Goal: Transaction & Acquisition: Purchase product/service

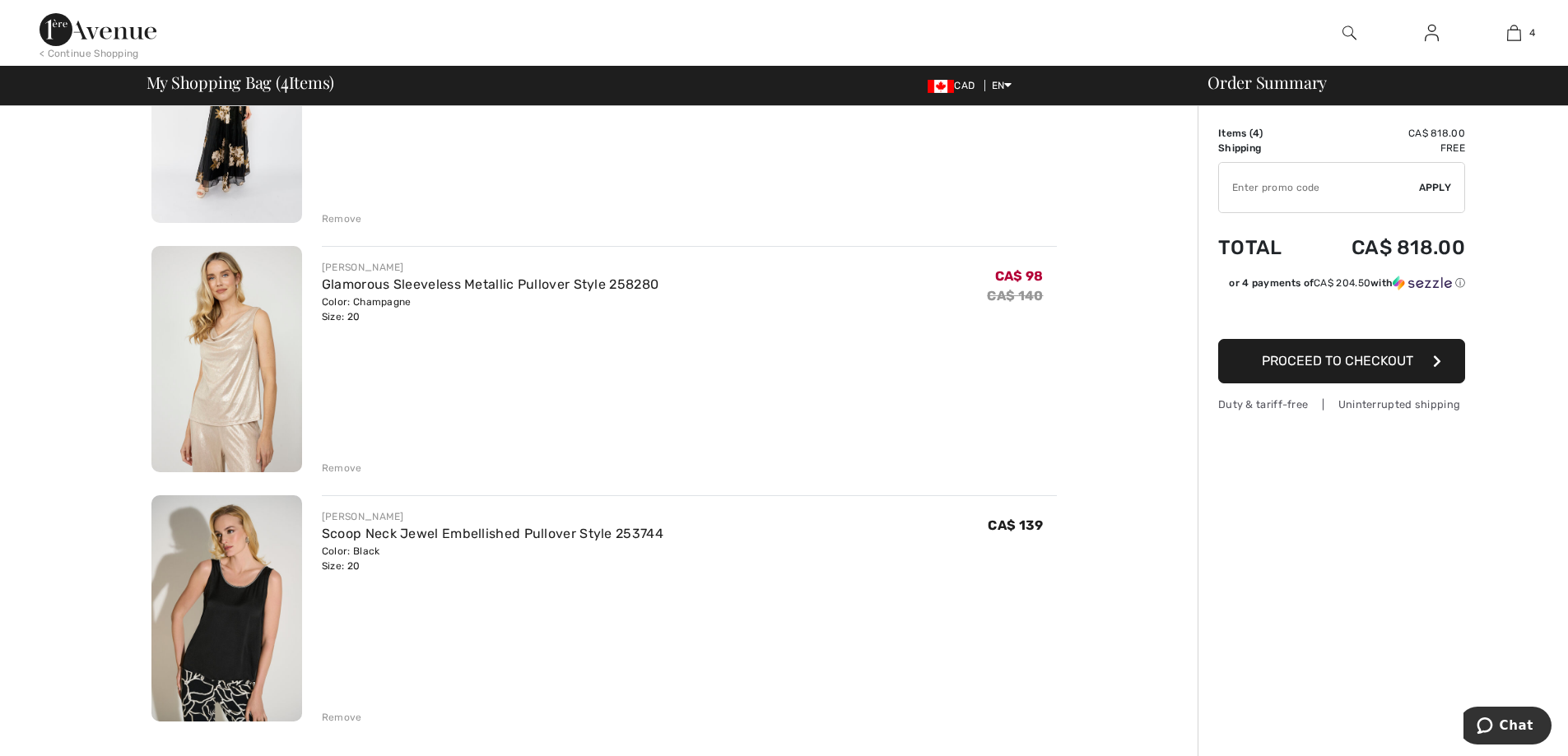
scroll to position [411, 0]
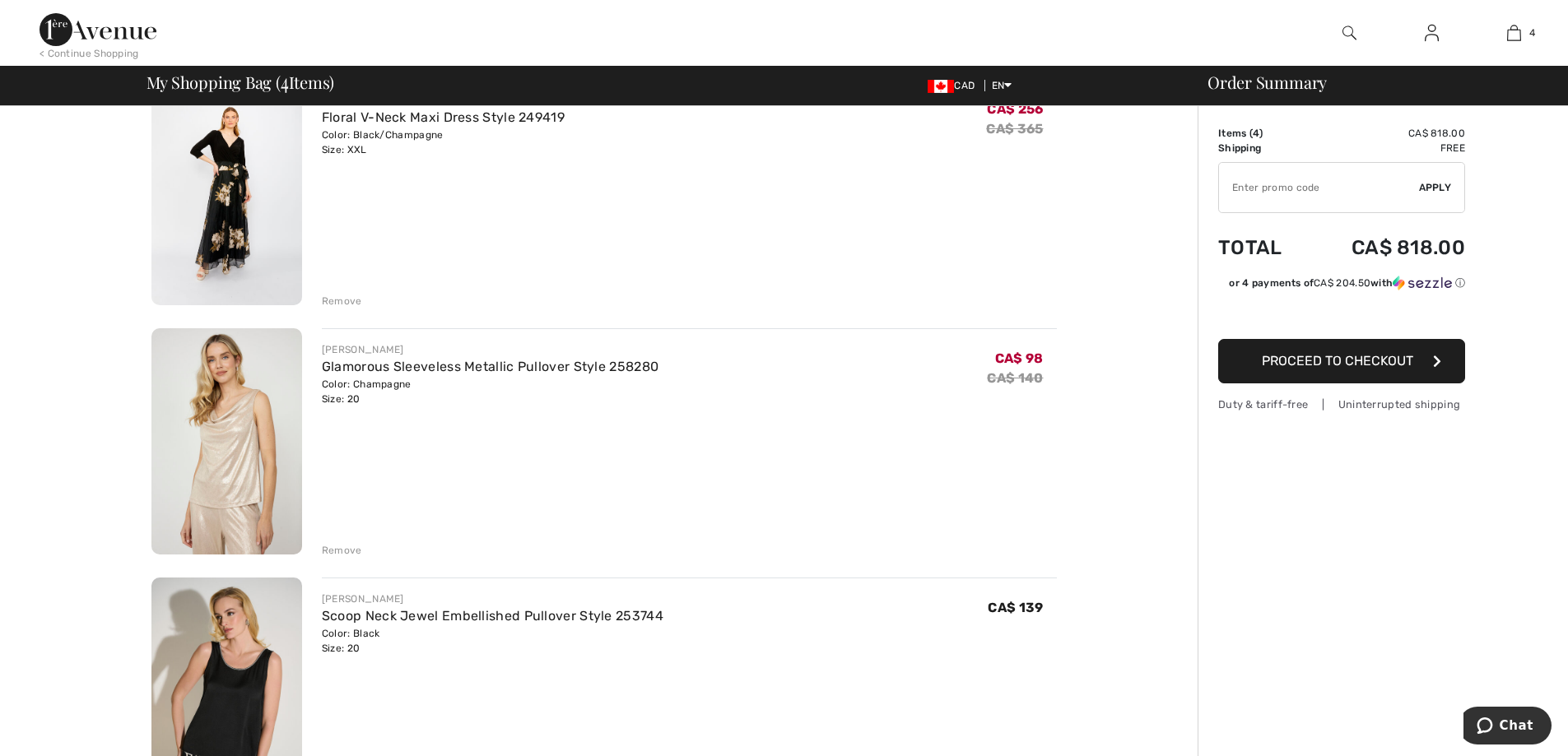
click at [348, 550] on div "Remove" at bounding box center [342, 549] width 40 height 14
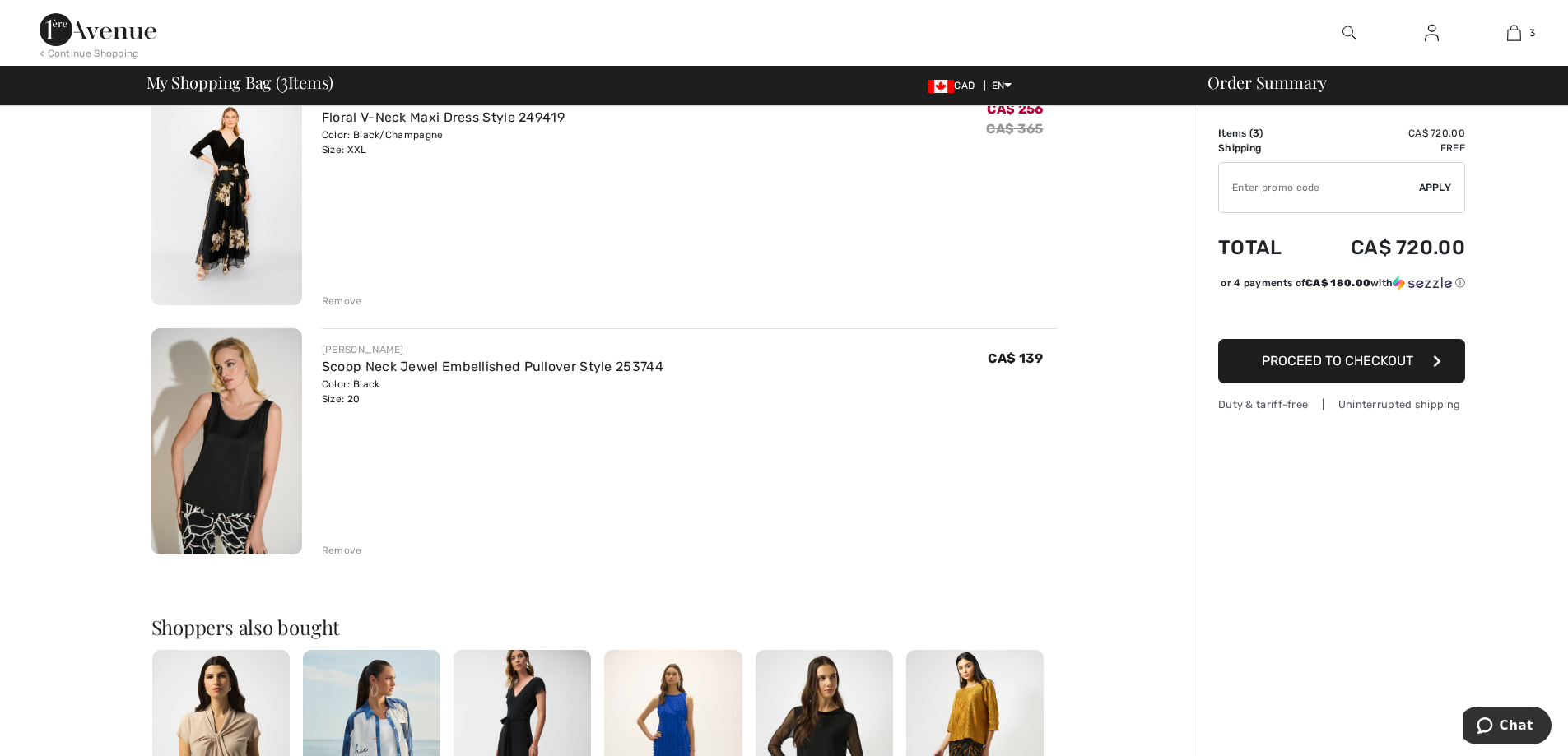
scroll to position [0, 0]
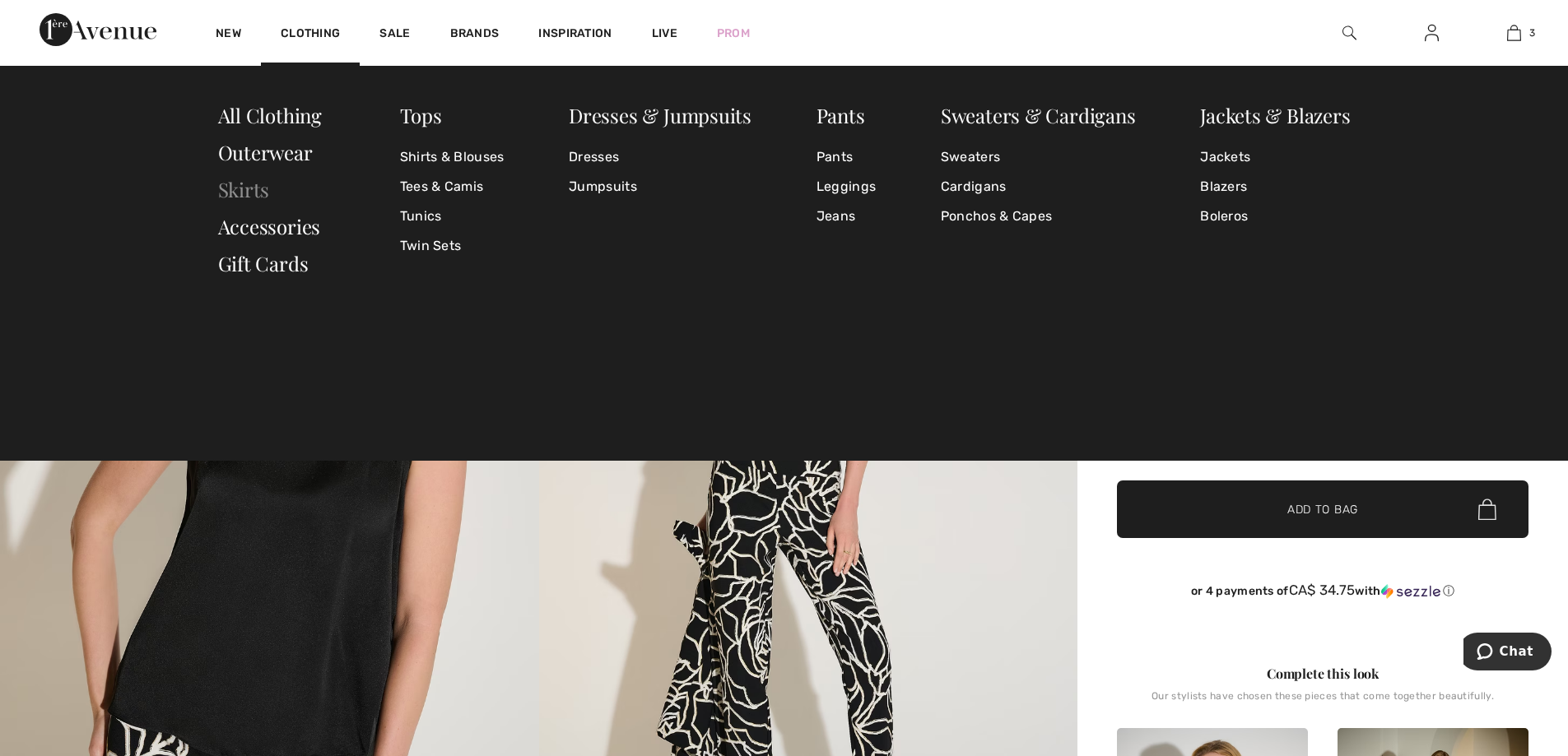
click at [237, 188] on link "Skirts" at bounding box center [244, 189] width 52 height 27
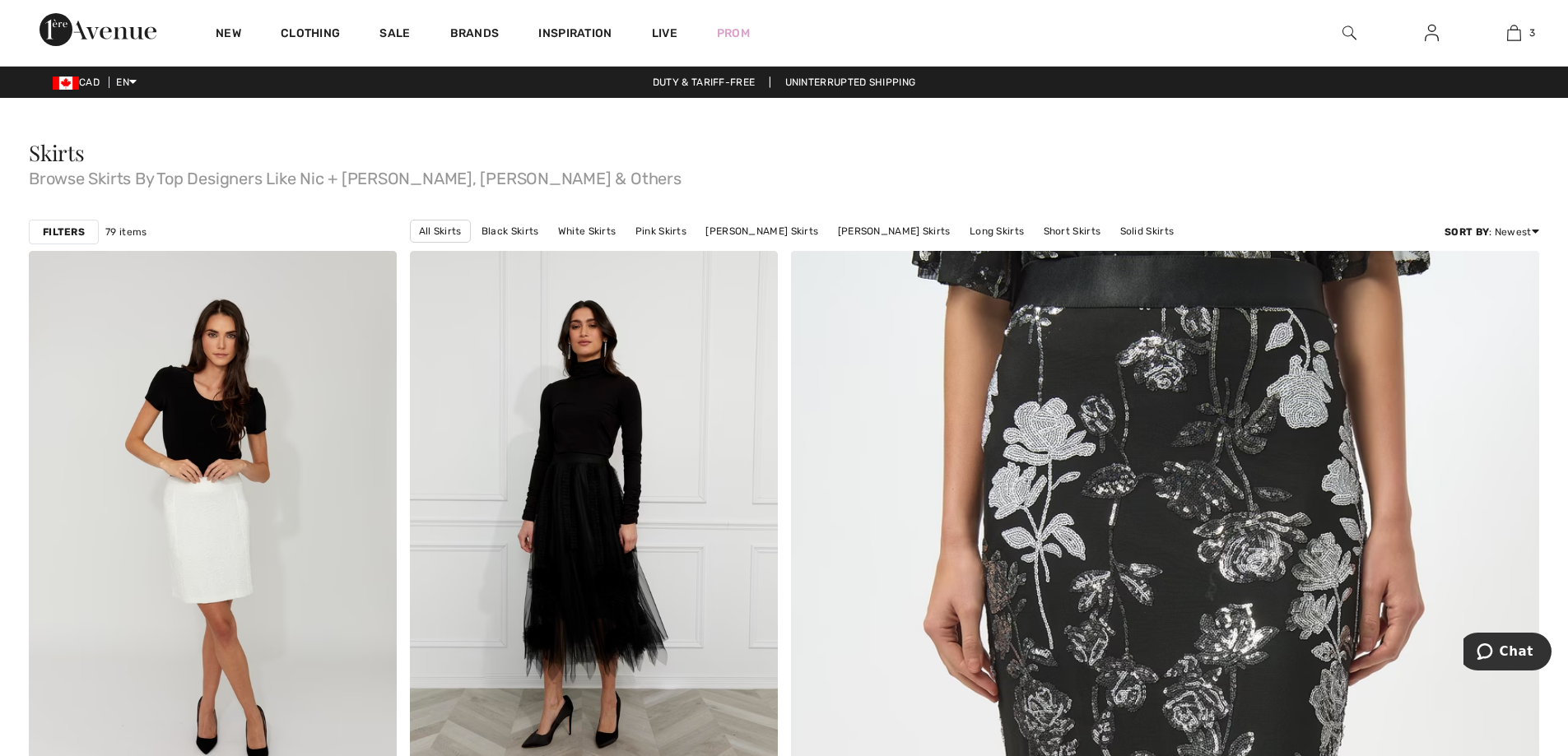
click at [54, 236] on strong "Filters" at bounding box center [64, 232] width 42 height 14
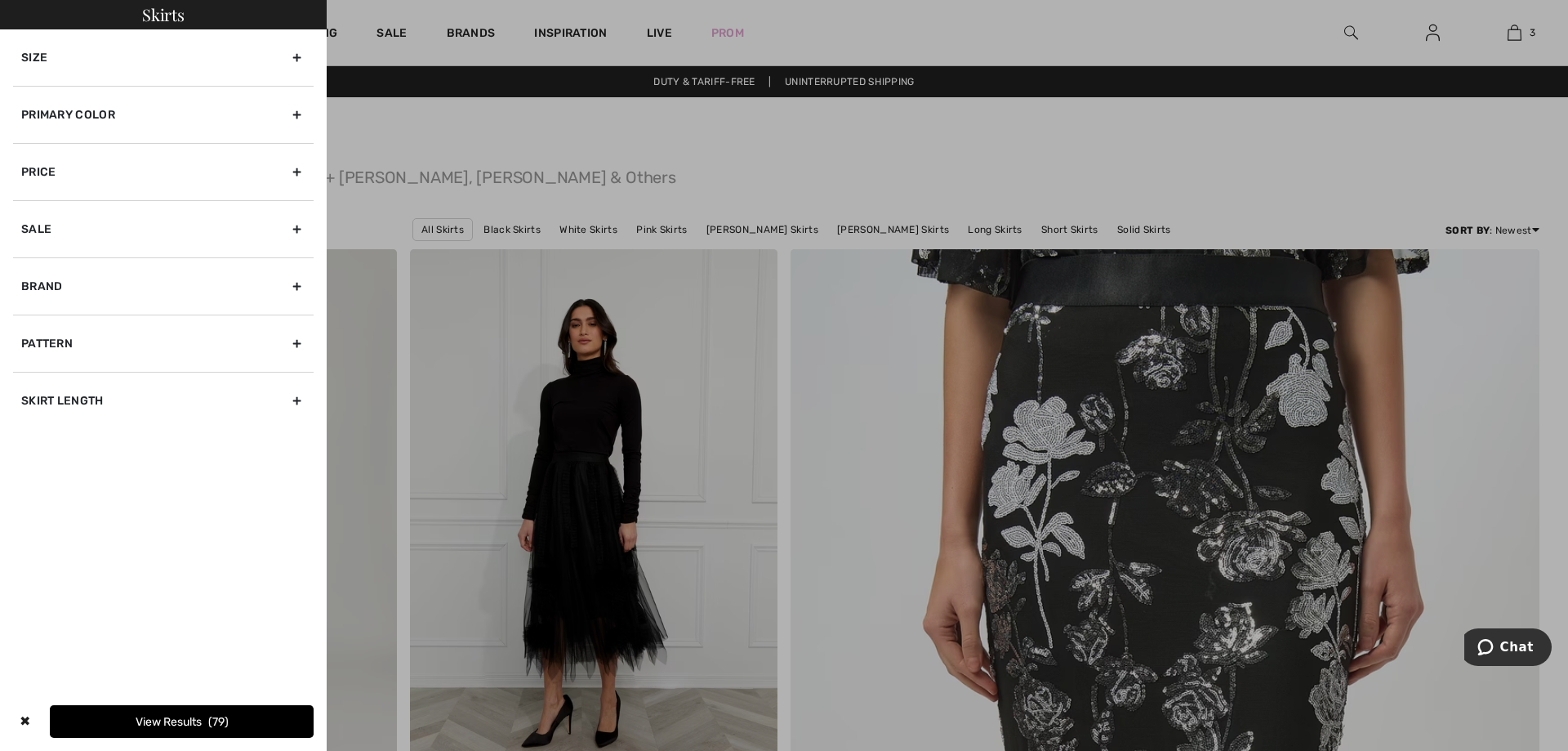
click at [506, 228] on div at bounding box center [784, 376] width 1568 height 751
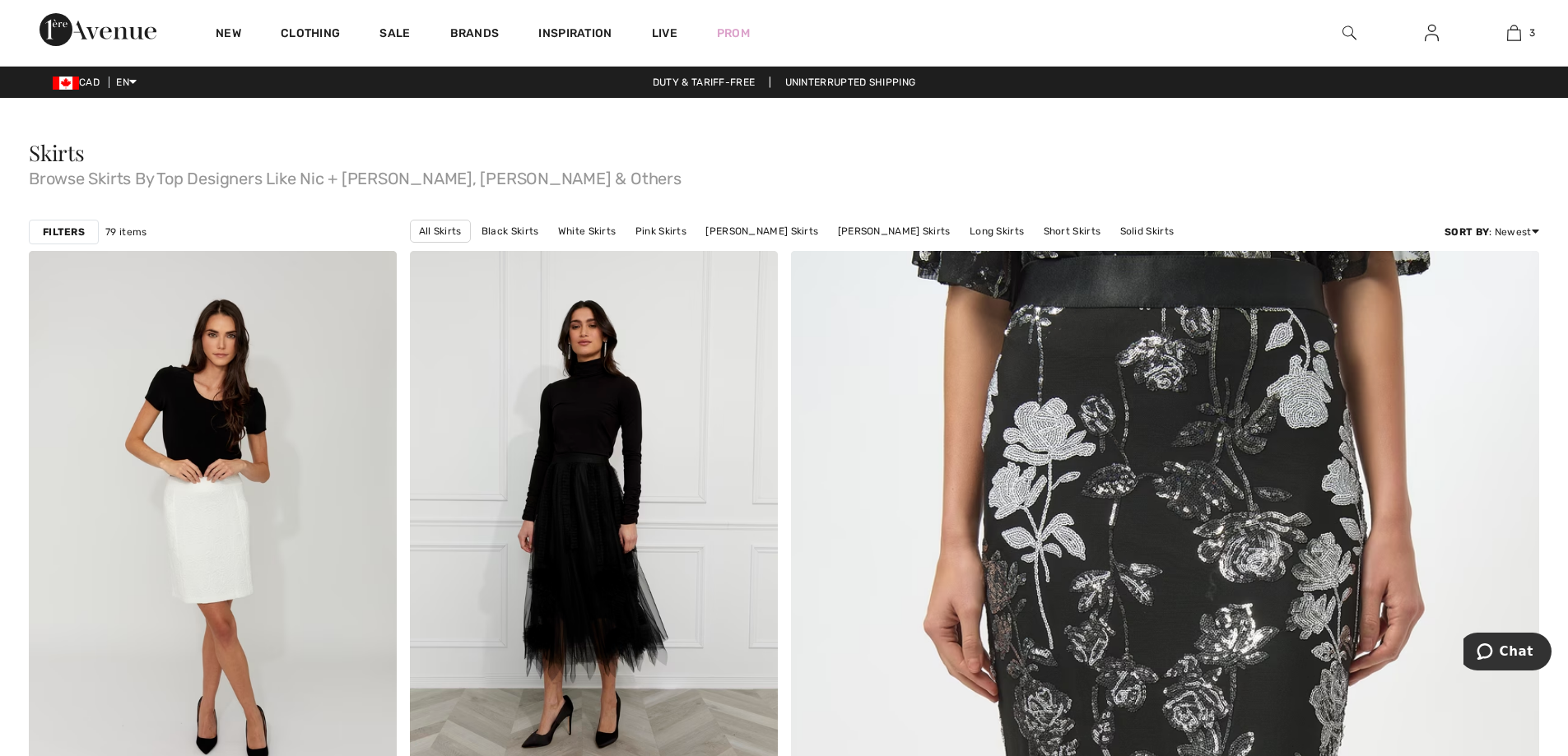
click at [509, 230] on link "Black Skirts" at bounding box center [509, 231] width 74 height 21
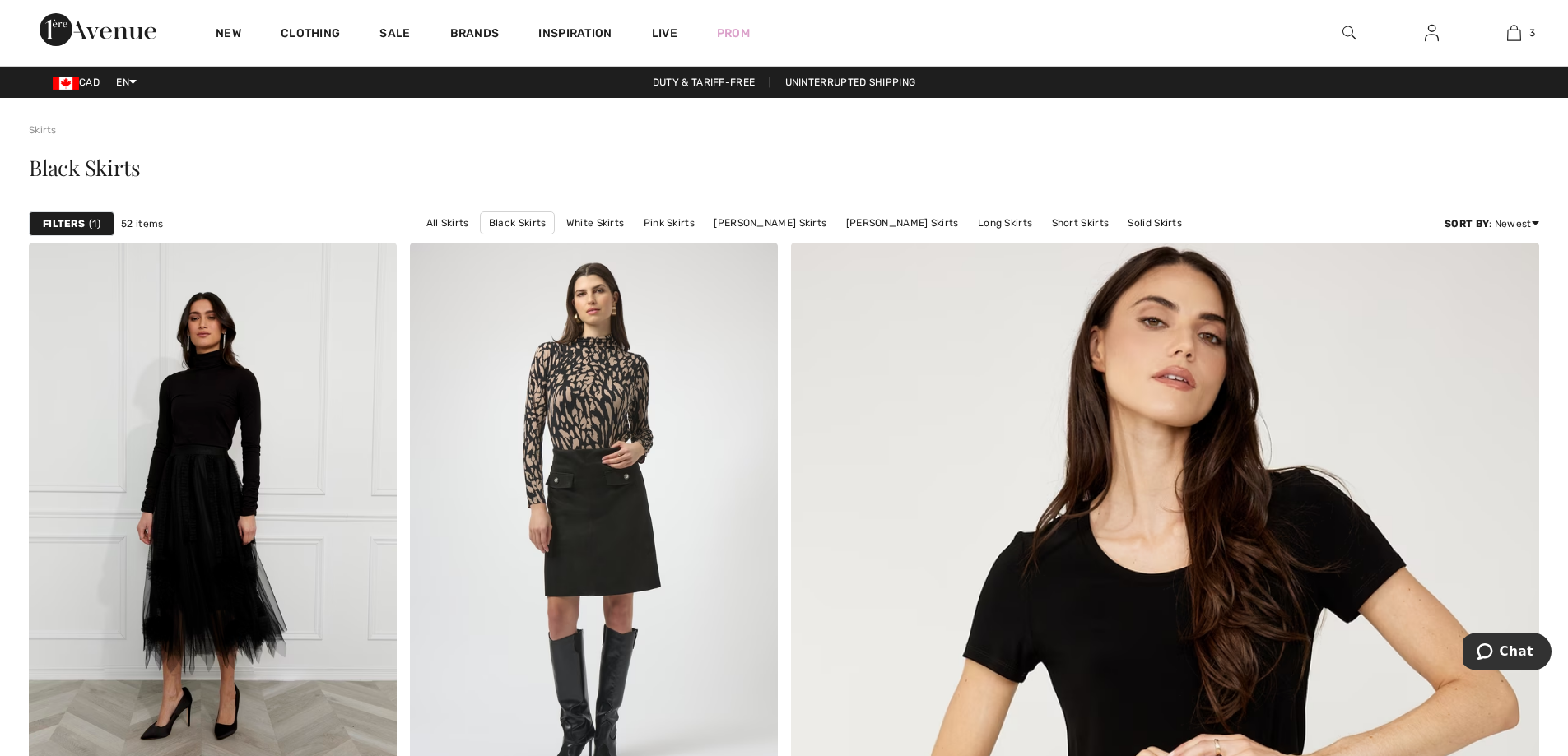
click at [61, 223] on strong "Filters" at bounding box center [64, 223] width 42 height 14
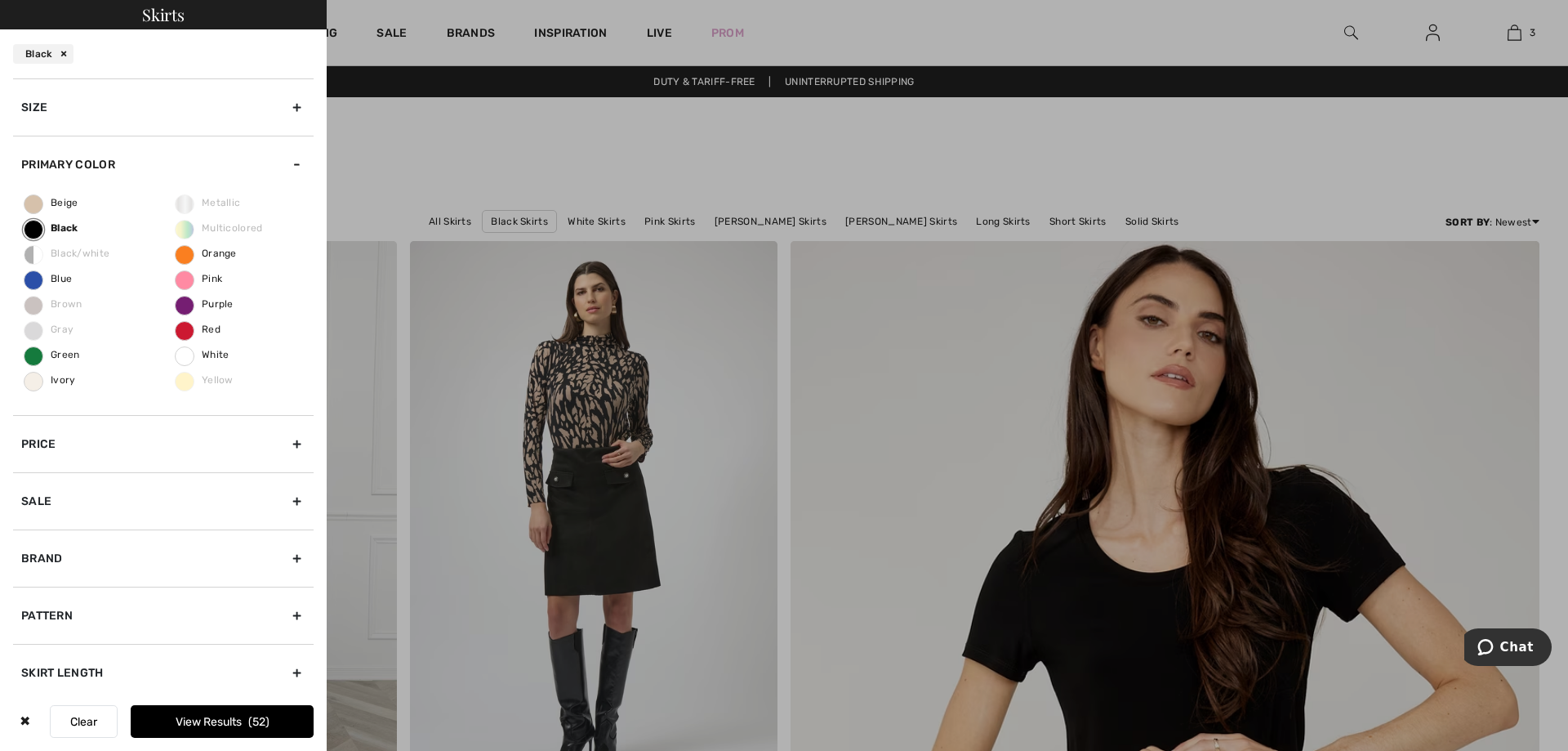
scroll to position [9, 0]
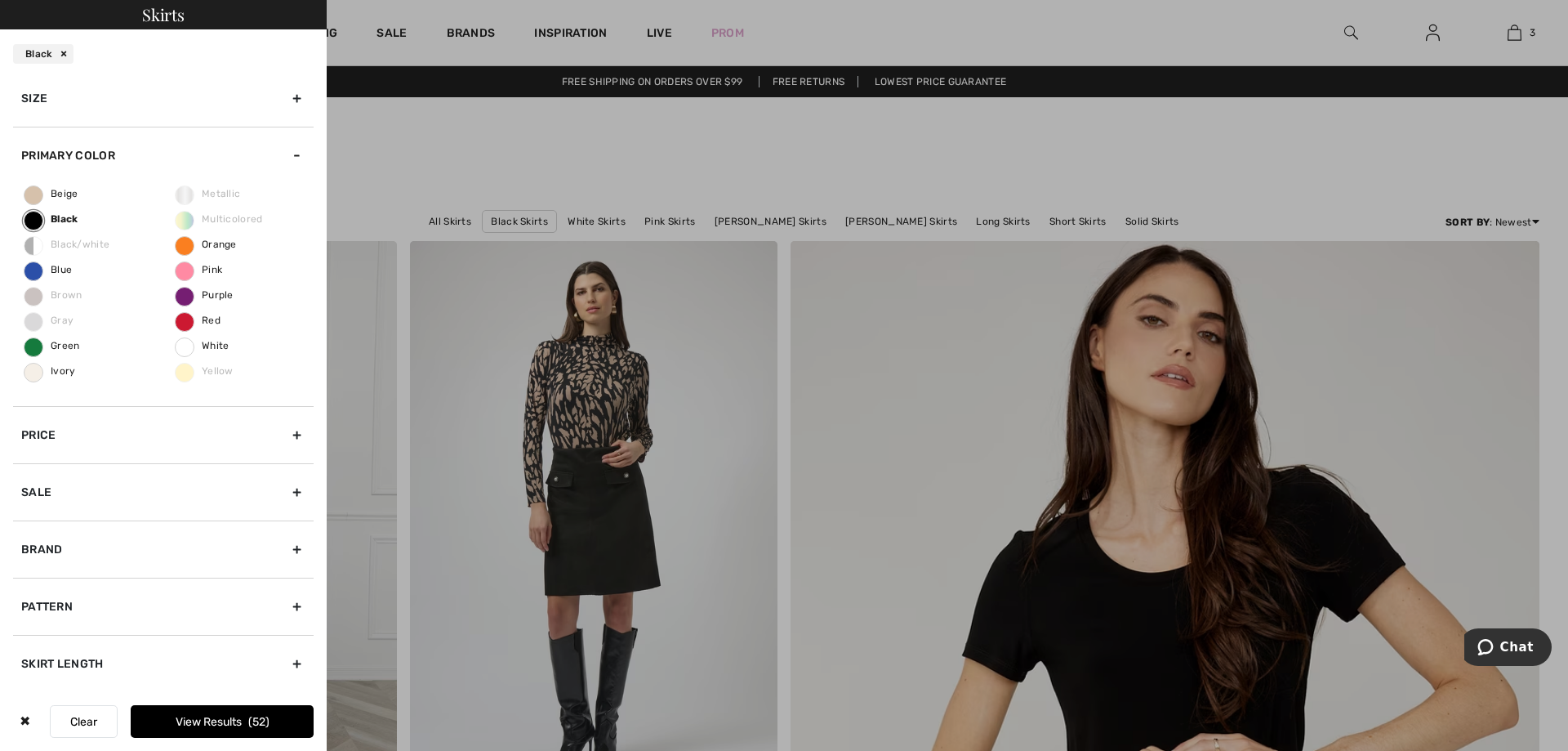
click at [283, 156] on div "Primary Color" at bounding box center [163, 155] width 300 height 57
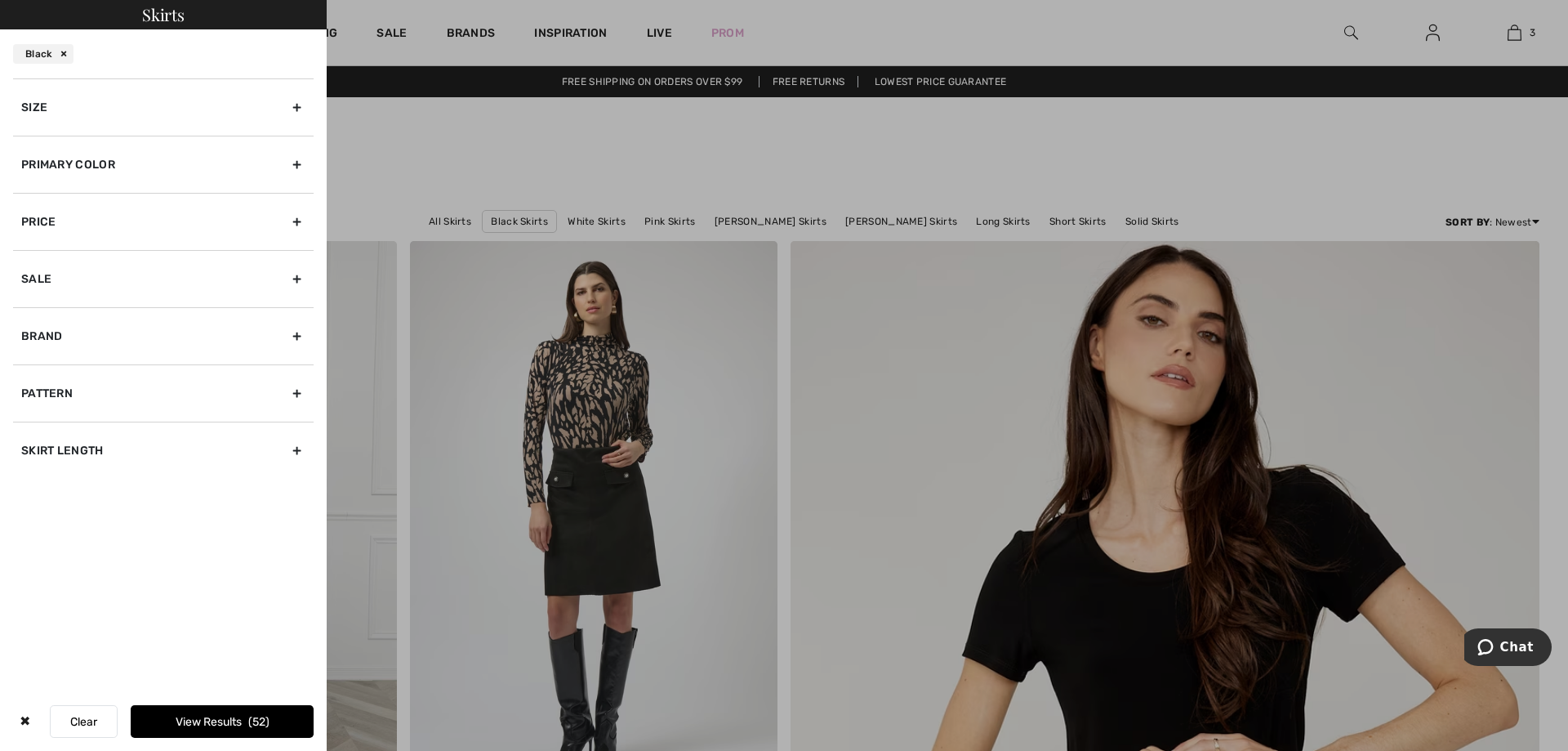
scroll to position [0, 0]
click at [302, 451] on div "Skirt Length" at bounding box center [163, 451] width 300 height 57
click at [23, 504] on input"] "Long Skirts" at bounding box center [27, 504] width 12 height 12
checkbox input"] "true"
click at [301, 104] on div "Size" at bounding box center [163, 107] width 300 height 57
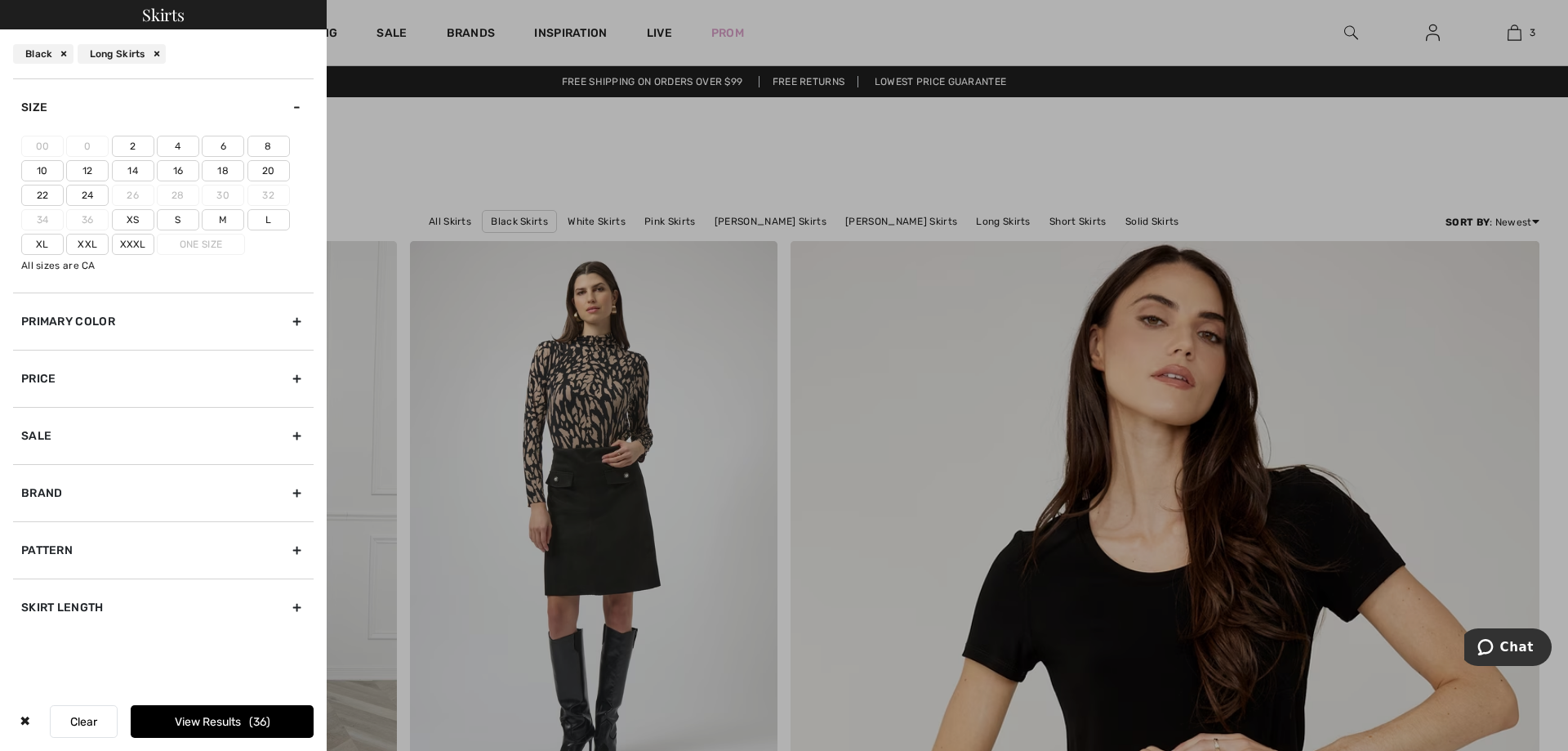
click at [280, 168] on label "20" at bounding box center [268, 170] width 43 height 21
click at [0, 0] on input"] "20" at bounding box center [0, 0] width 0 height 0
click at [98, 247] on label "Xxl" at bounding box center [87, 244] width 43 height 21
click at [0, 0] on input"] "Xxl" at bounding box center [0, 0] width 0 height 0
click at [182, 739] on div "✖ Clear View Results 18" at bounding box center [163, 722] width 327 height 59
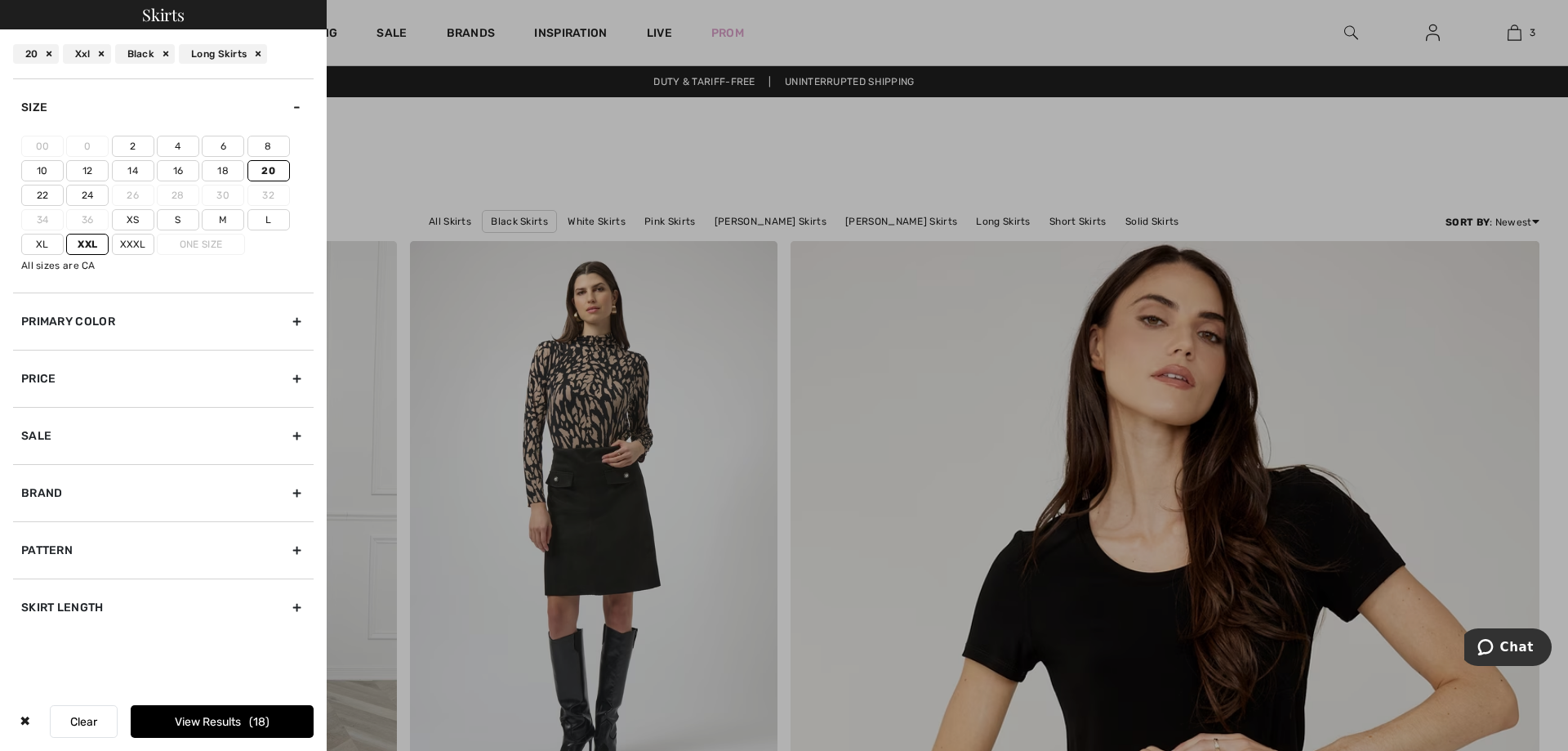
click at [271, 712] on button "View Results 18" at bounding box center [222, 722] width 183 height 32
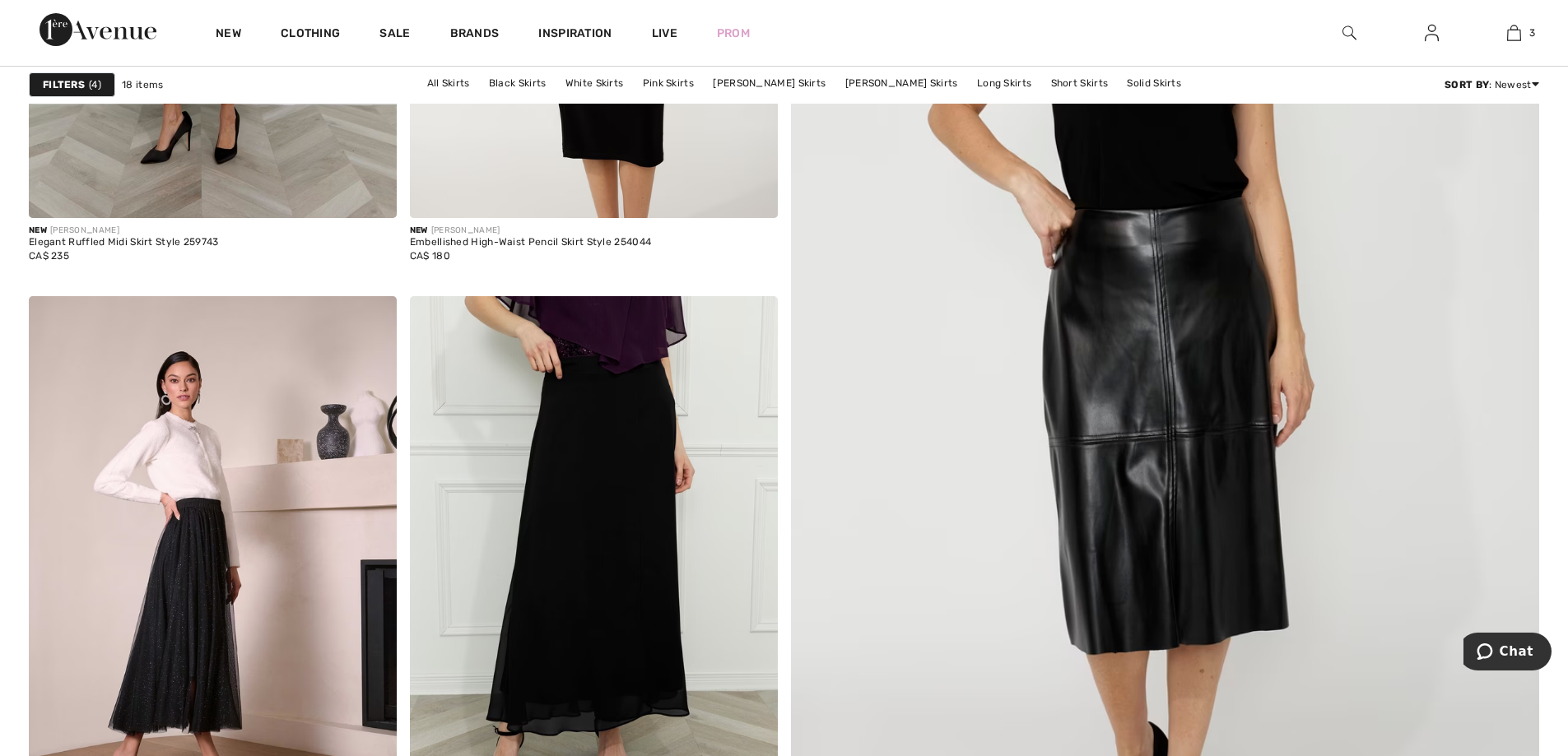
scroll to position [823, 0]
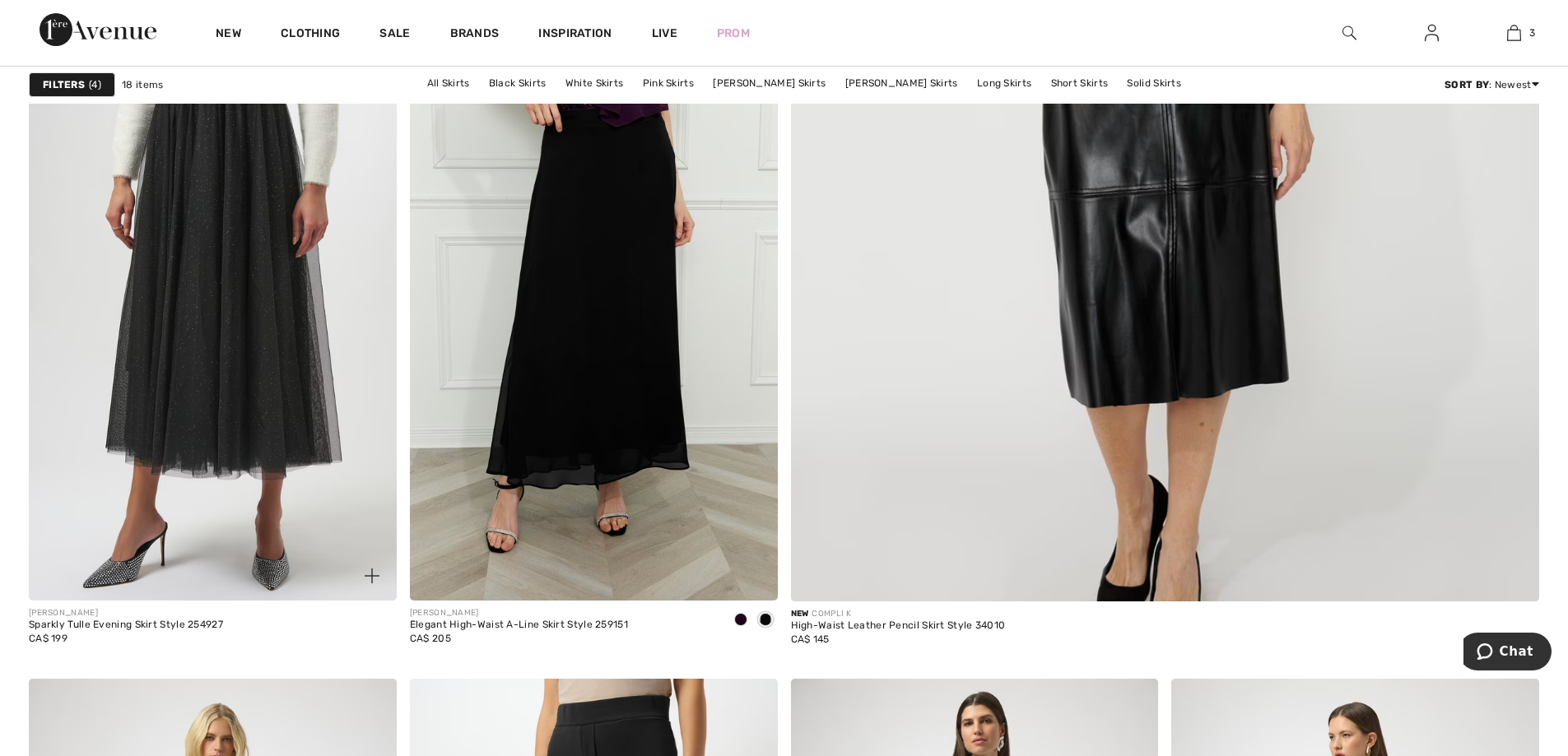
click at [196, 422] on img at bounding box center [213, 325] width 368 height 551
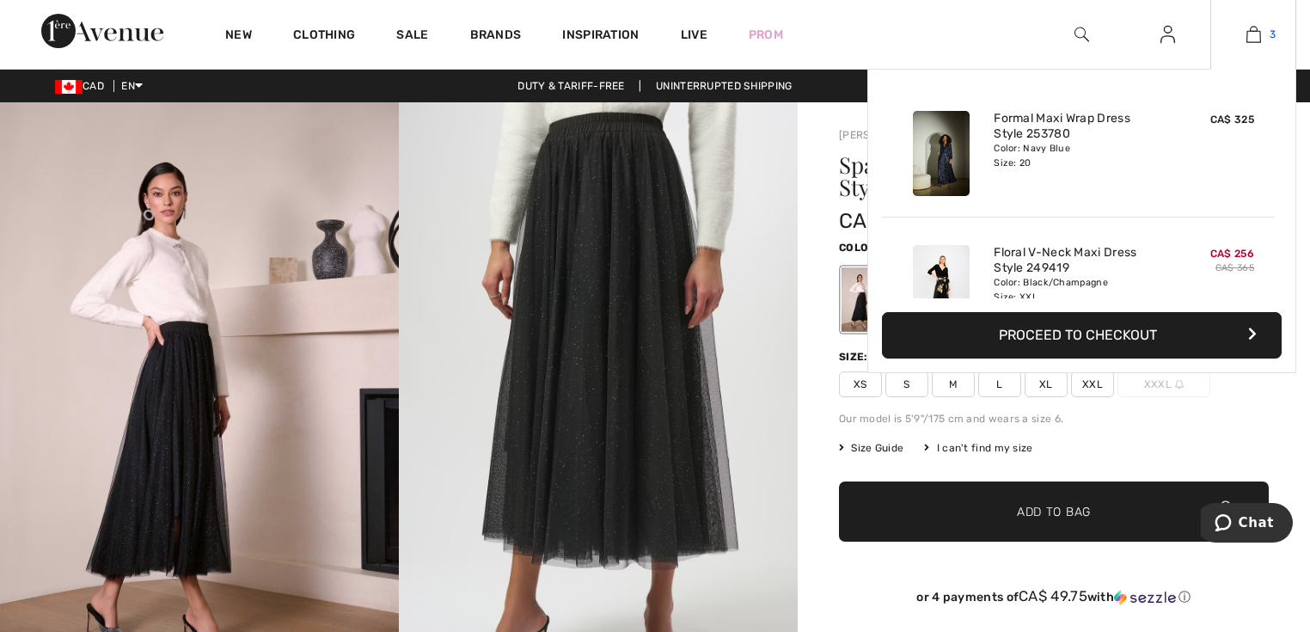
click at [1257, 31] on img at bounding box center [1253, 34] width 15 height 21
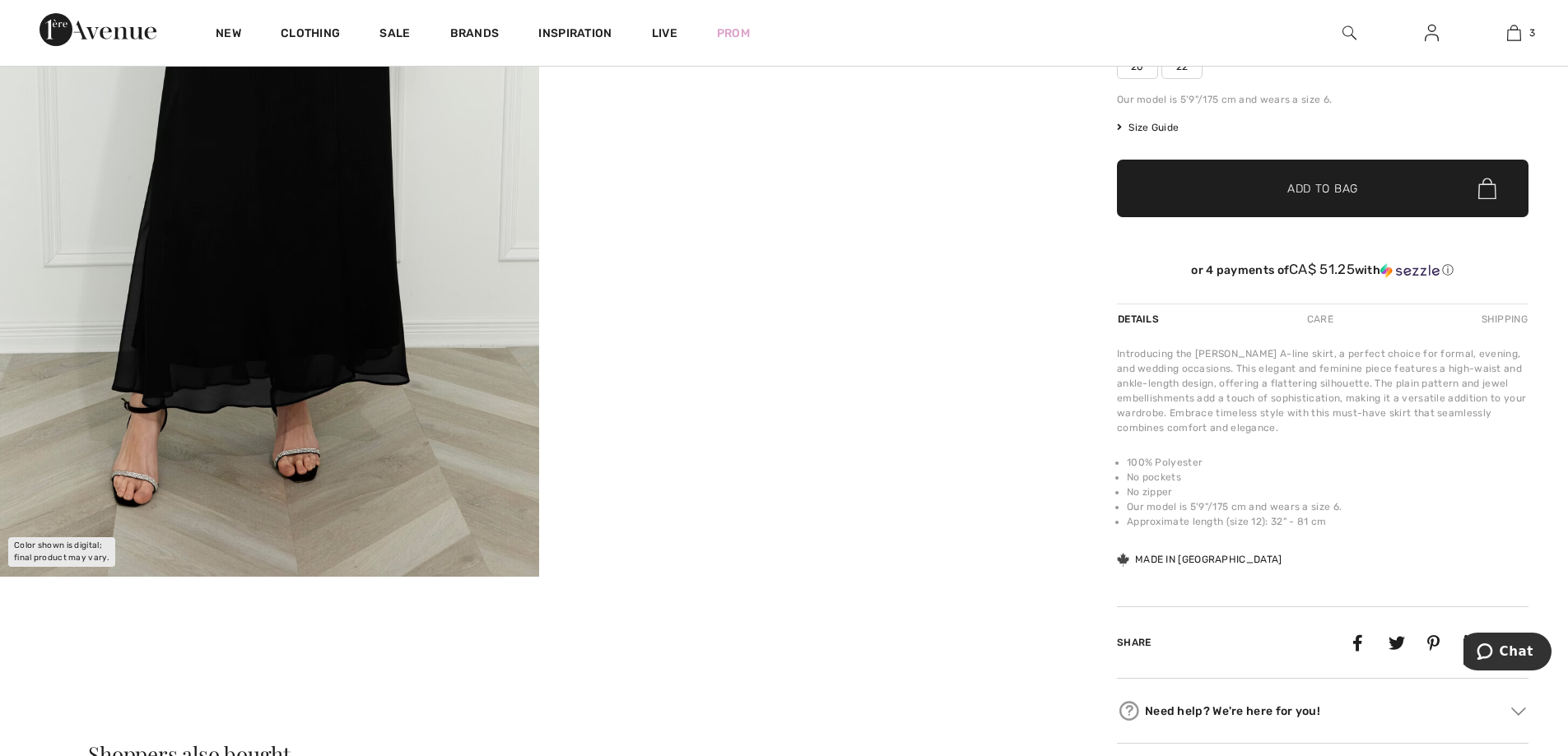
scroll to position [82, 0]
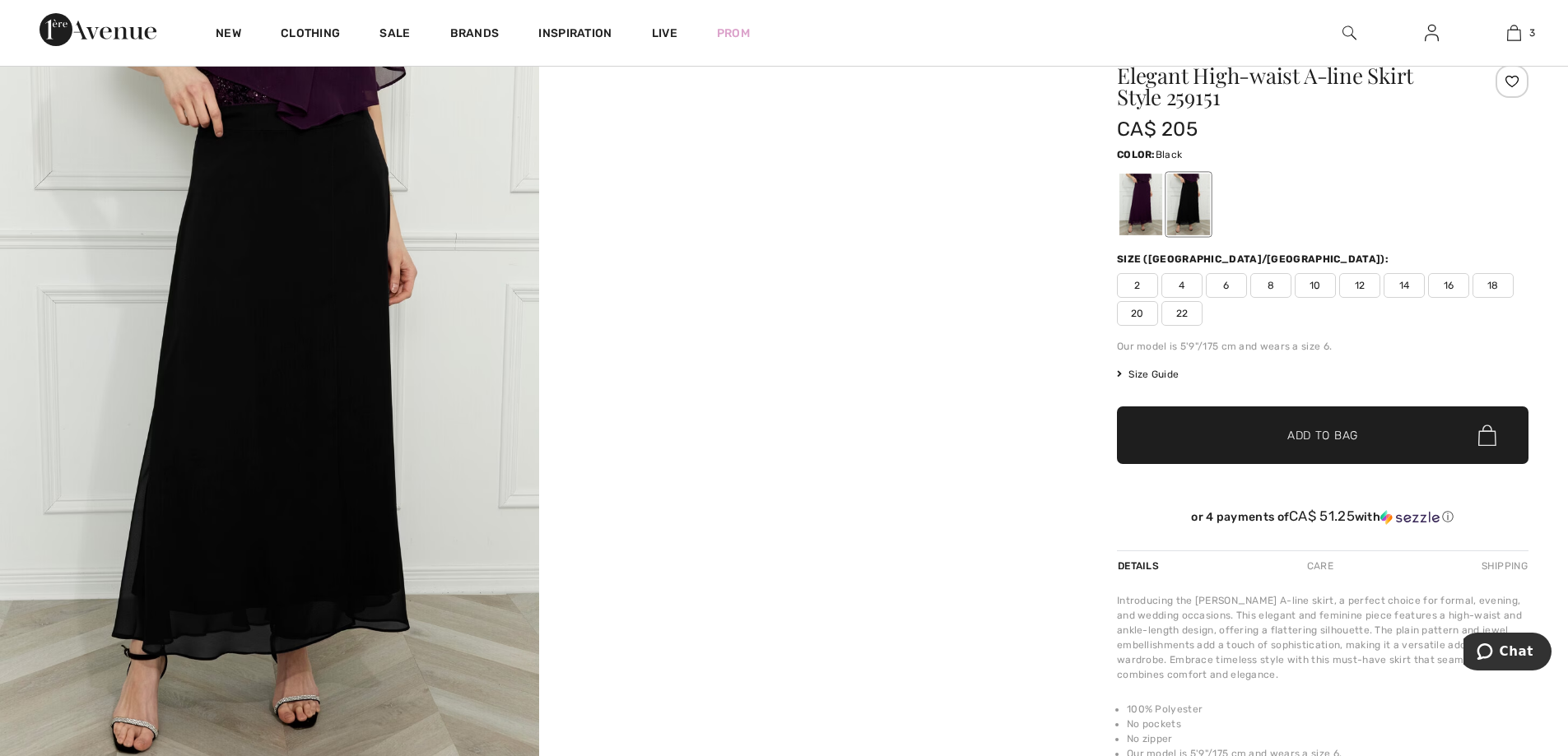
click at [1133, 371] on span "Size Guide" at bounding box center [1148, 373] width 61 height 14
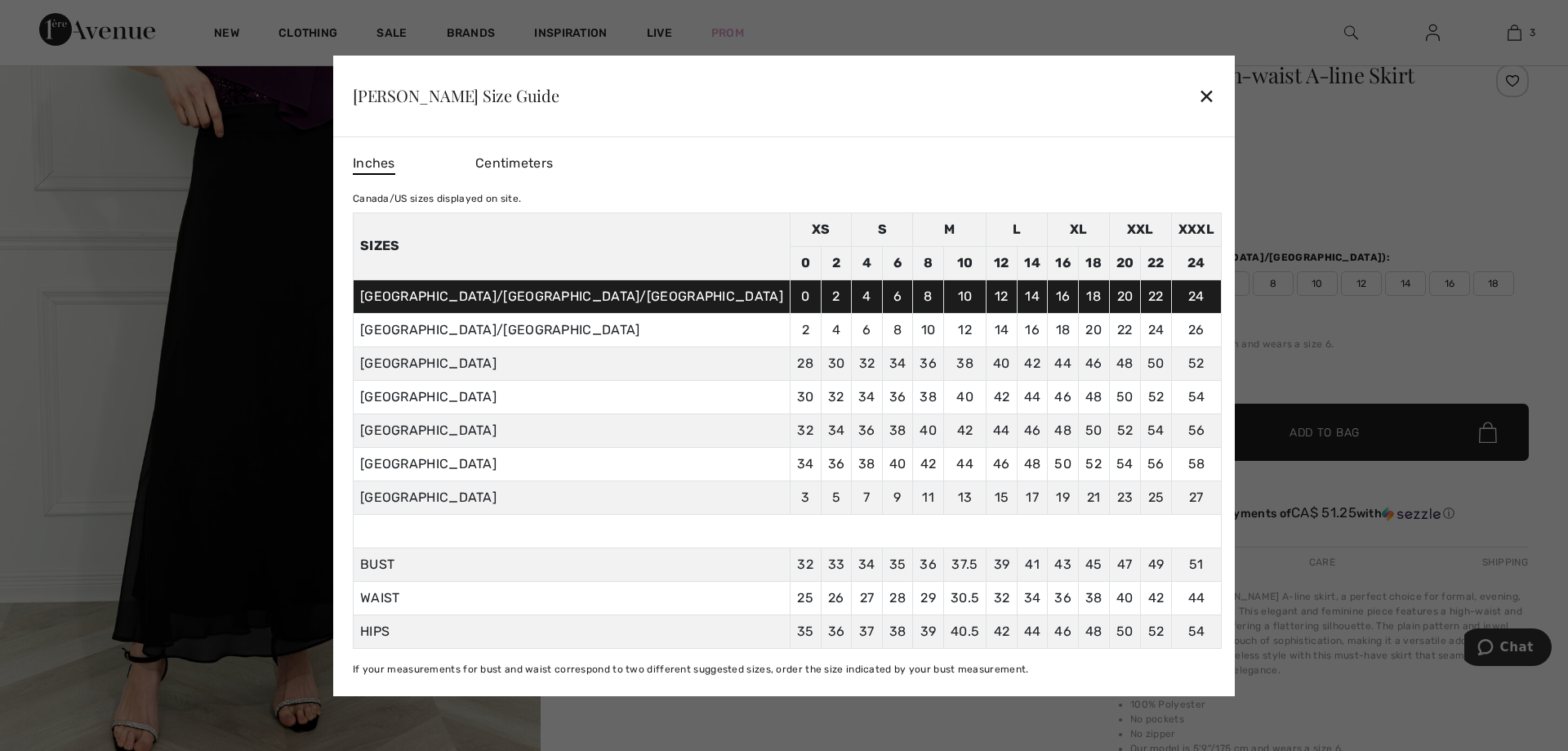
click at [1353, 358] on div at bounding box center [784, 376] width 1568 height 751
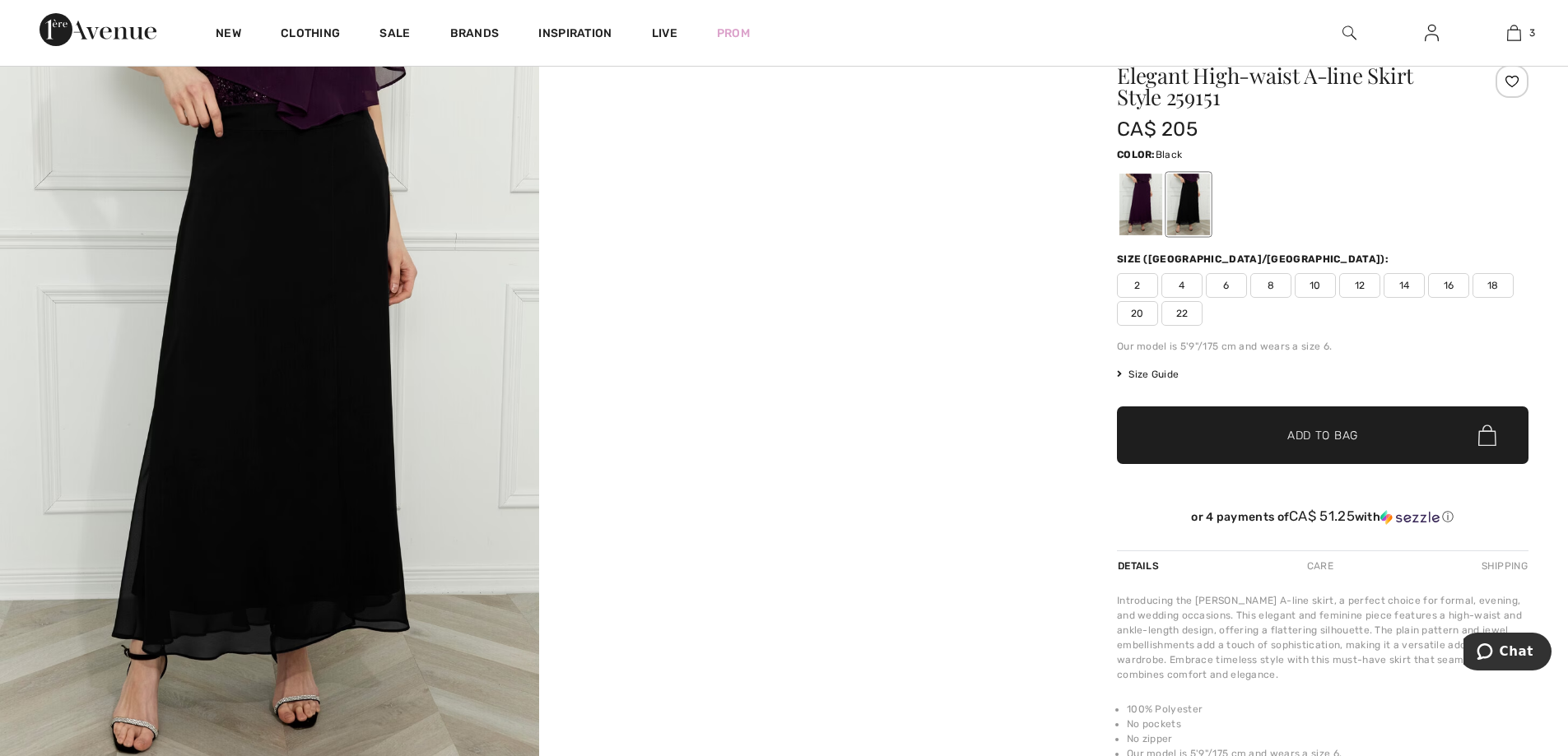
click at [1138, 310] on span "20" at bounding box center [1137, 314] width 41 height 25
click at [1259, 448] on span "✔ Added to Bag Add to Bag" at bounding box center [1323, 435] width 412 height 57
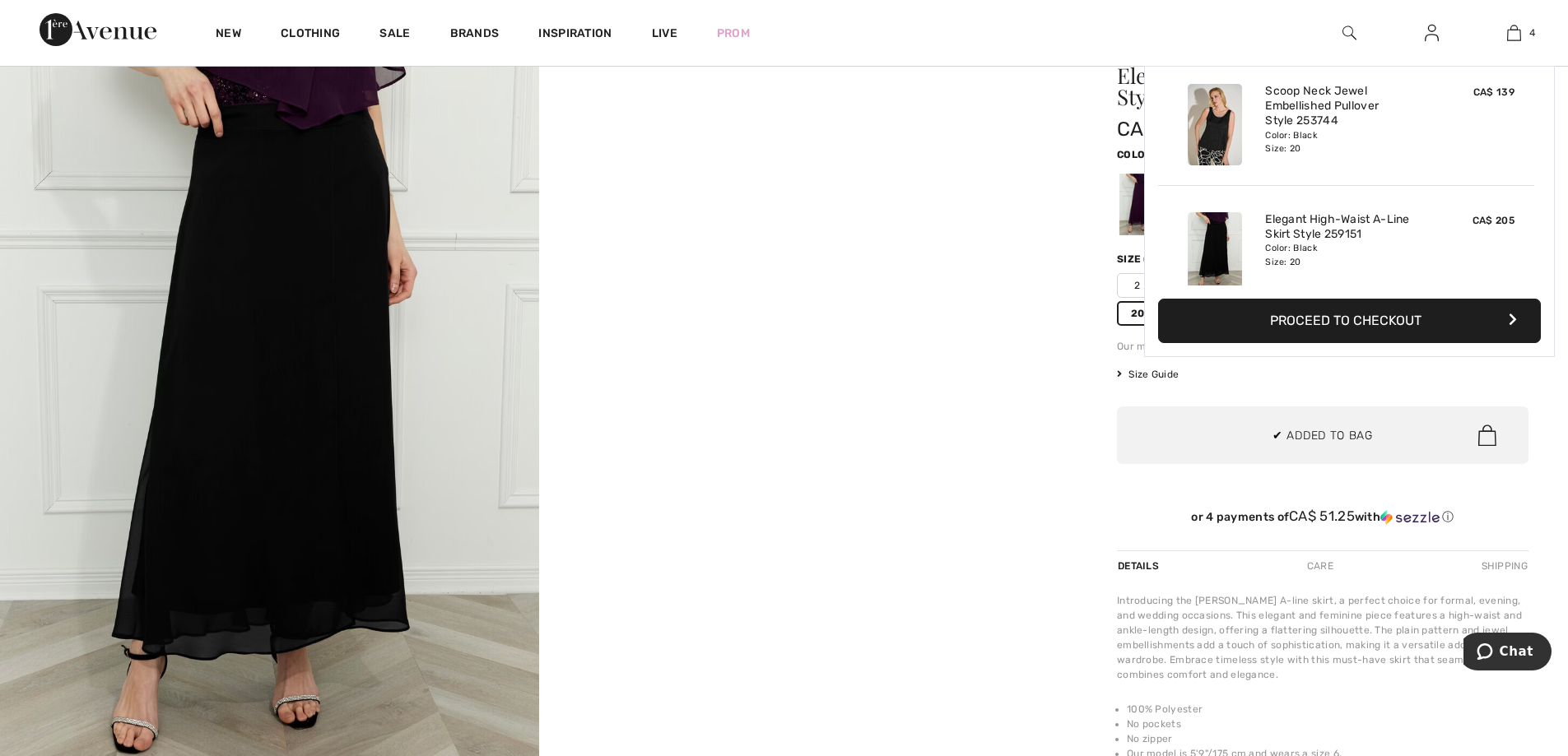
scroll to position [308, 0]
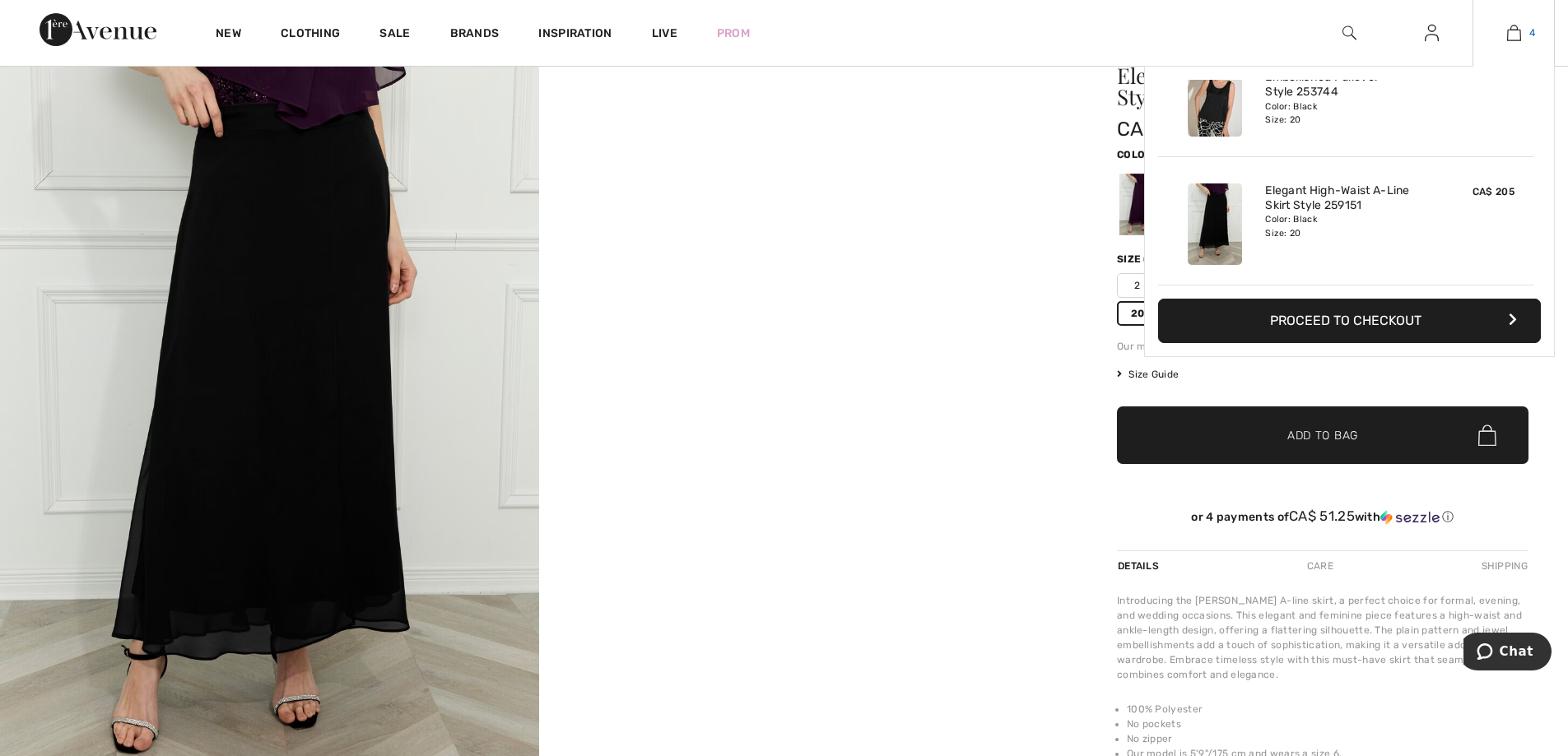
click at [1527, 26] on link "4" at bounding box center [1513, 33] width 80 height 20
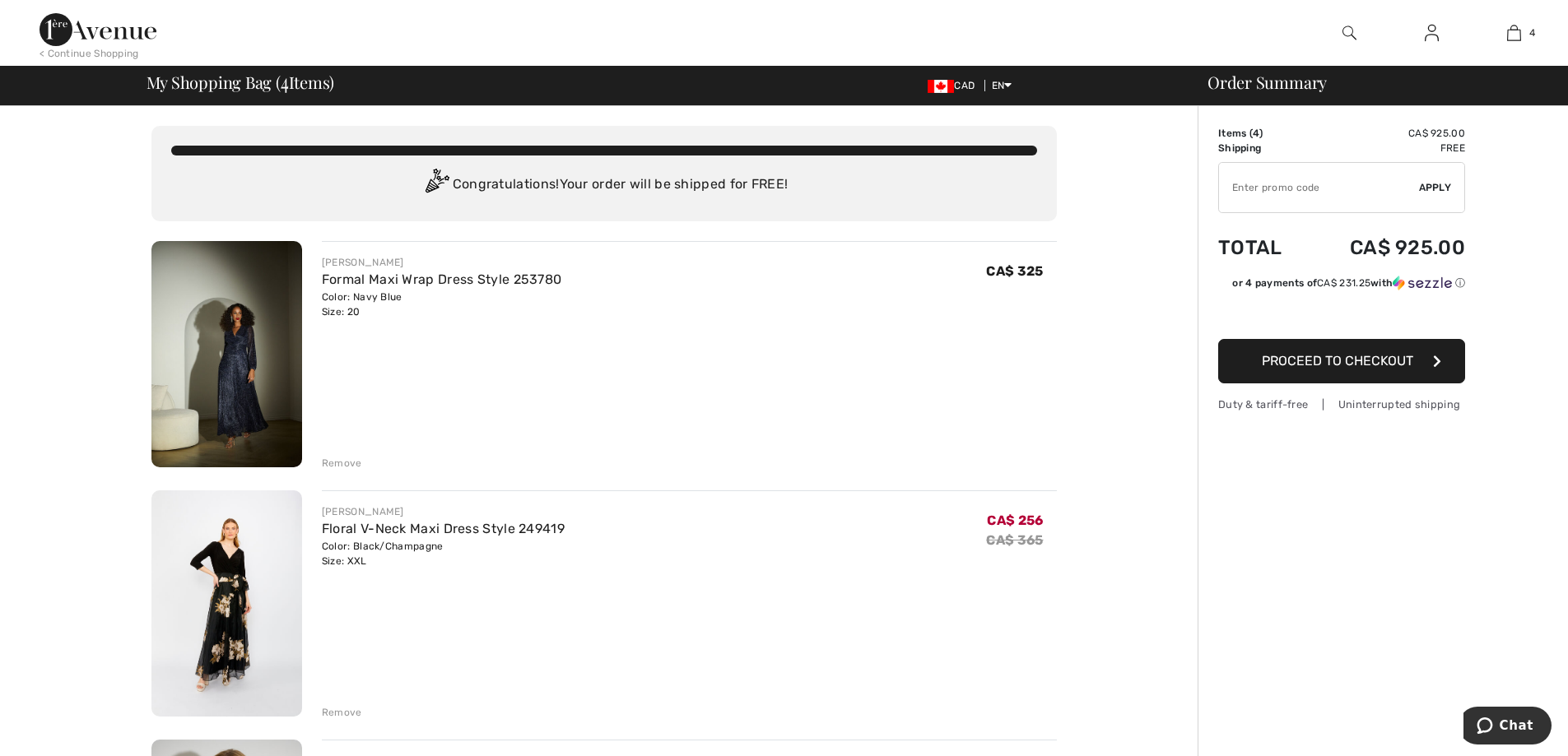
click at [104, 27] on img at bounding box center [98, 30] width 117 height 33
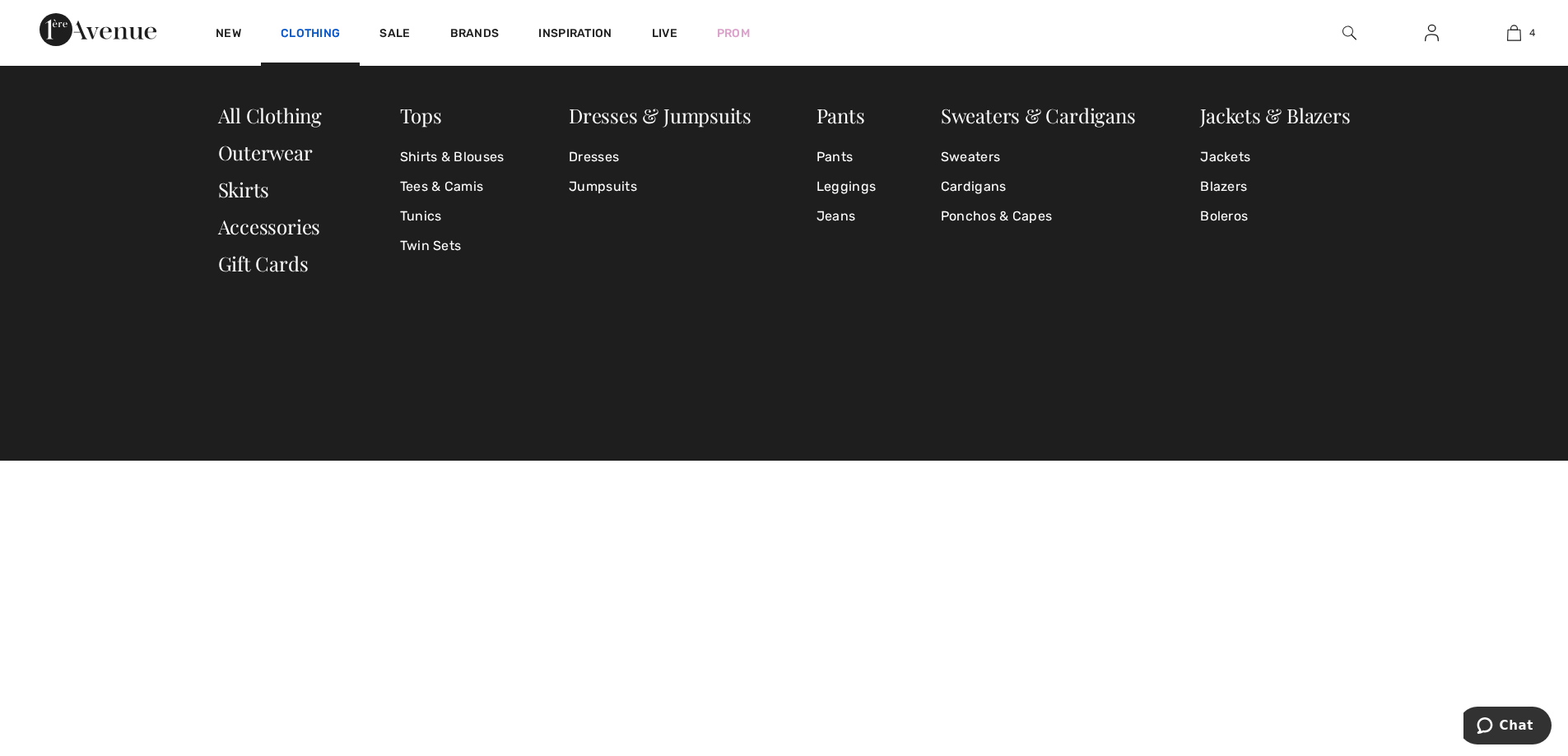
click at [321, 35] on link "Clothing" at bounding box center [310, 35] width 59 height 17
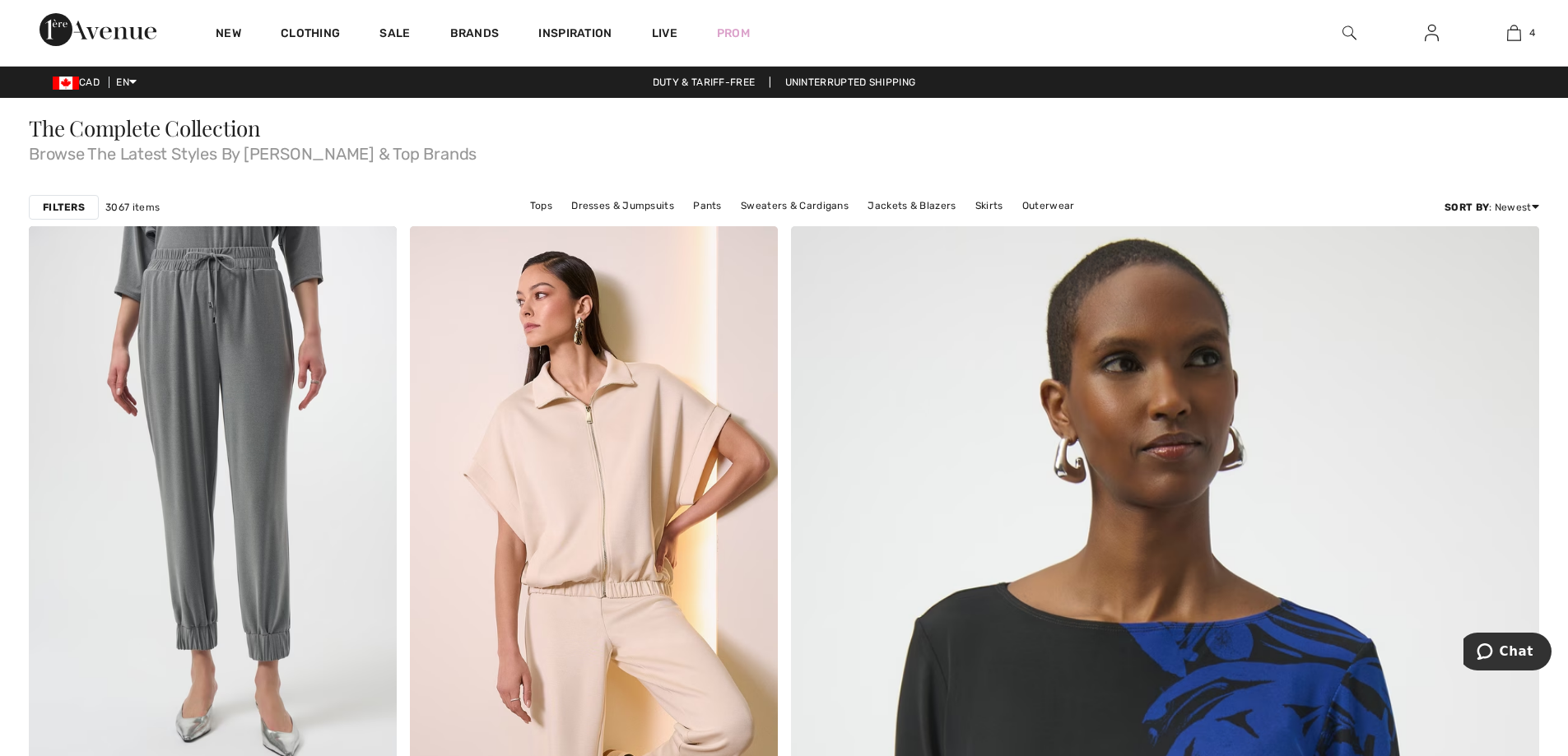
click at [63, 205] on strong "Filters" at bounding box center [64, 207] width 42 height 14
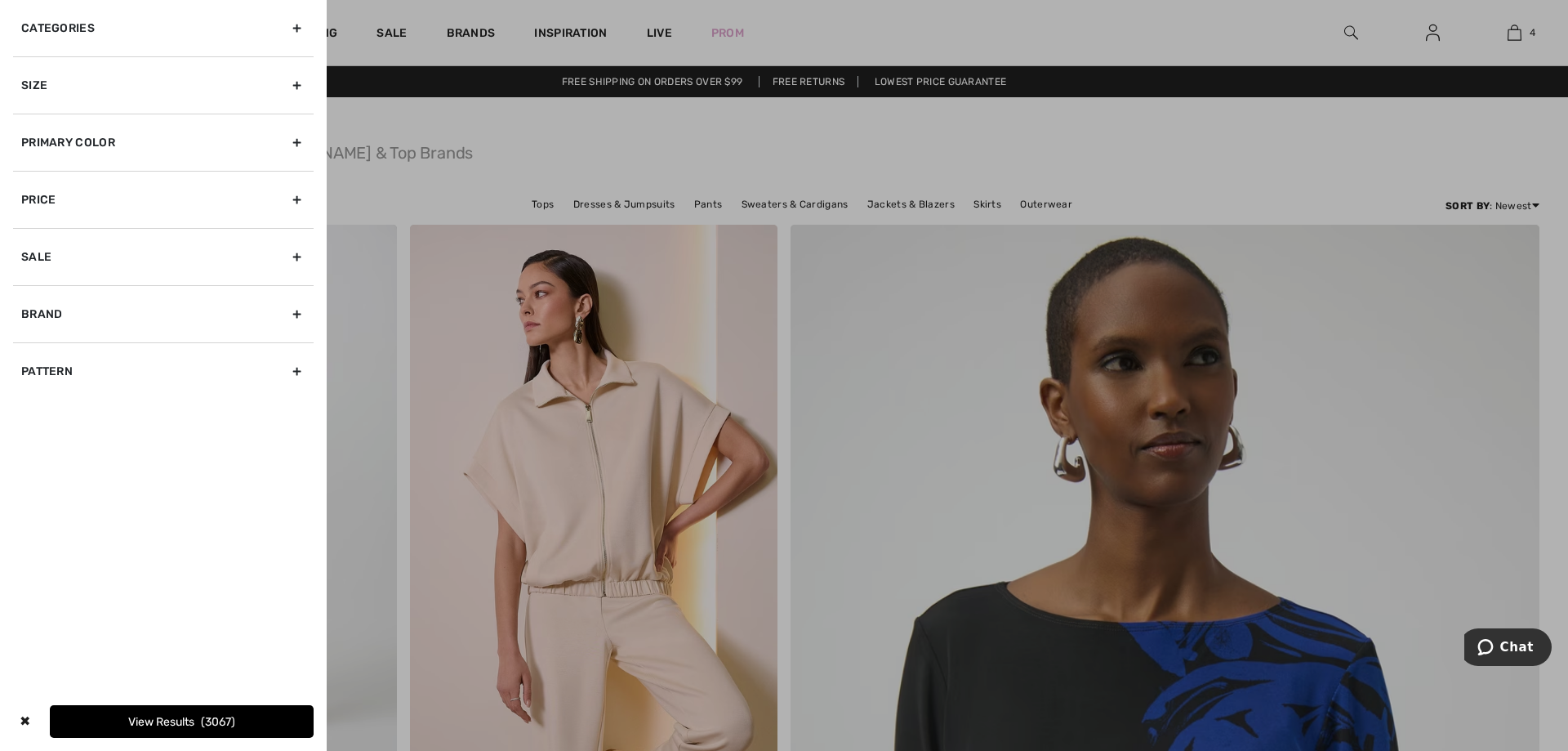
click at [296, 143] on div "Primary Color" at bounding box center [163, 142] width 300 height 57
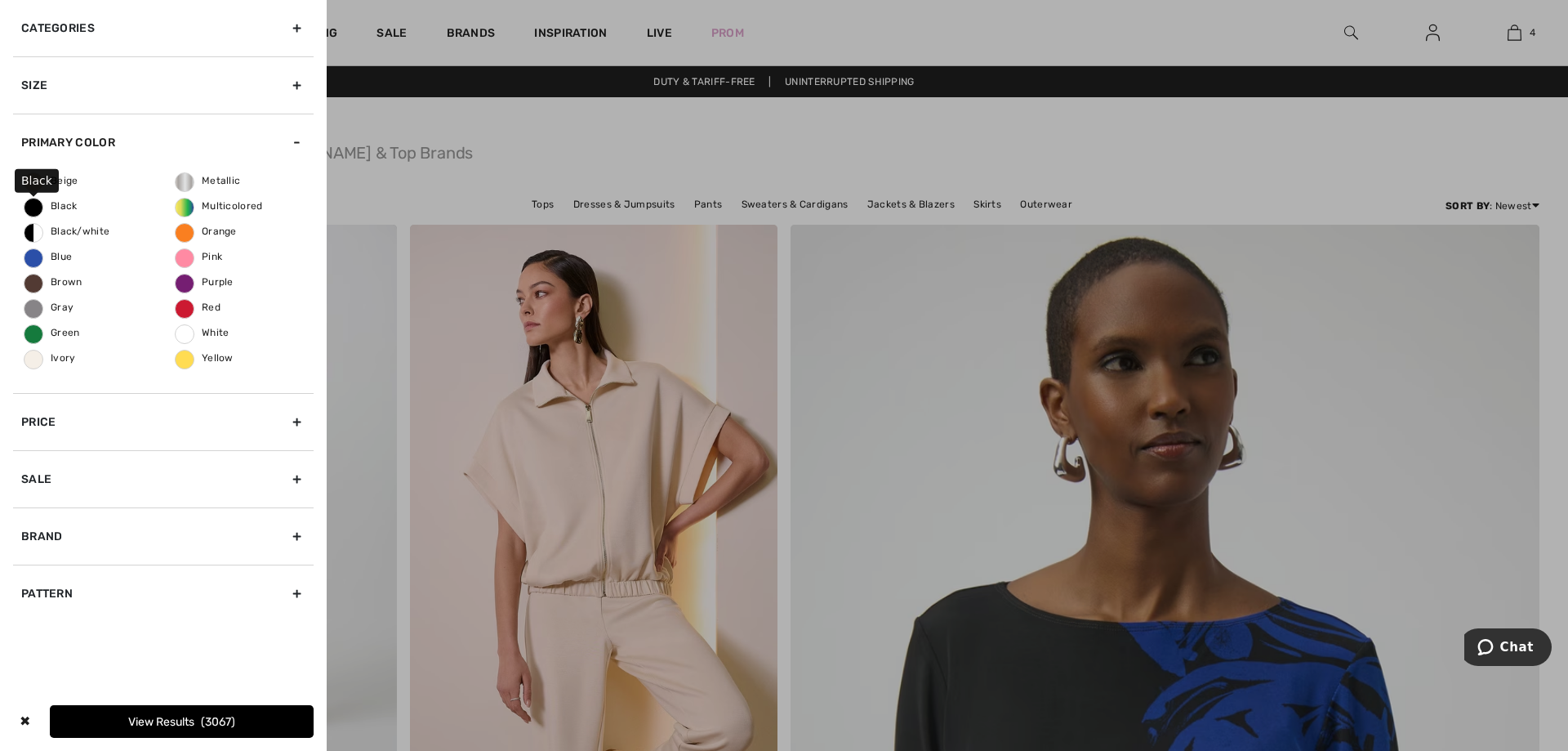
click at [32, 209] on span "Black" at bounding box center [51, 206] width 53 height 11
click at [0, 0] on input "Black" at bounding box center [0, 0] width 0 height 0
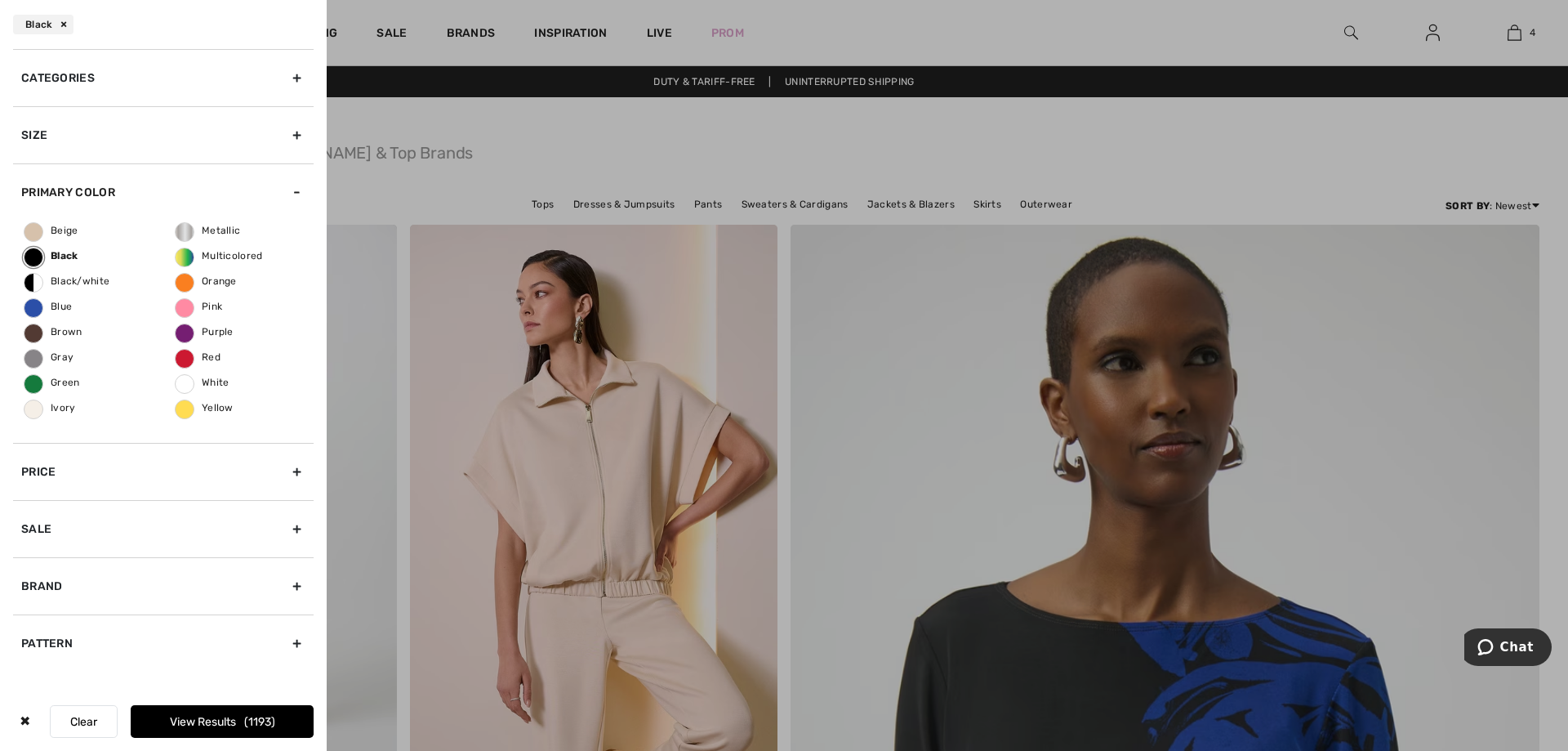
click at [297, 192] on div "Primary Color" at bounding box center [163, 192] width 300 height 57
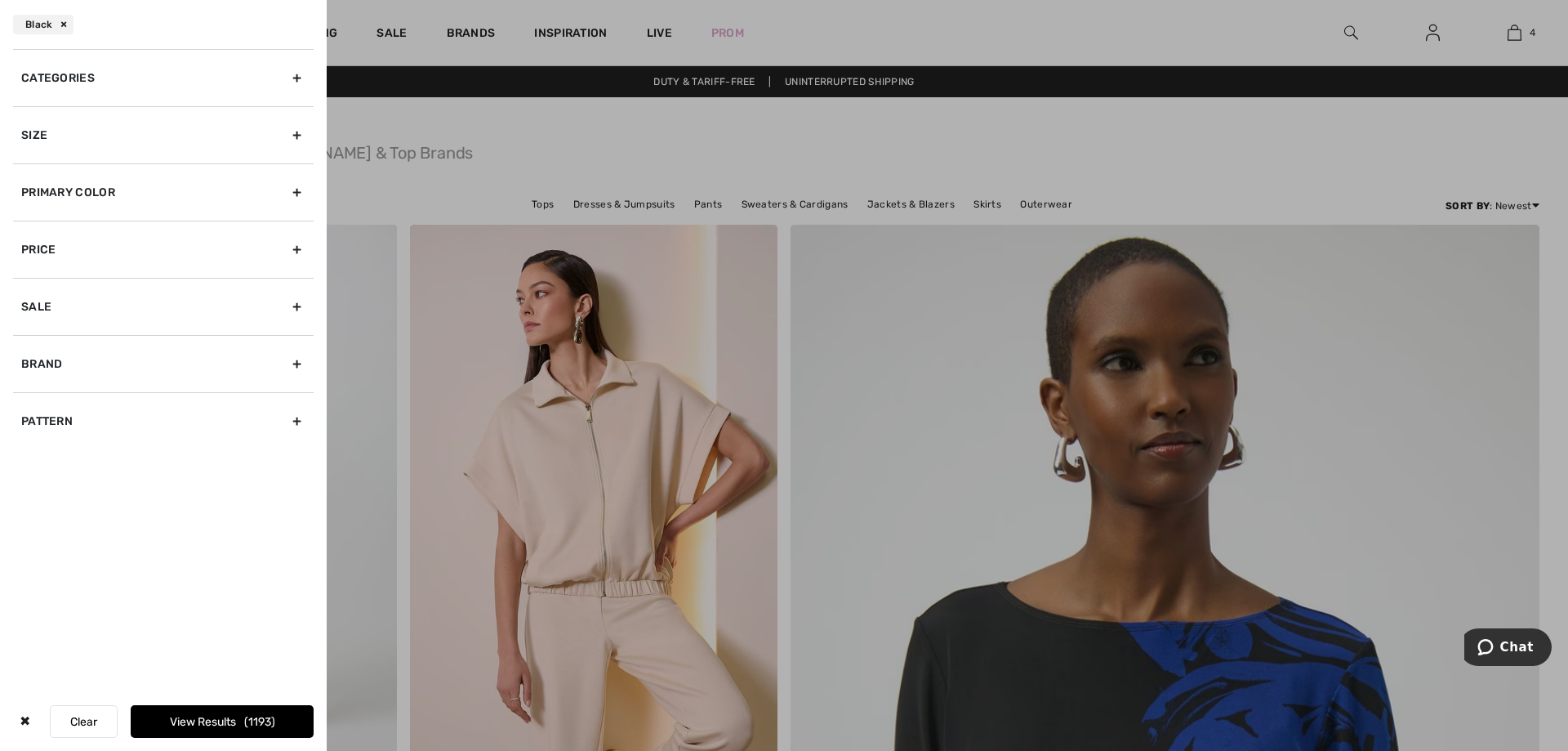
click at [296, 74] on div "Categories" at bounding box center [163, 78] width 300 height 57
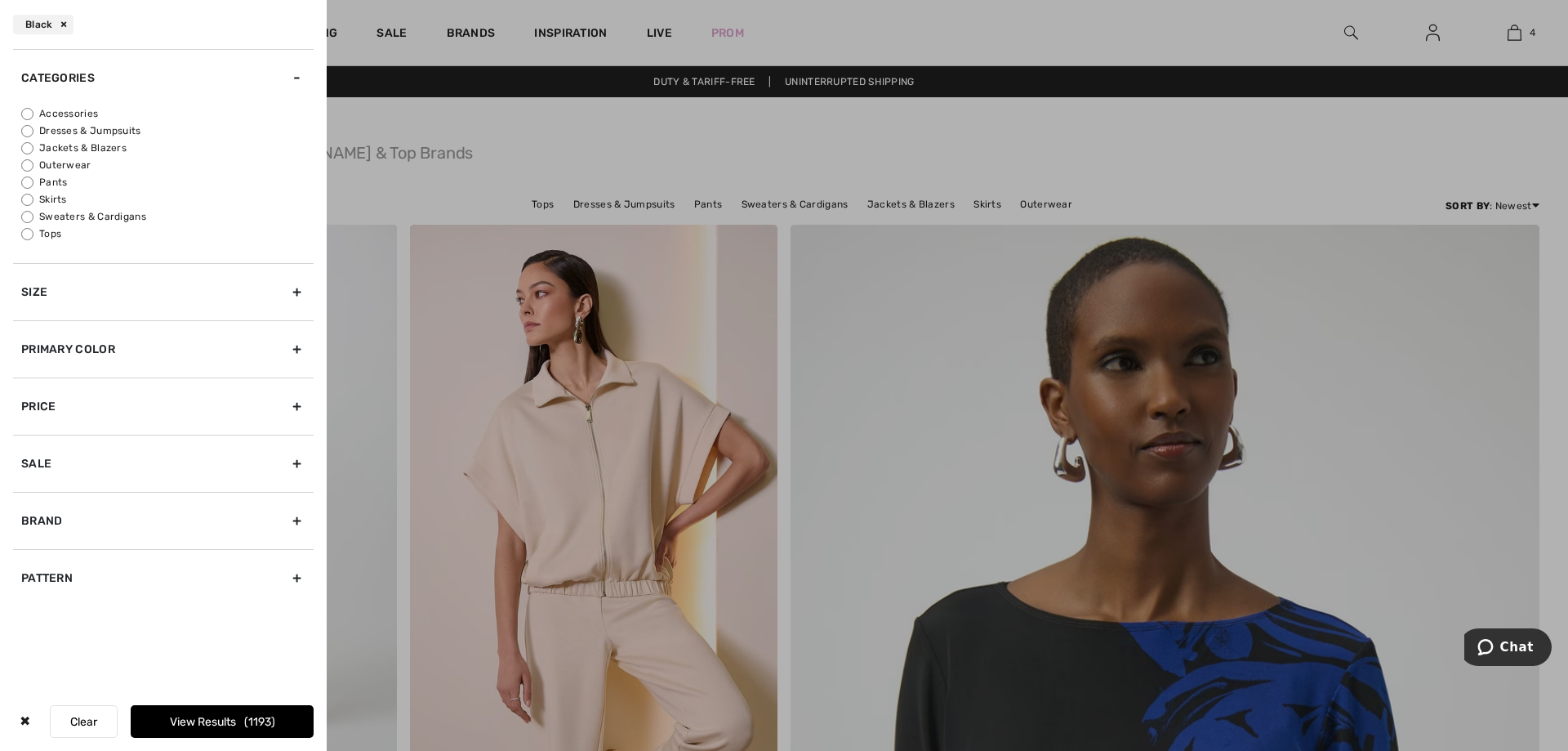
click at [296, 74] on div "Categories" at bounding box center [163, 78] width 300 height 57
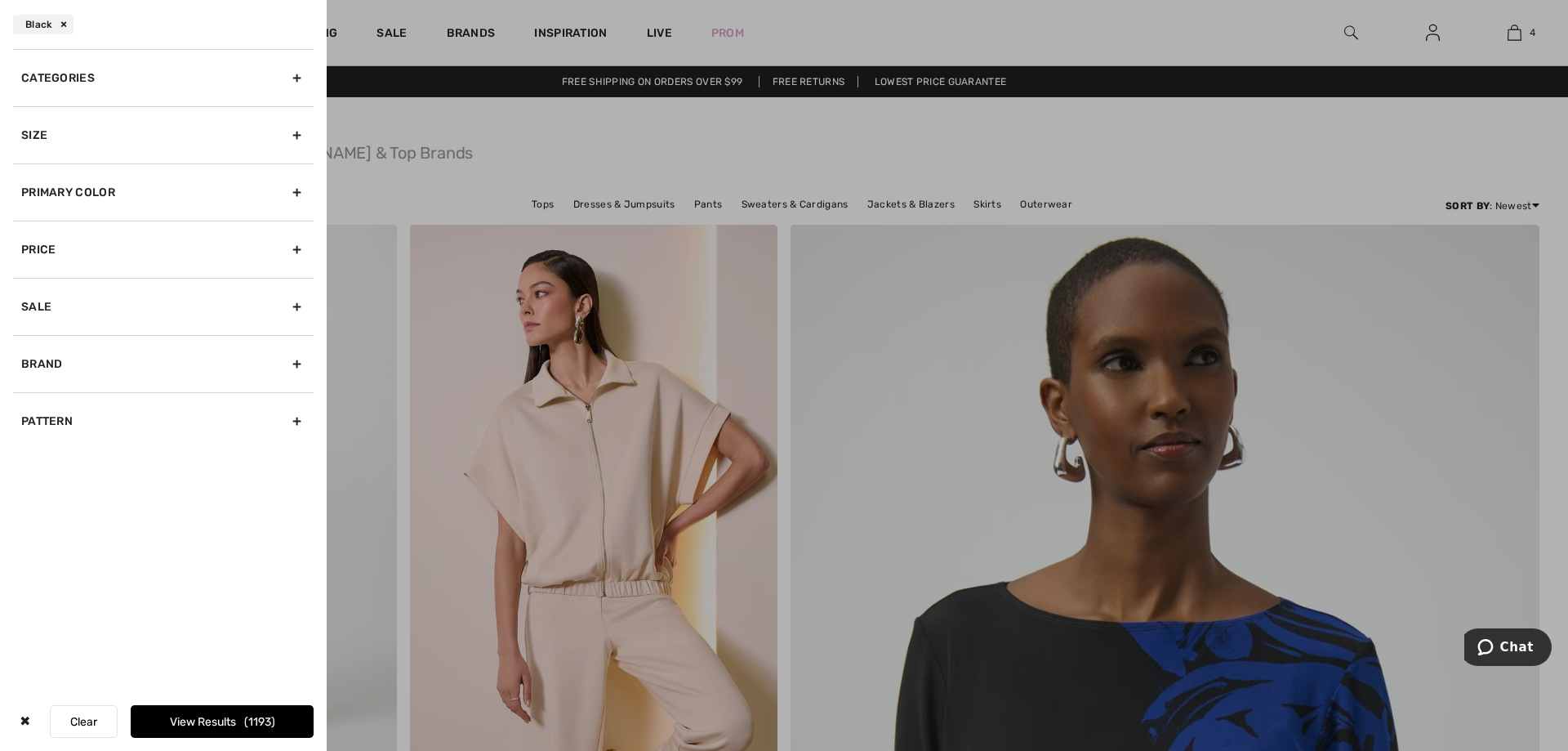
click at [294, 134] on div "Size" at bounding box center [163, 135] width 300 height 57
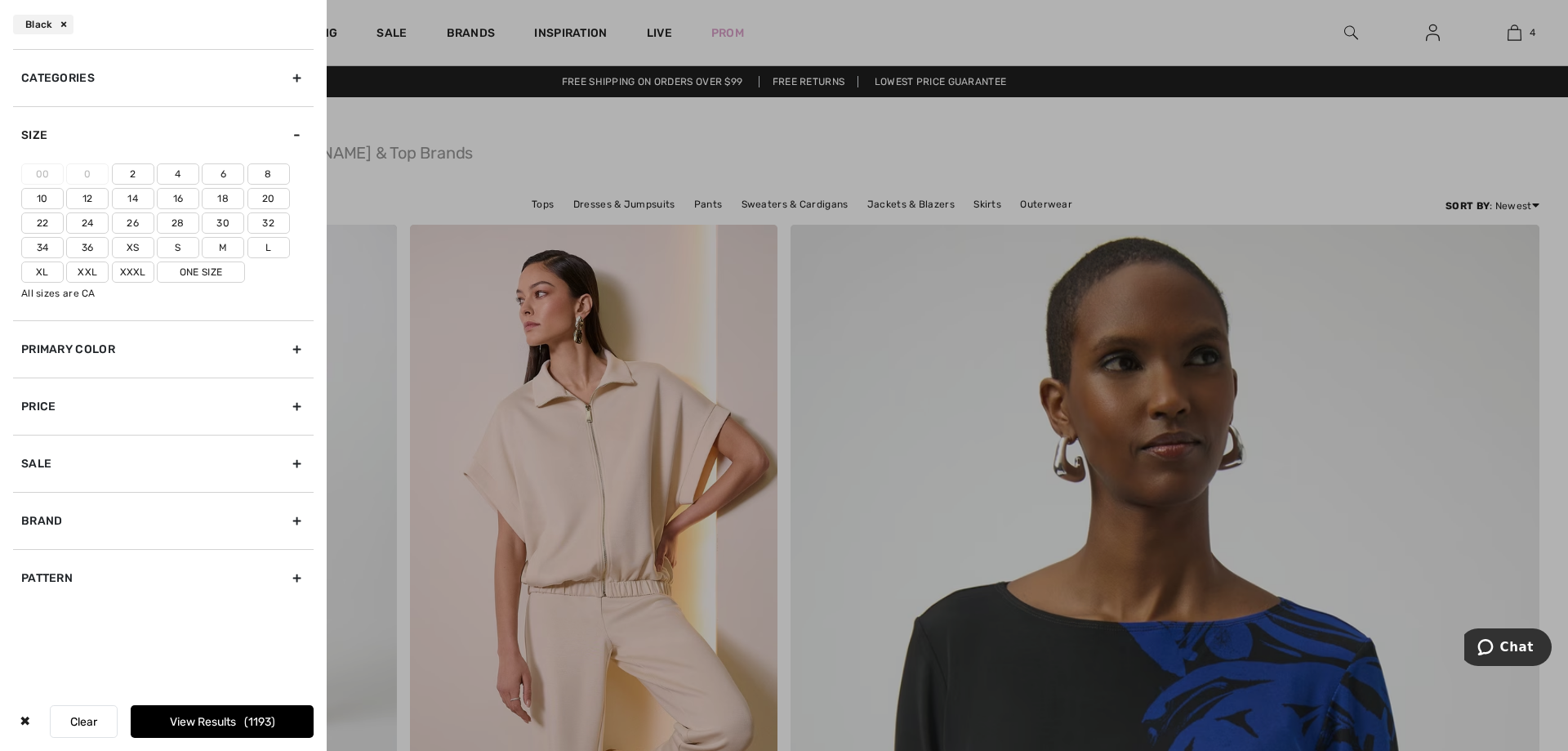
click at [272, 197] on label "20" at bounding box center [268, 199] width 43 height 21
click at [0, 0] on input"] "20" at bounding box center [0, 0] width 0 height 0
click at [92, 275] on label "Xxl" at bounding box center [87, 272] width 43 height 21
click at [0, 0] on input"] "Xxl" at bounding box center [0, 0] width 0 height 0
click at [293, 579] on div "Pattern" at bounding box center [163, 578] width 300 height 57
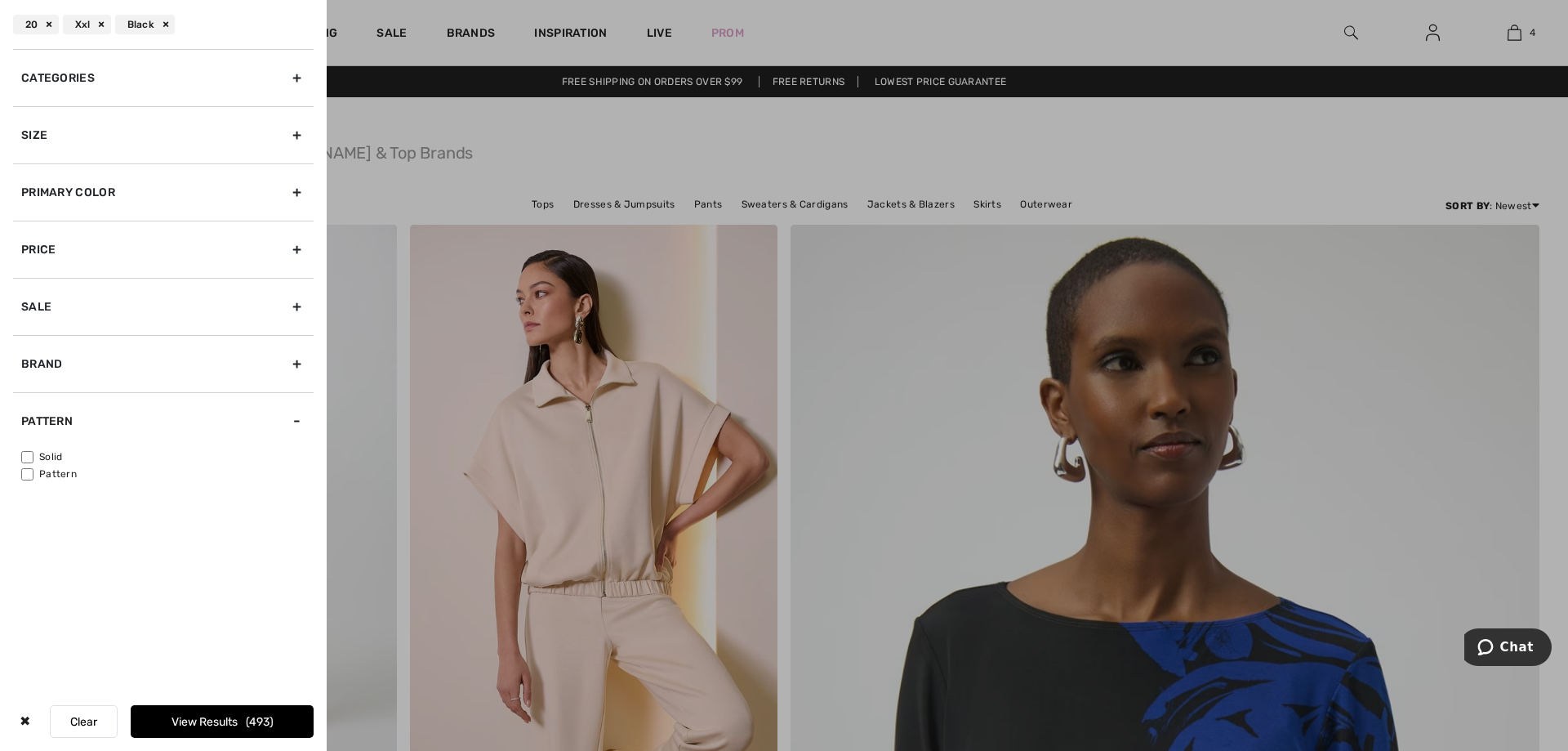
click at [251, 717] on span "493" at bounding box center [259, 722] width 28 height 14
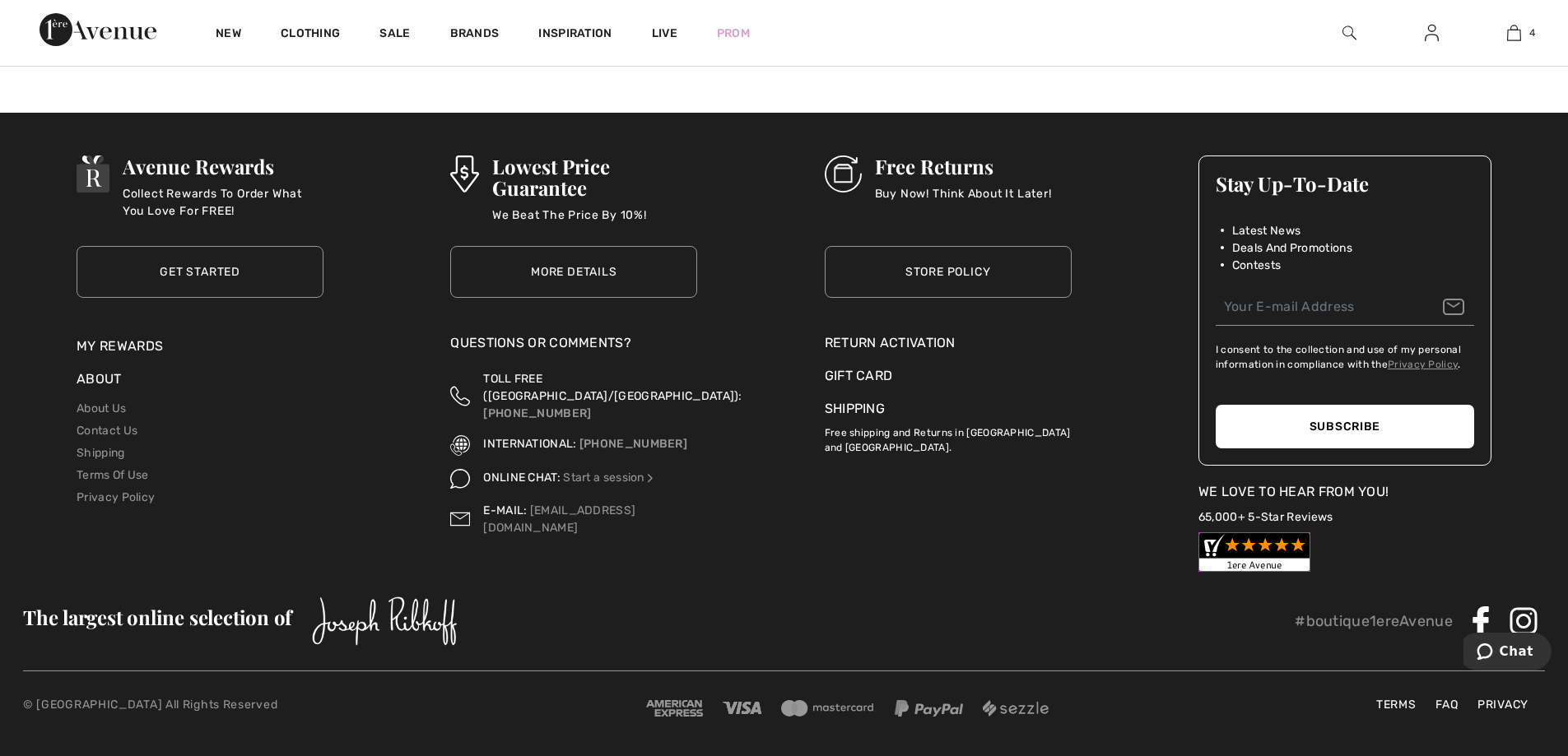
scroll to position [9152, 0]
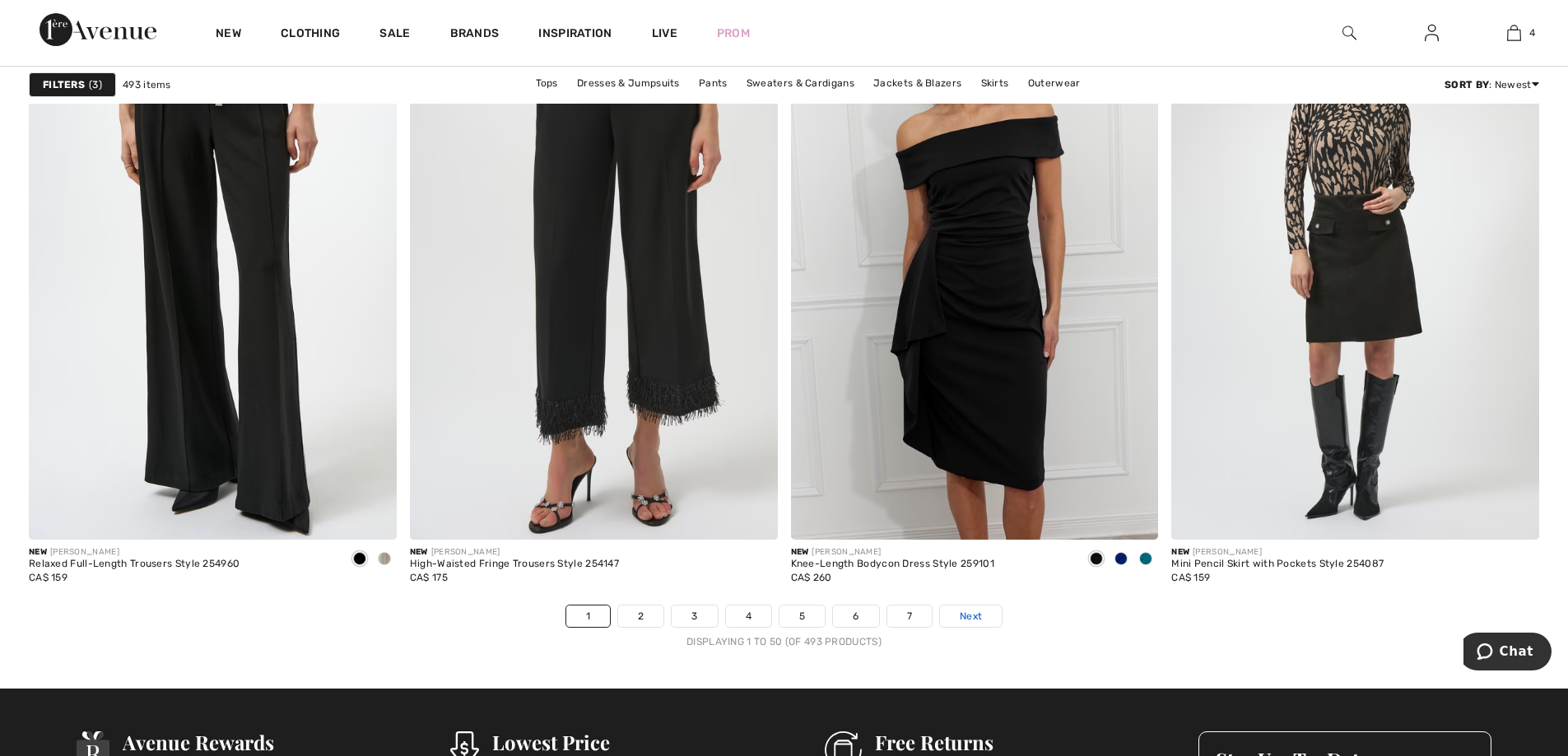
click at [970, 612] on span "Next" at bounding box center [970, 615] width 22 height 14
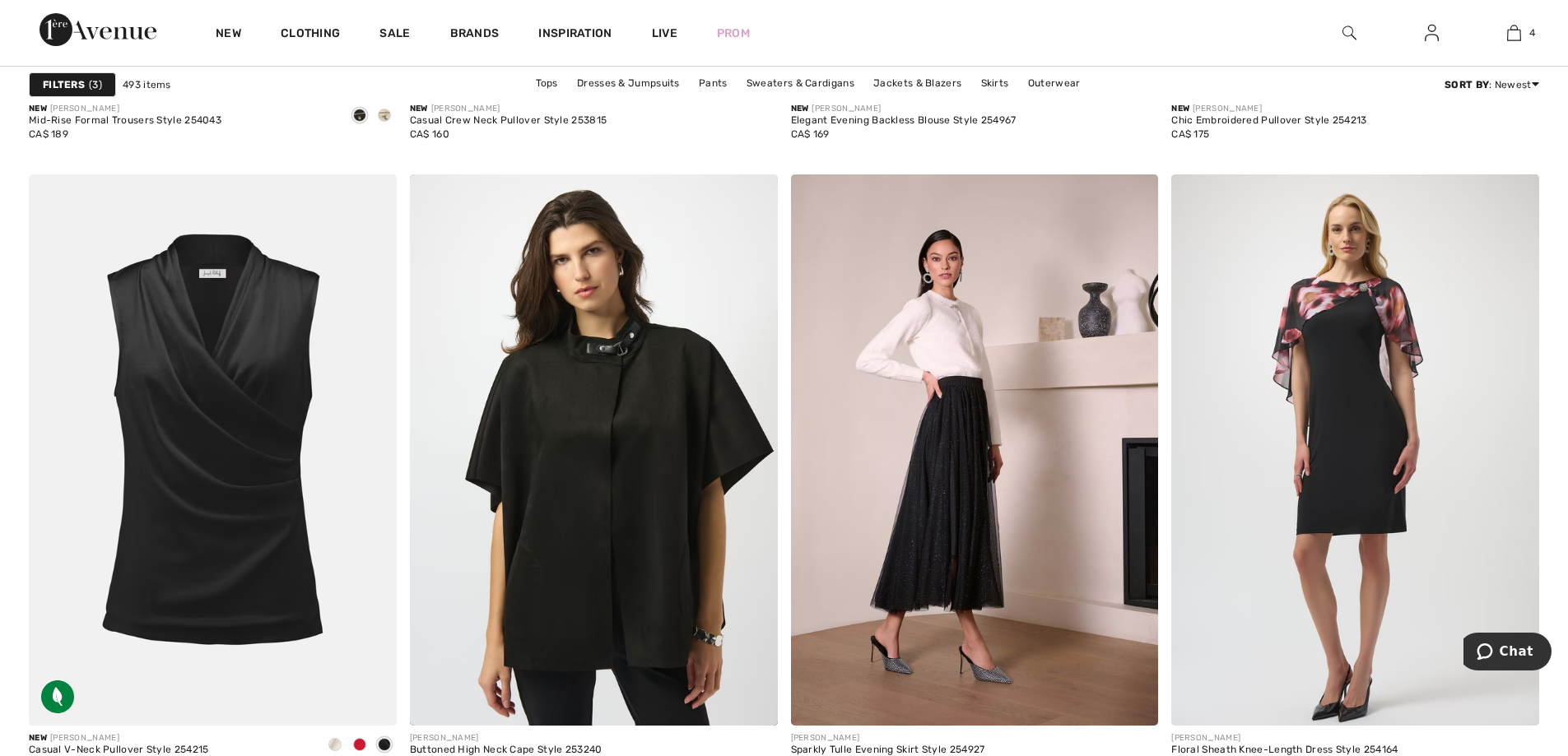
scroll to position [9214, 0]
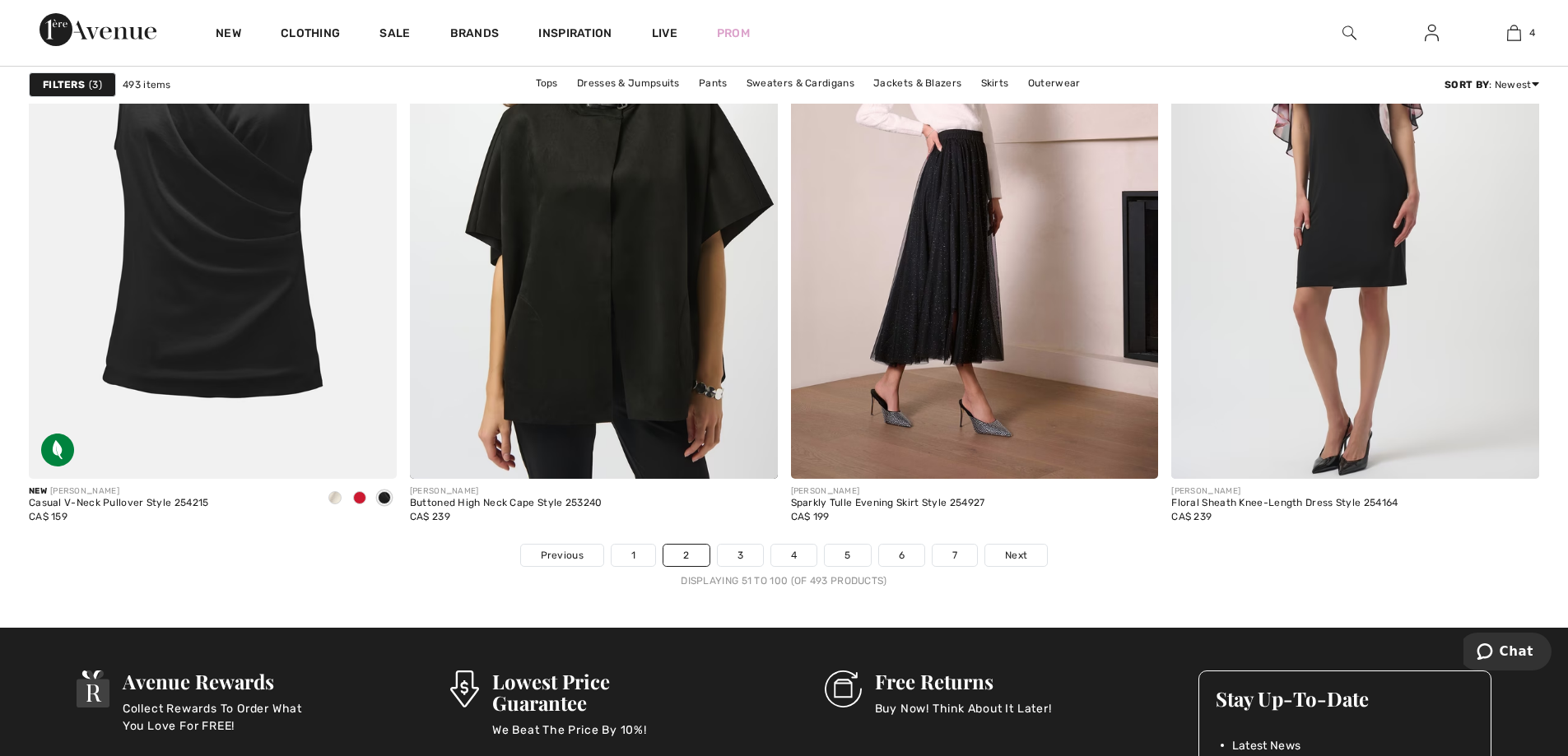
click at [1001, 577] on div "Displaying 51 to 100 (of 493 products)" at bounding box center [783, 580] width 1510 height 14
click at [1035, 556] on link "Next" at bounding box center [1016, 555] width 61 height 21
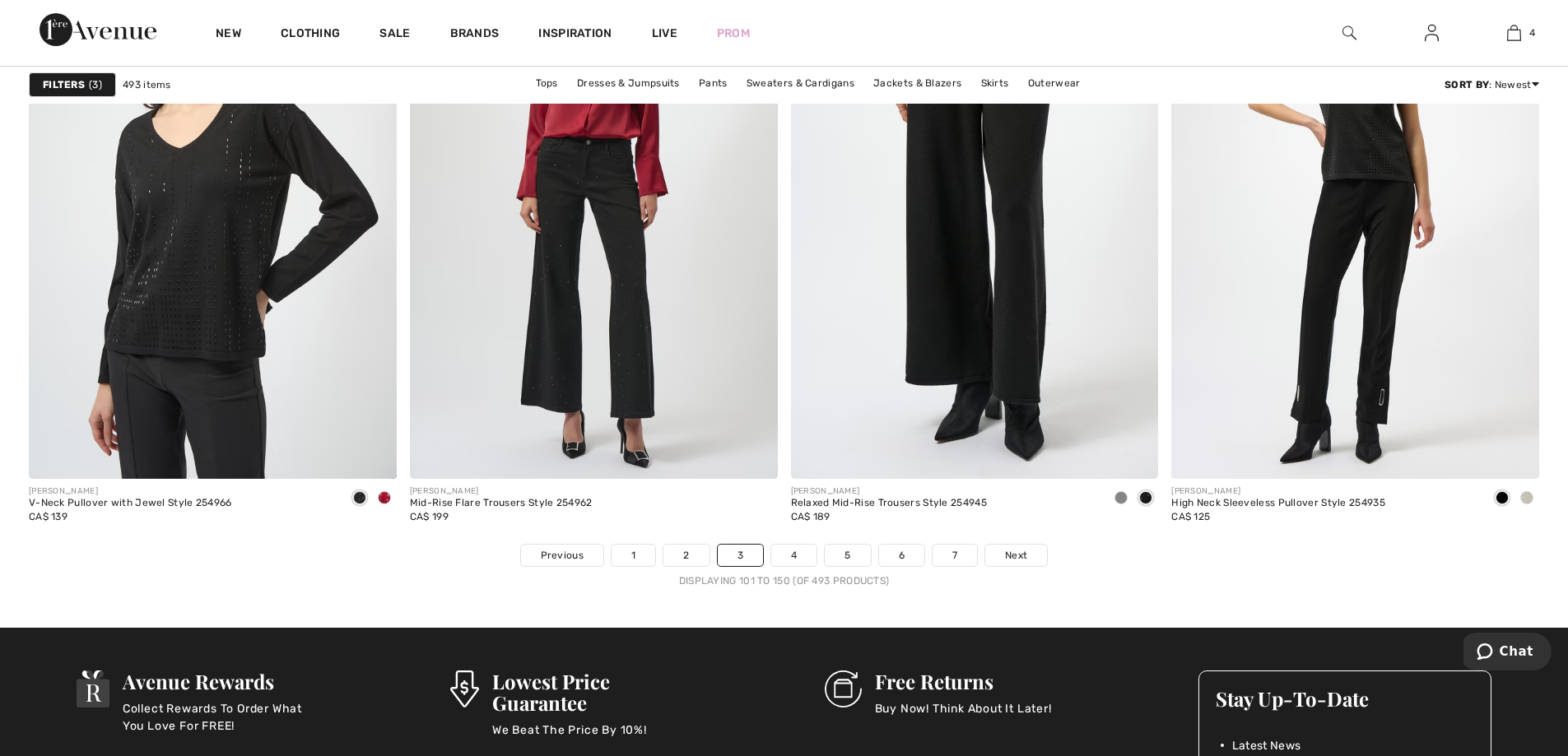
scroll to position [9461, 0]
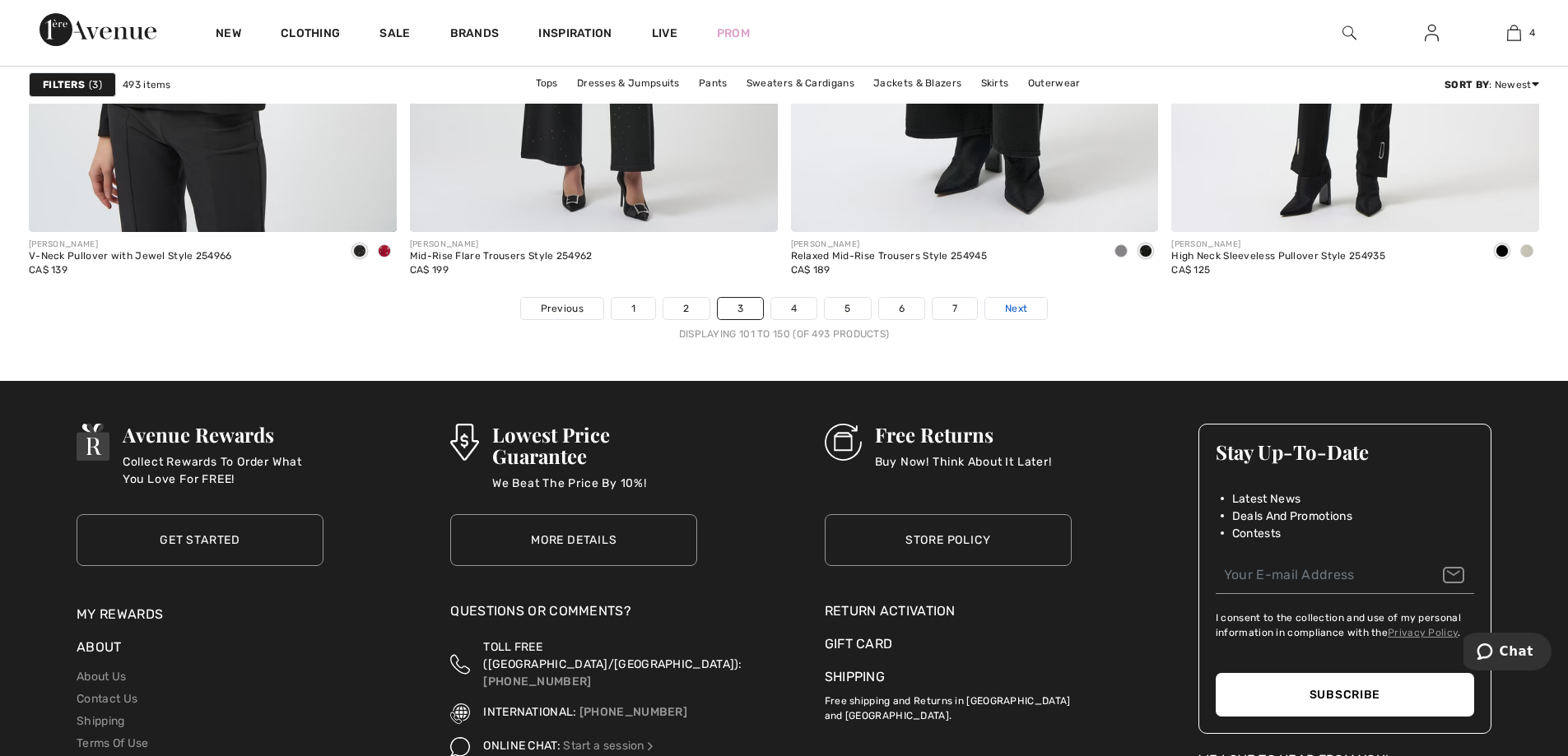
click at [1027, 303] on span "Next" at bounding box center [1016, 308] width 22 height 14
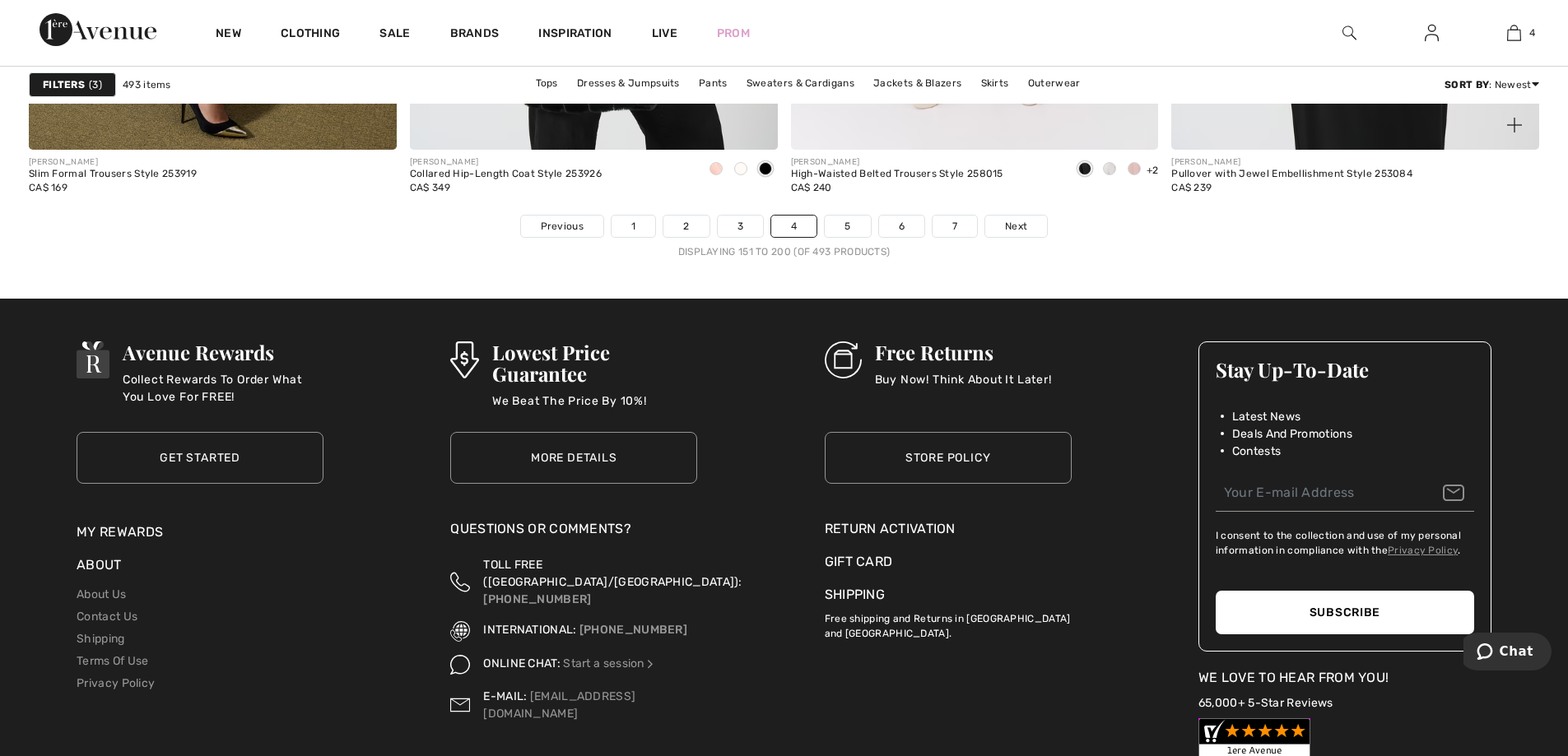
scroll to position [9625, 0]
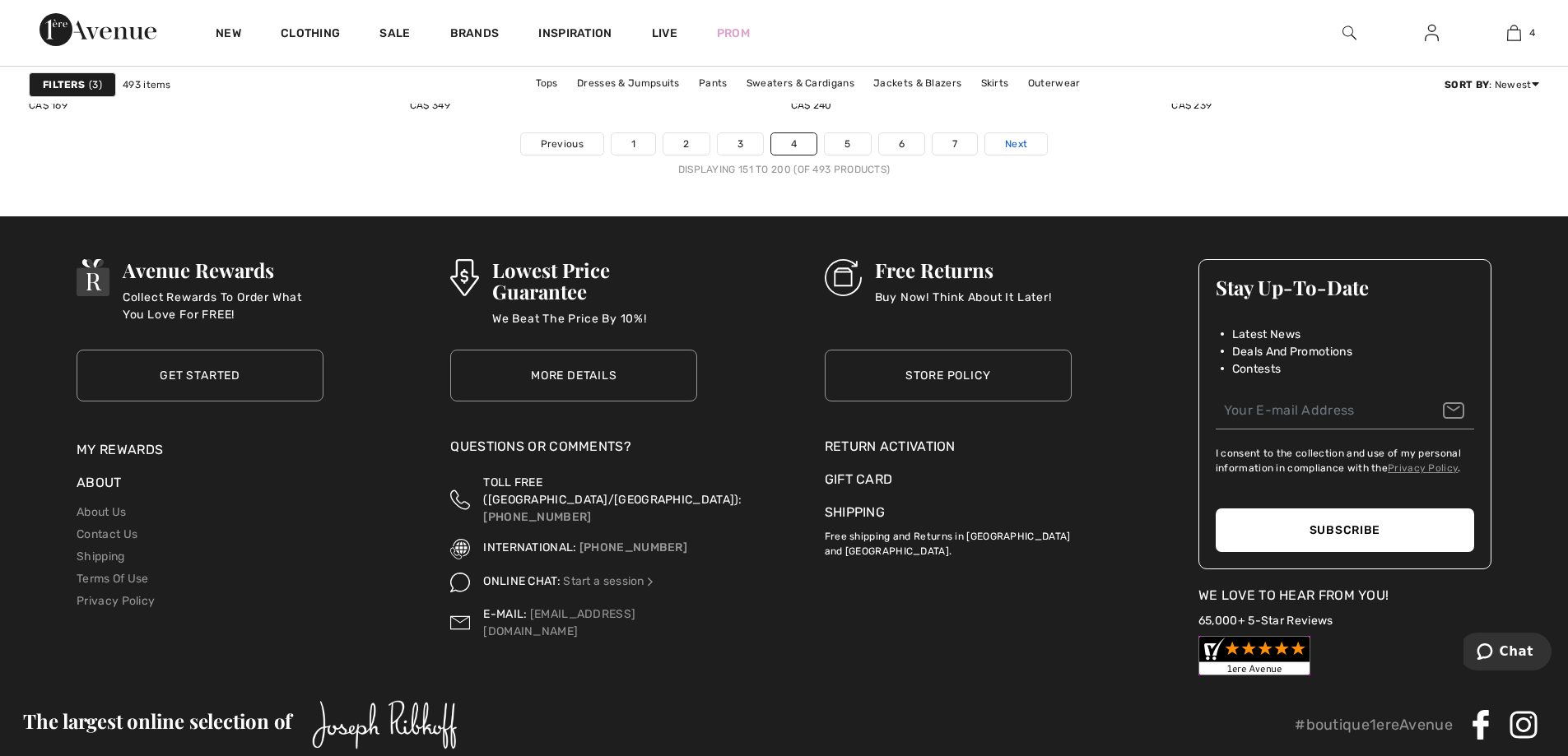
click at [1042, 149] on link "Next" at bounding box center [1016, 144] width 61 height 21
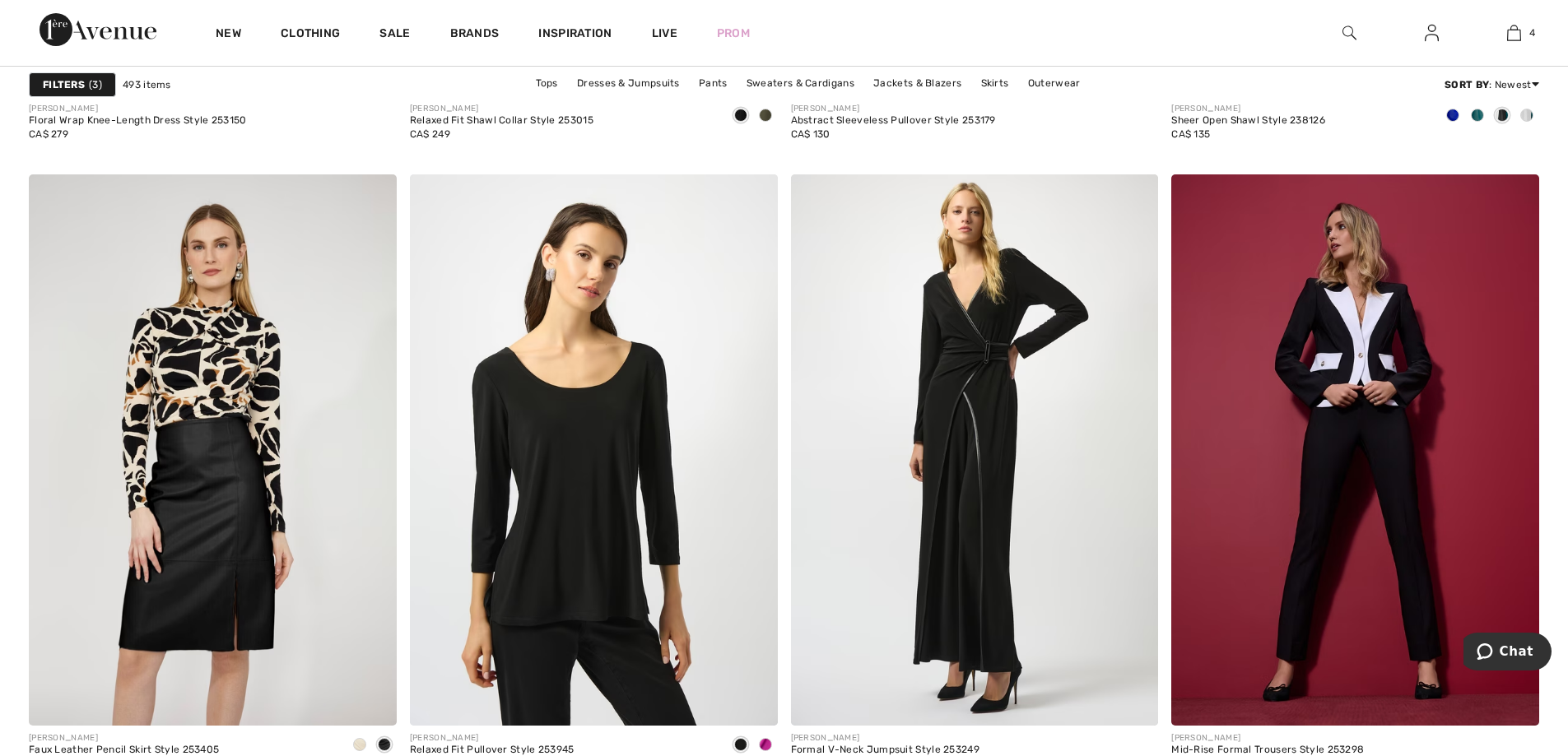
scroll to position [9049, 0]
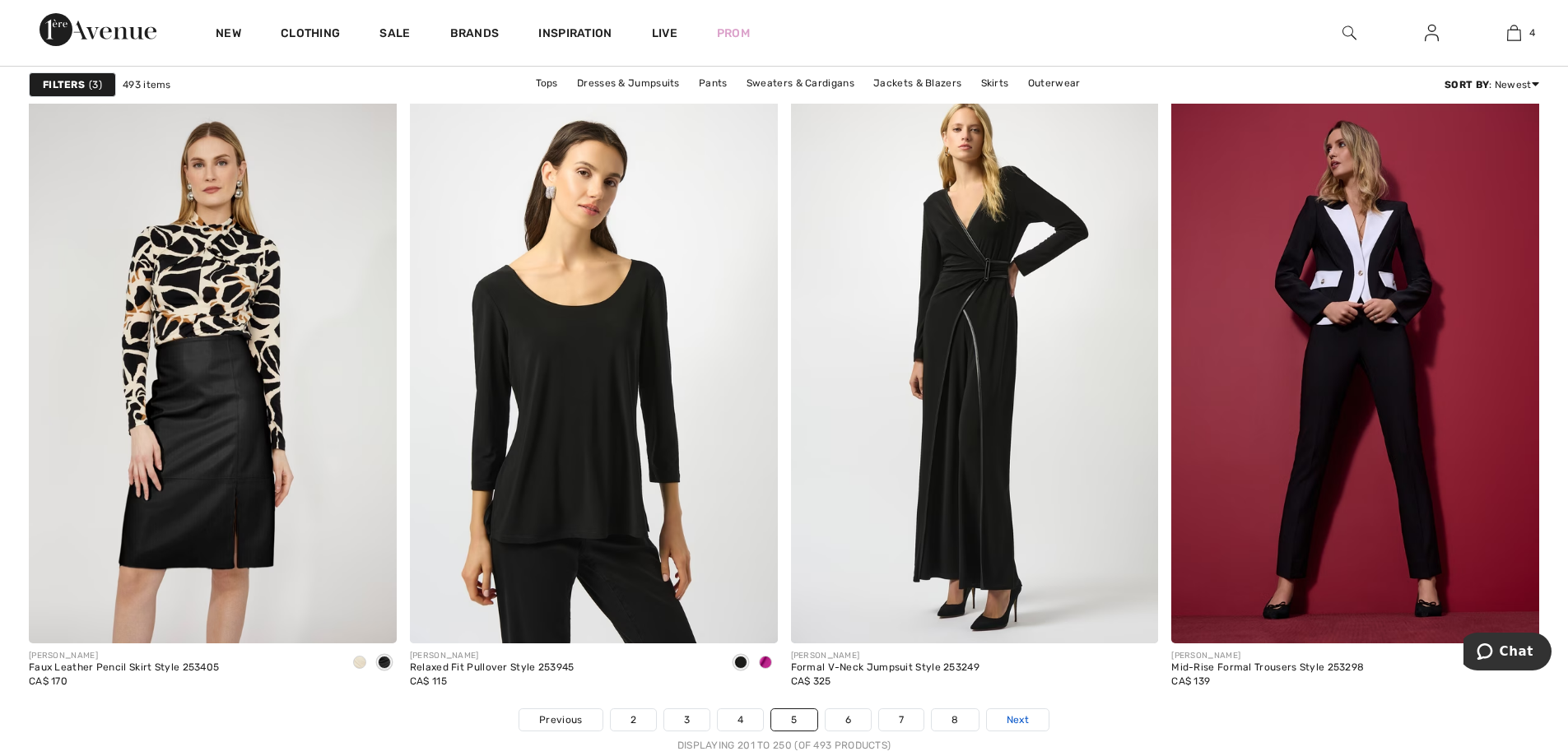
click at [1018, 714] on span "Next" at bounding box center [1017, 719] width 22 height 14
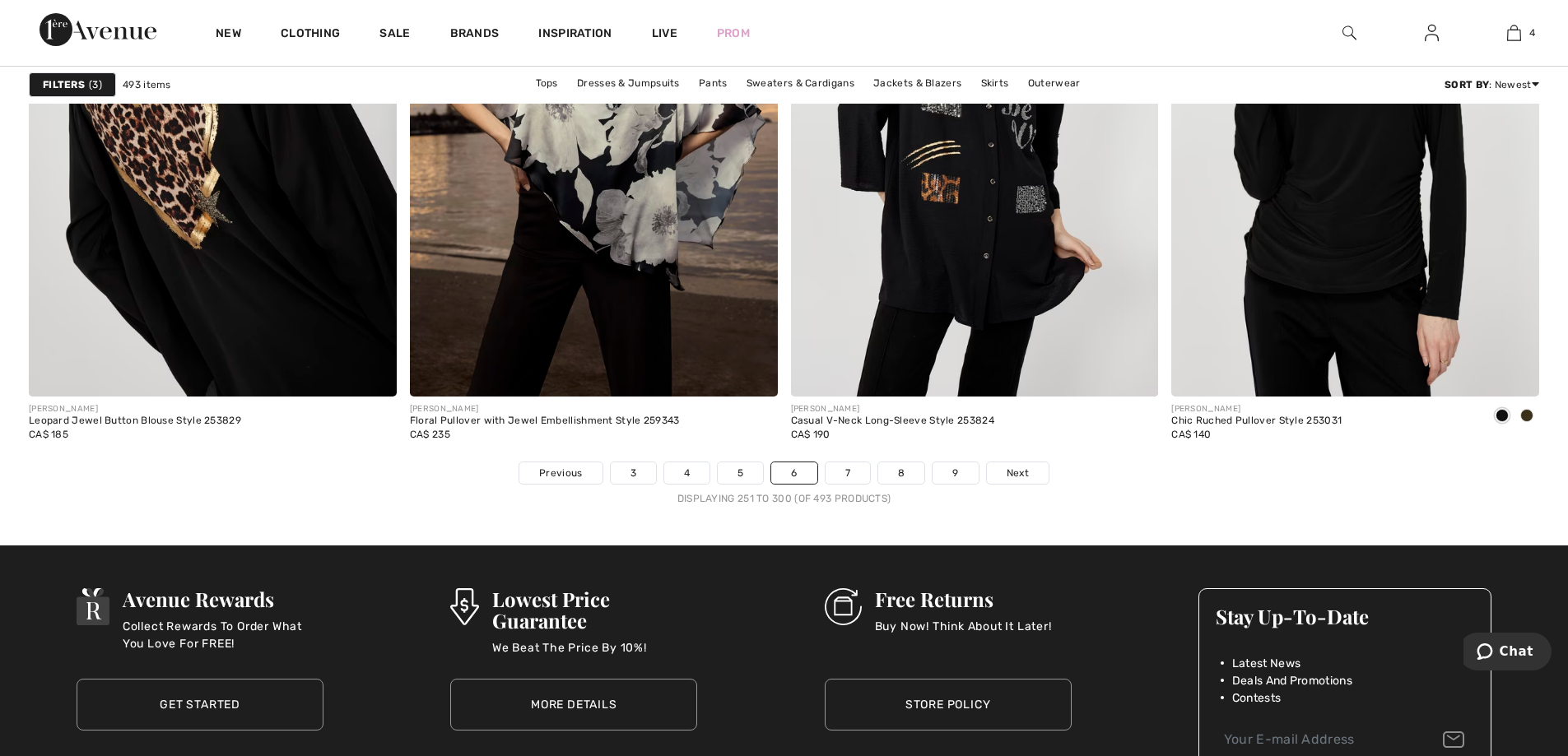
scroll to position [9131, 0]
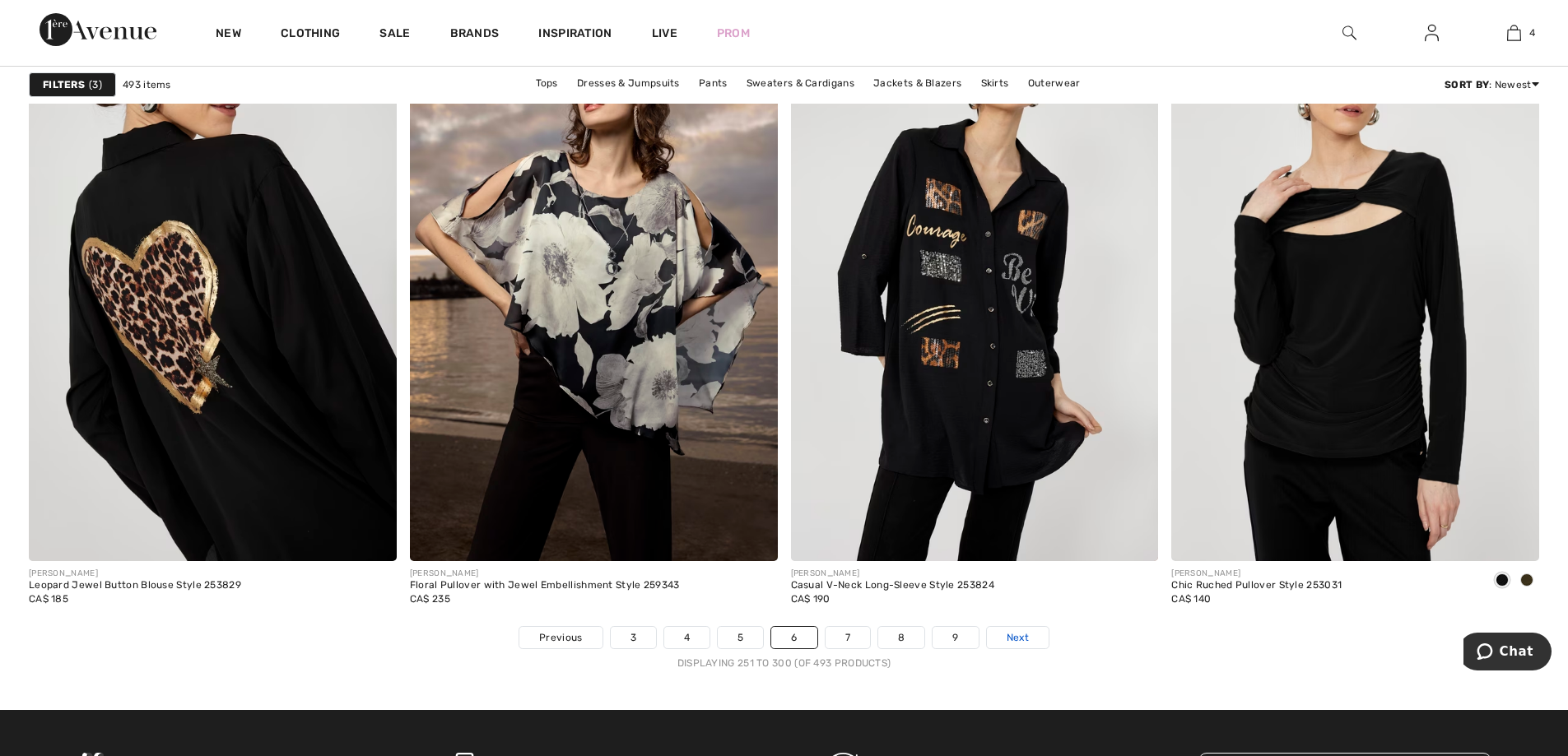
click at [1013, 636] on span "Next" at bounding box center [1017, 636] width 22 height 14
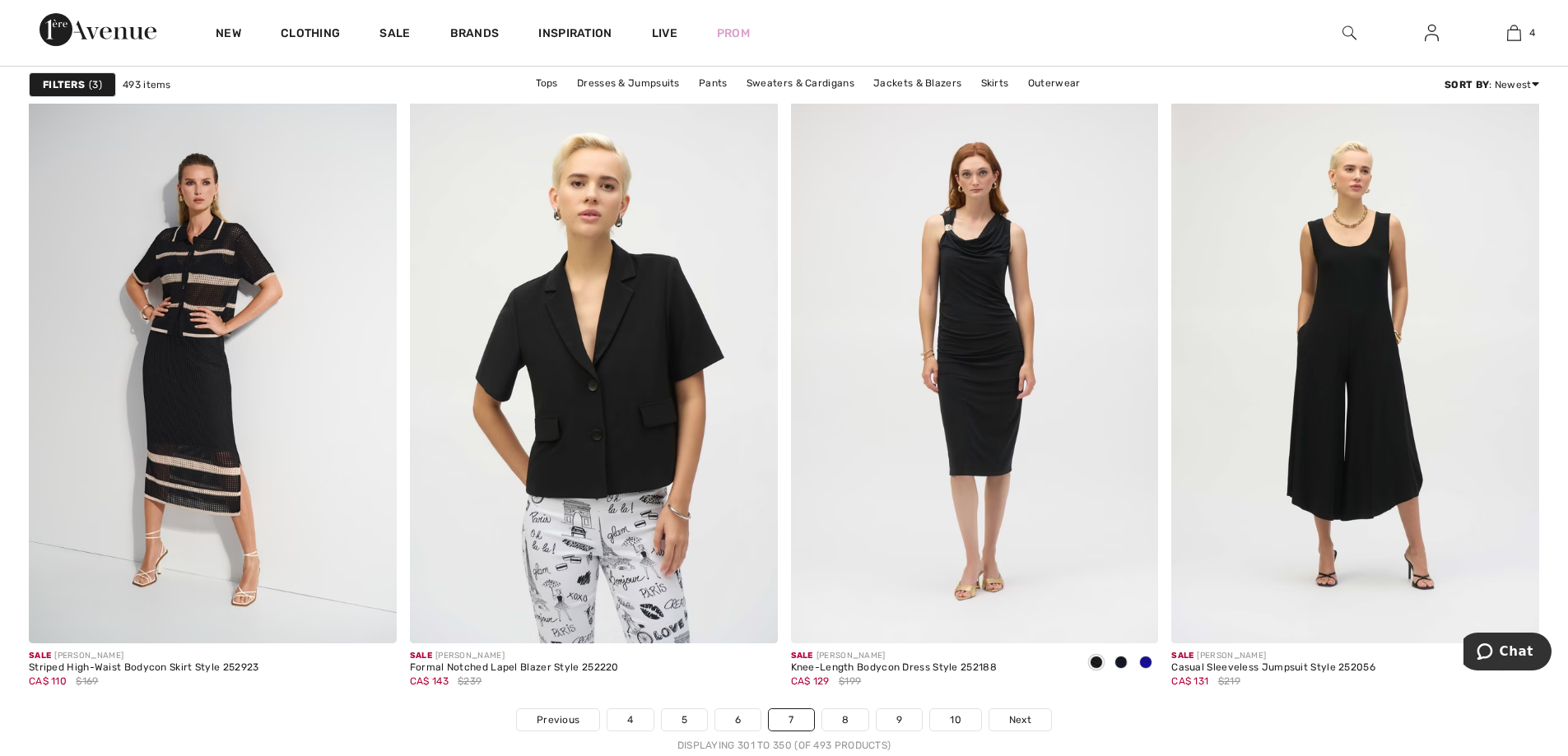
scroll to position [9625, 0]
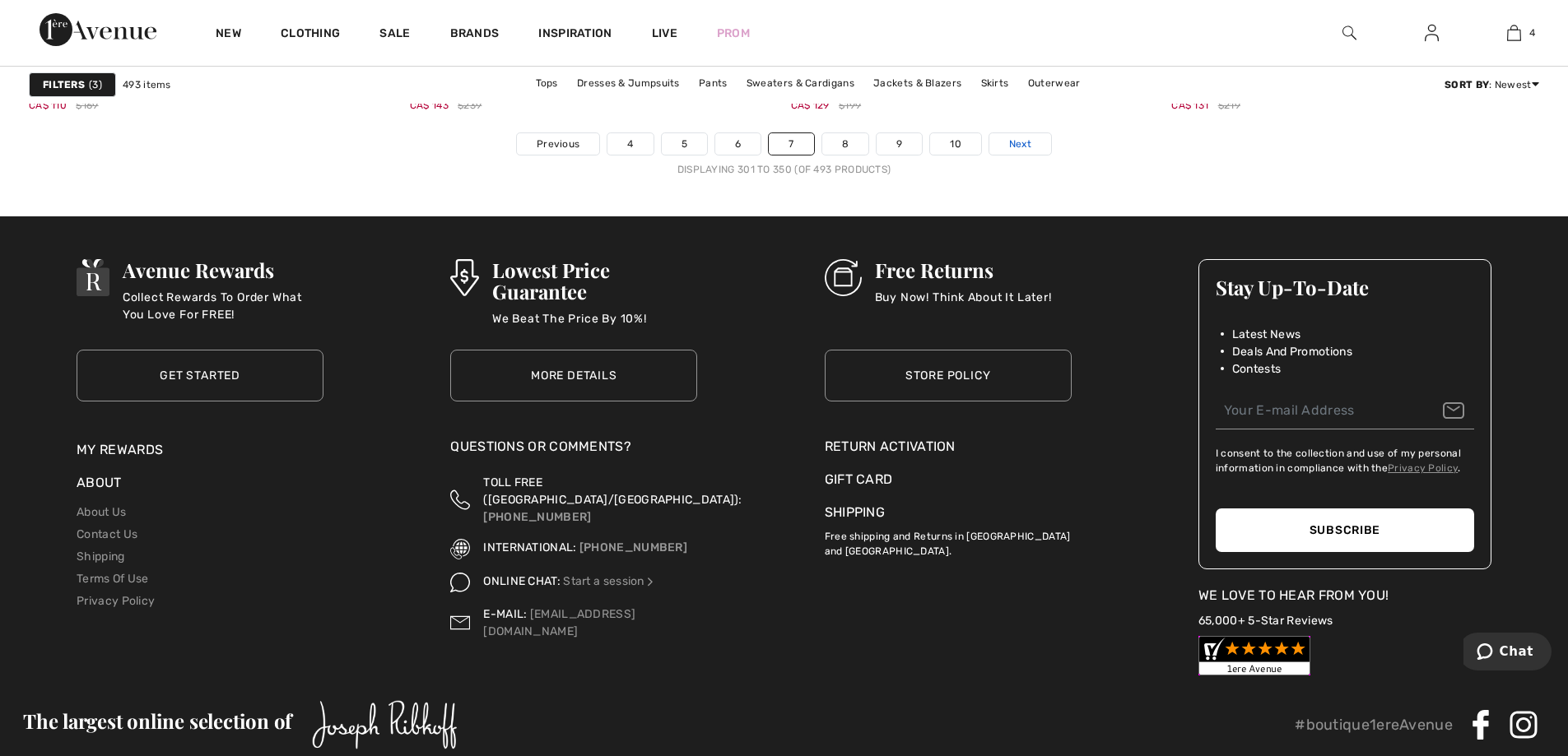
click at [1028, 137] on span "Next" at bounding box center [1019, 144] width 22 height 14
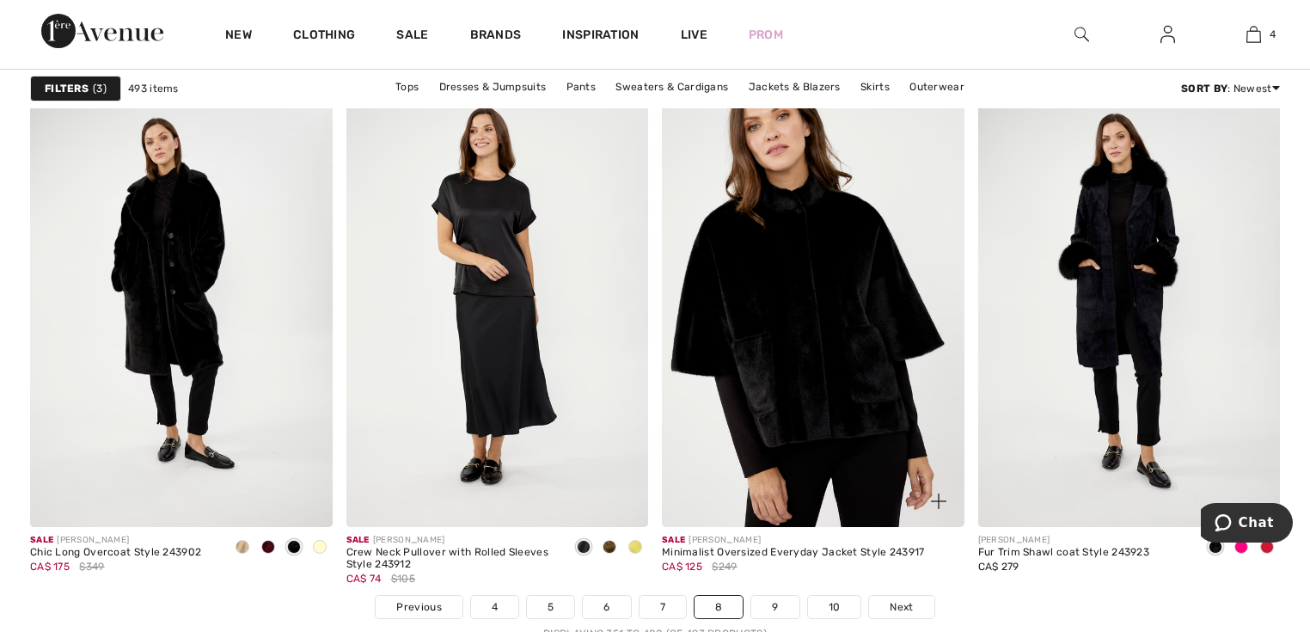
scroll to position [7823, 0]
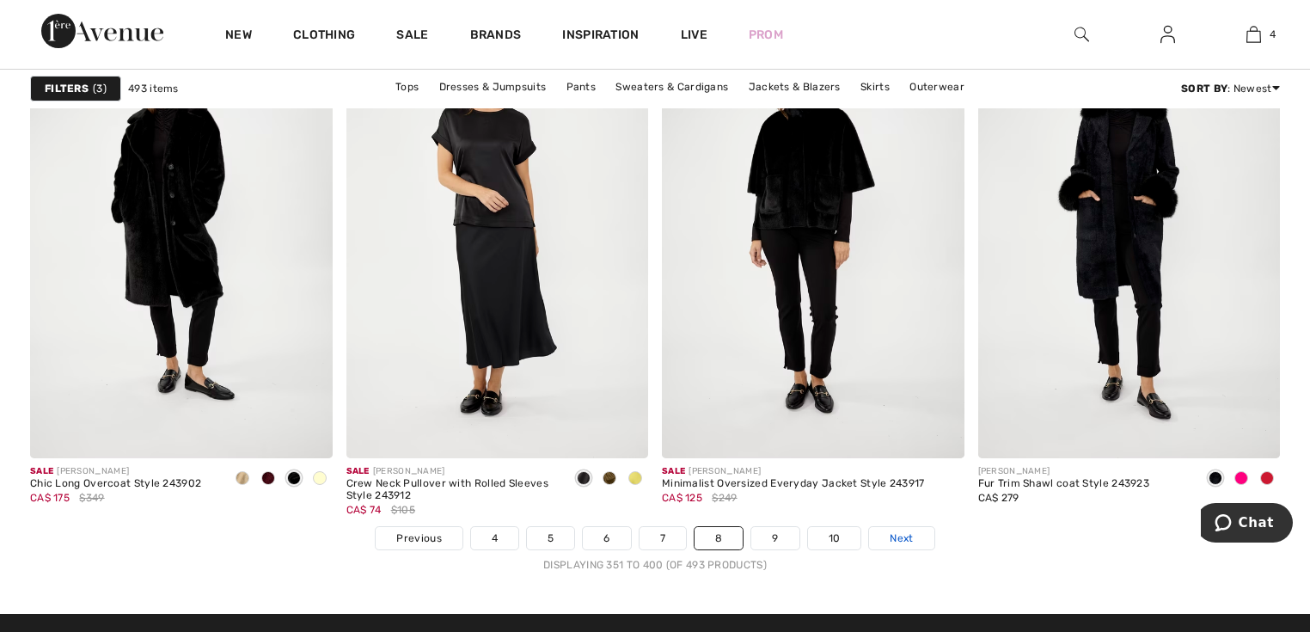
click at [908, 535] on span "Next" at bounding box center [901, 537] width 23 height 15
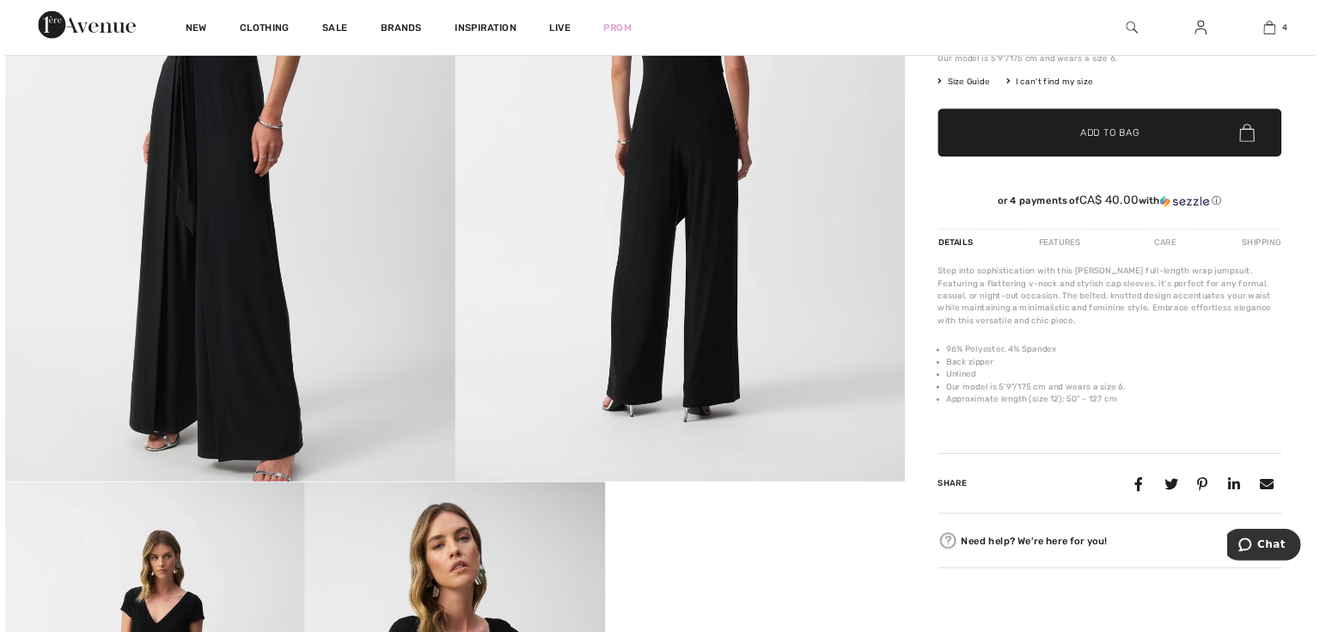
scroll to position [86, 0]
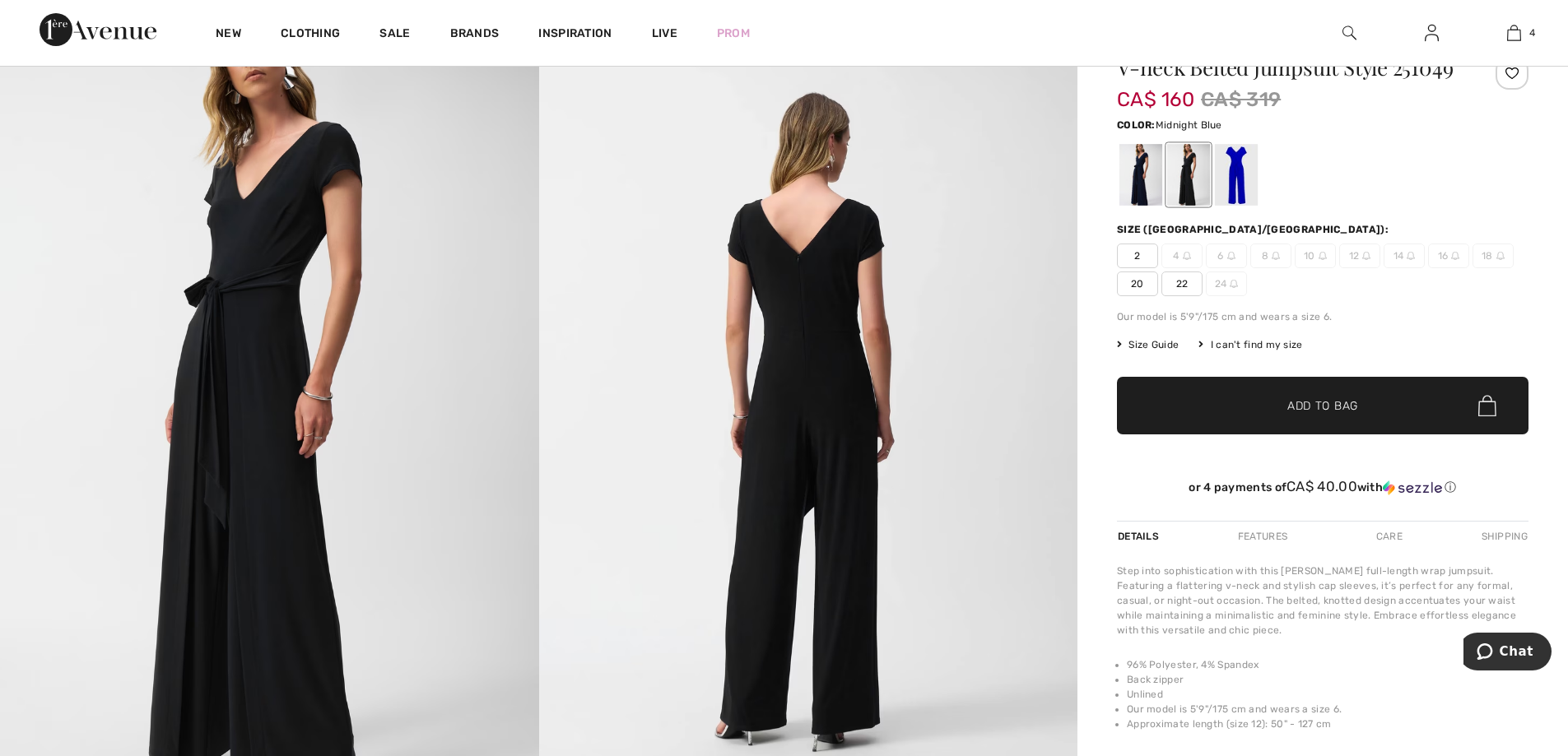
click at [1143, 185] on div at bounding box center [1140, 174] width 43 height 61
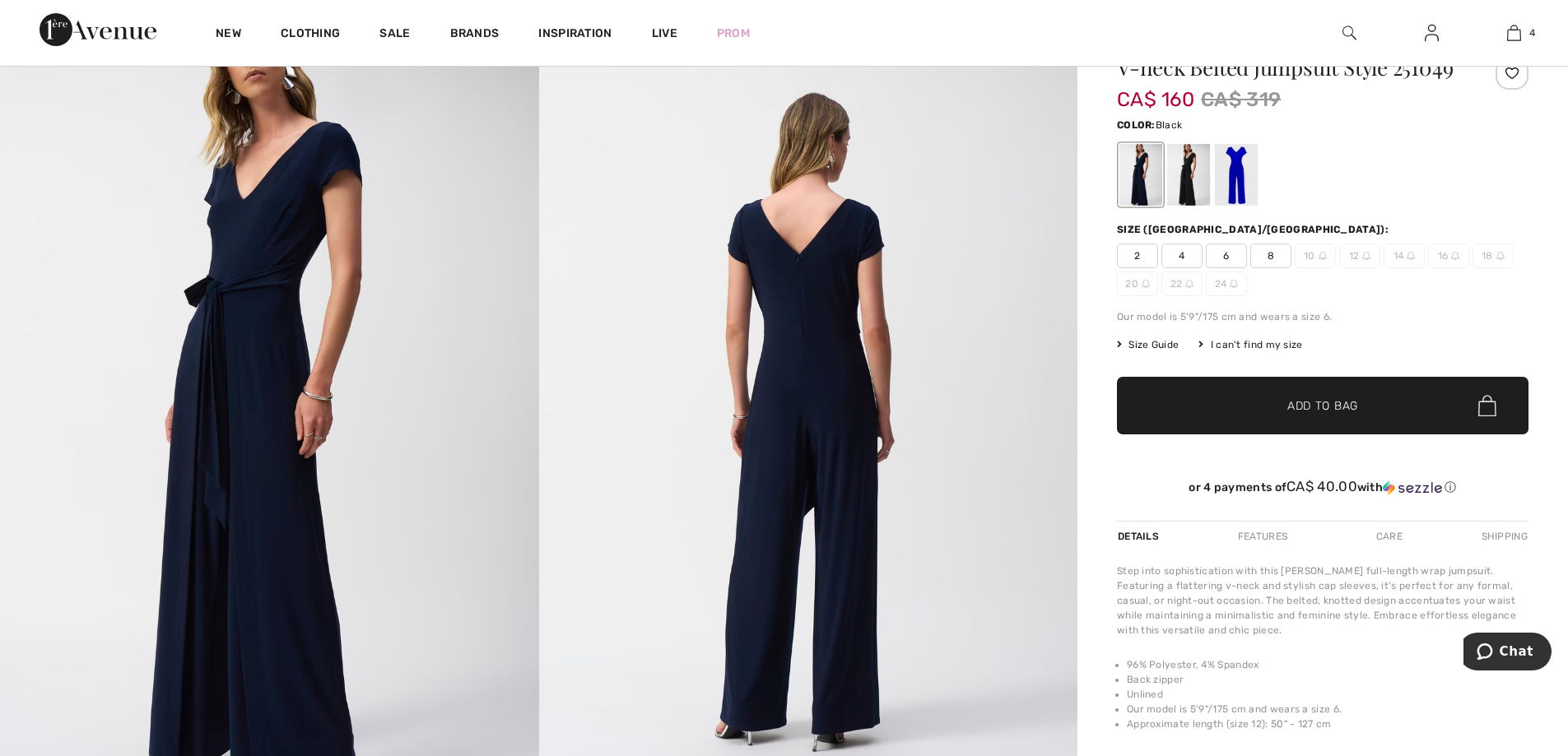
click at [1201, 185] on div at bounding box center [1188, 174] width 43 height 61
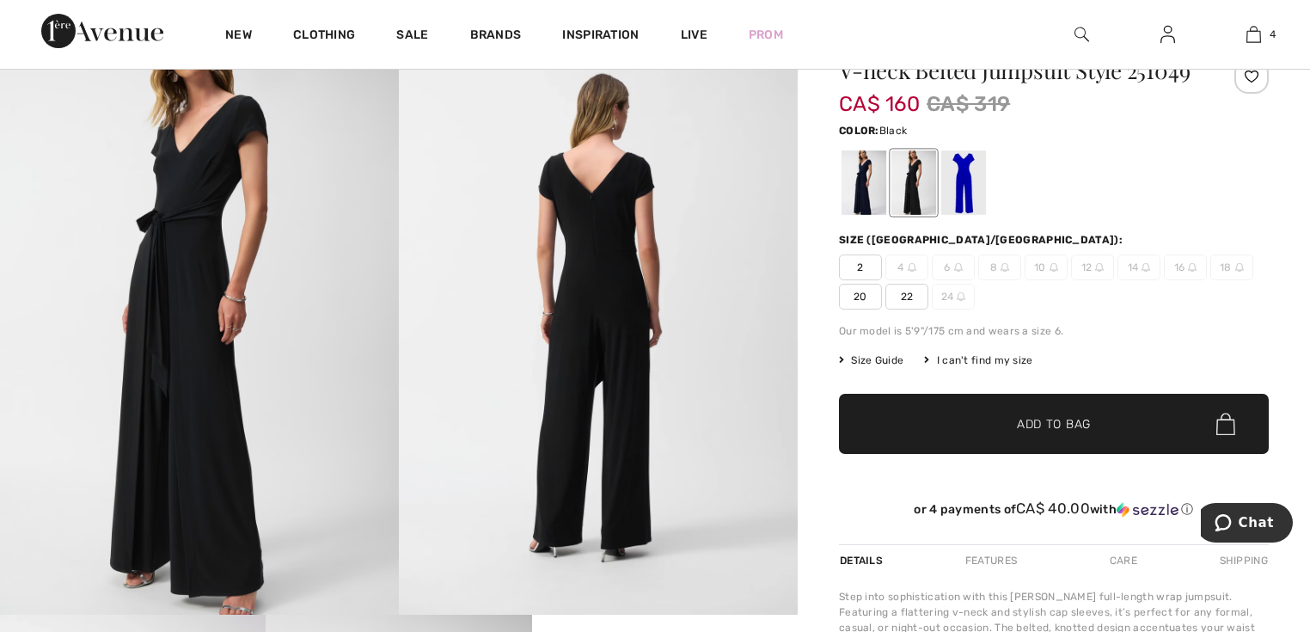
click at [219, 317] on img at bounding box center [199, 315] width 399 height 598
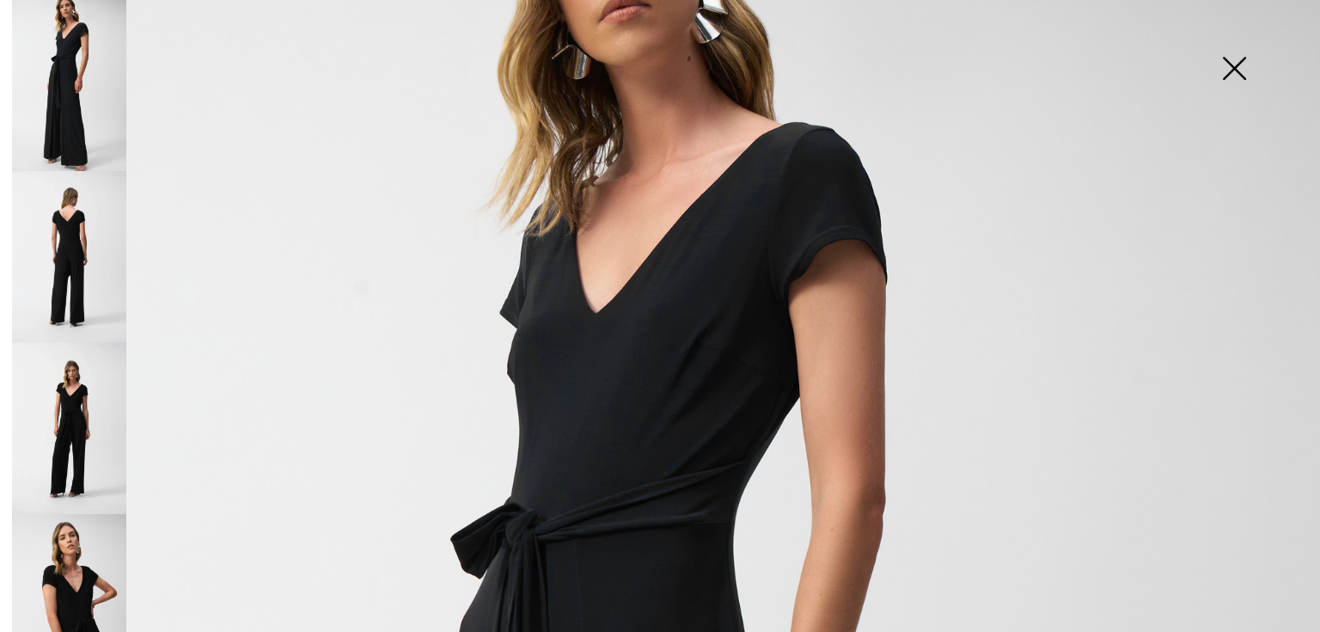
scroll to position [206, 0]
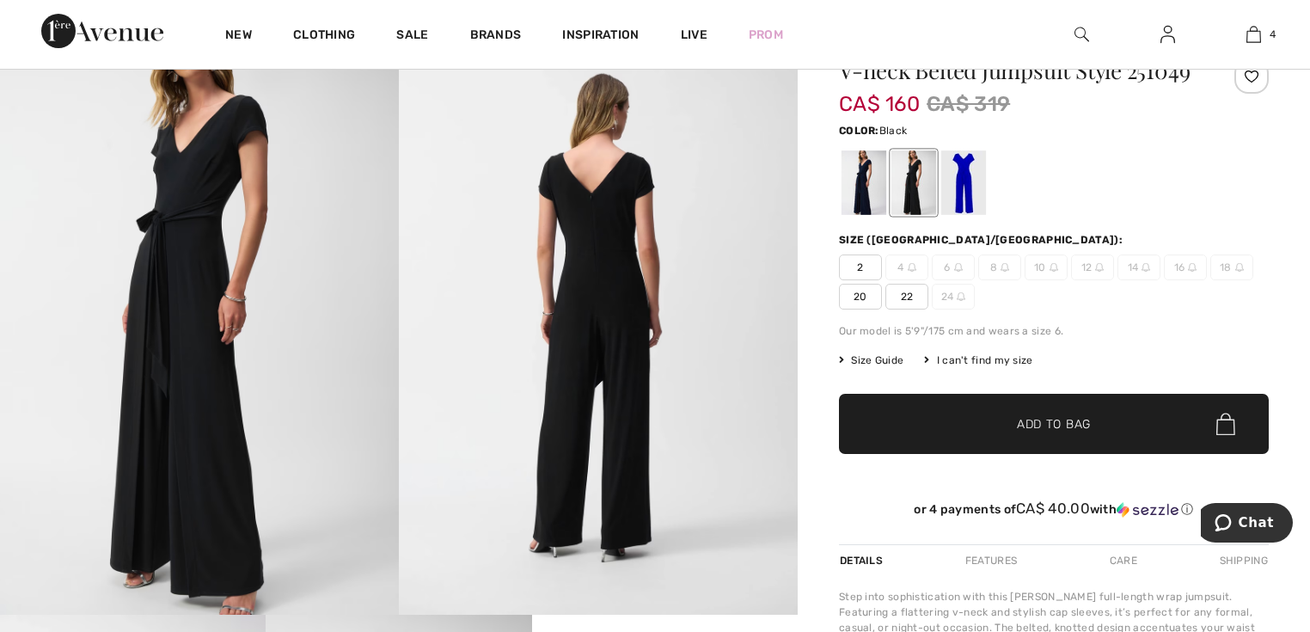
click at [568, 316] on img at bounding box center [598, 315] width 399 height 598
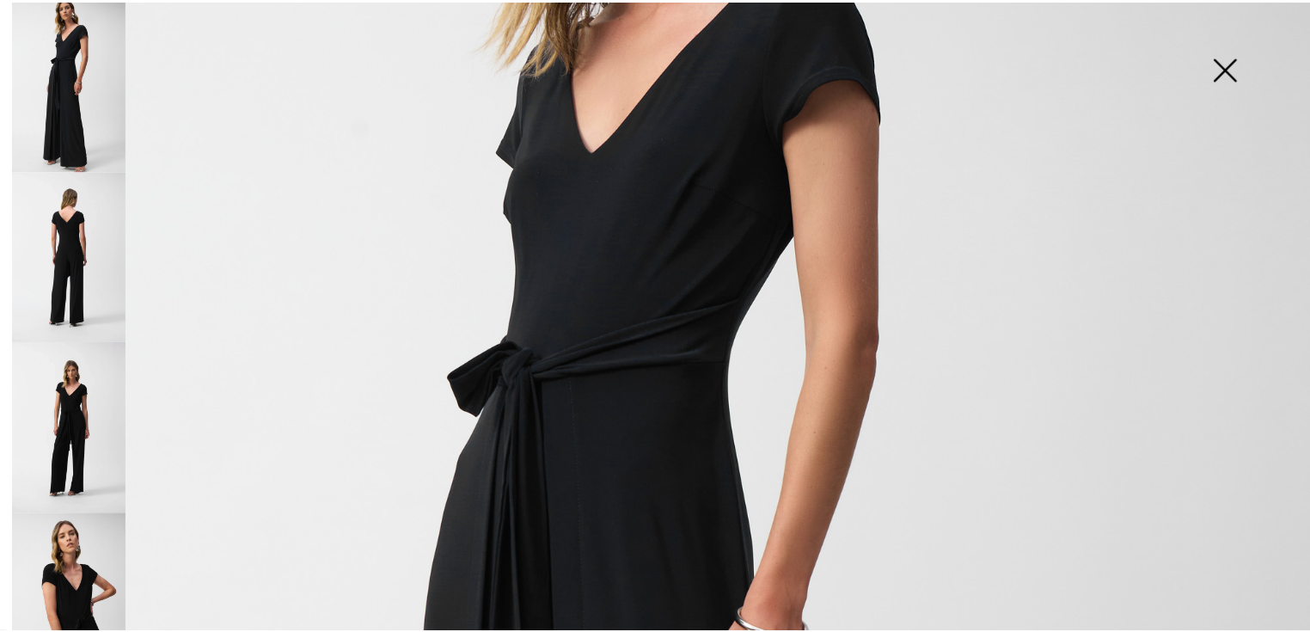
scroll to position [0, 0]
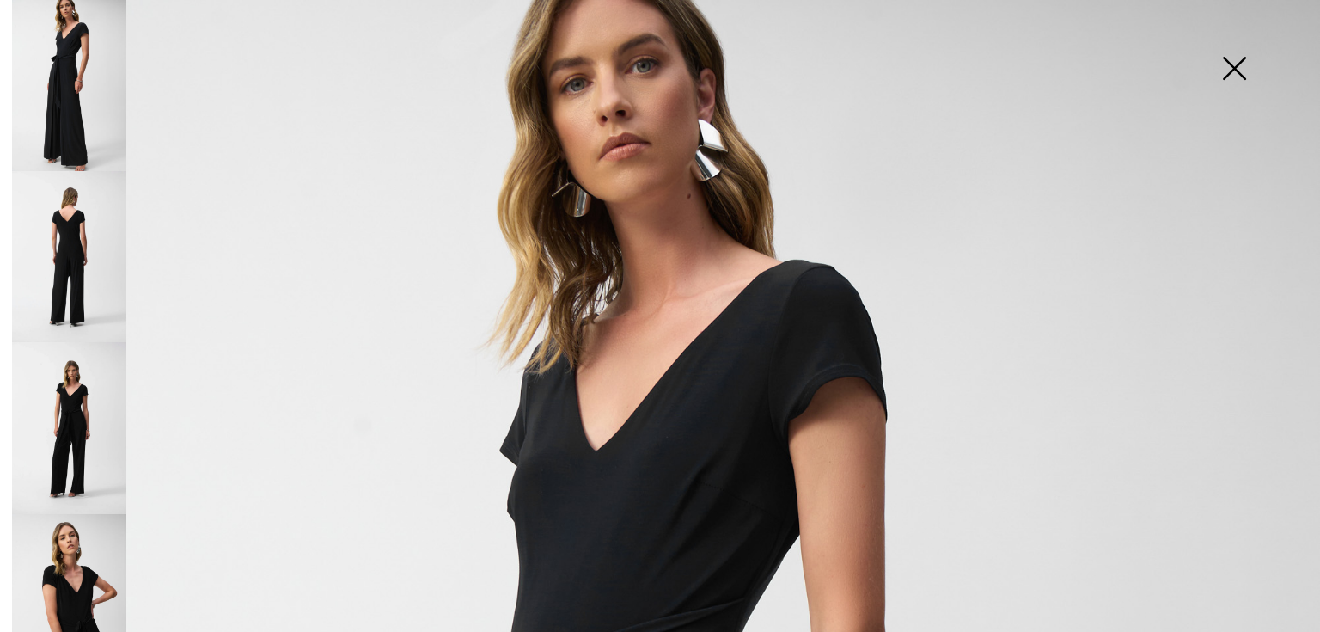
click at [1229, 58] on img at bounding box center [1234, 70] width 86 height 89
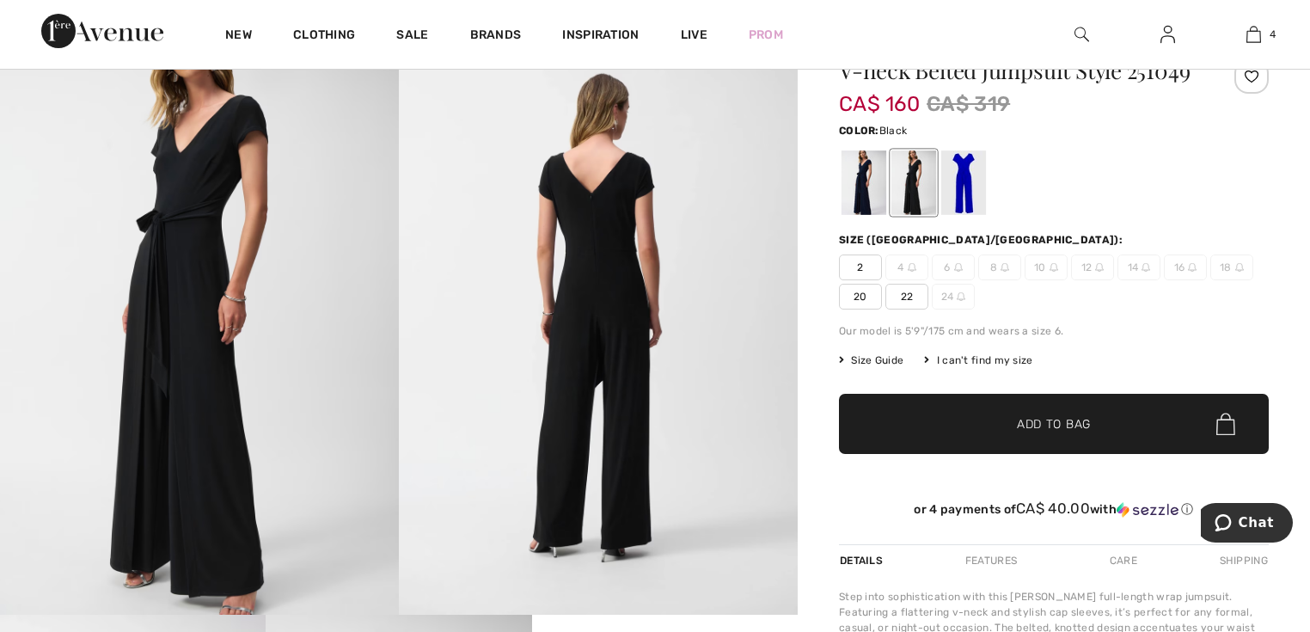
click at [859, 309] on span "20" at bounding box center [860, 297] width 43 height 26
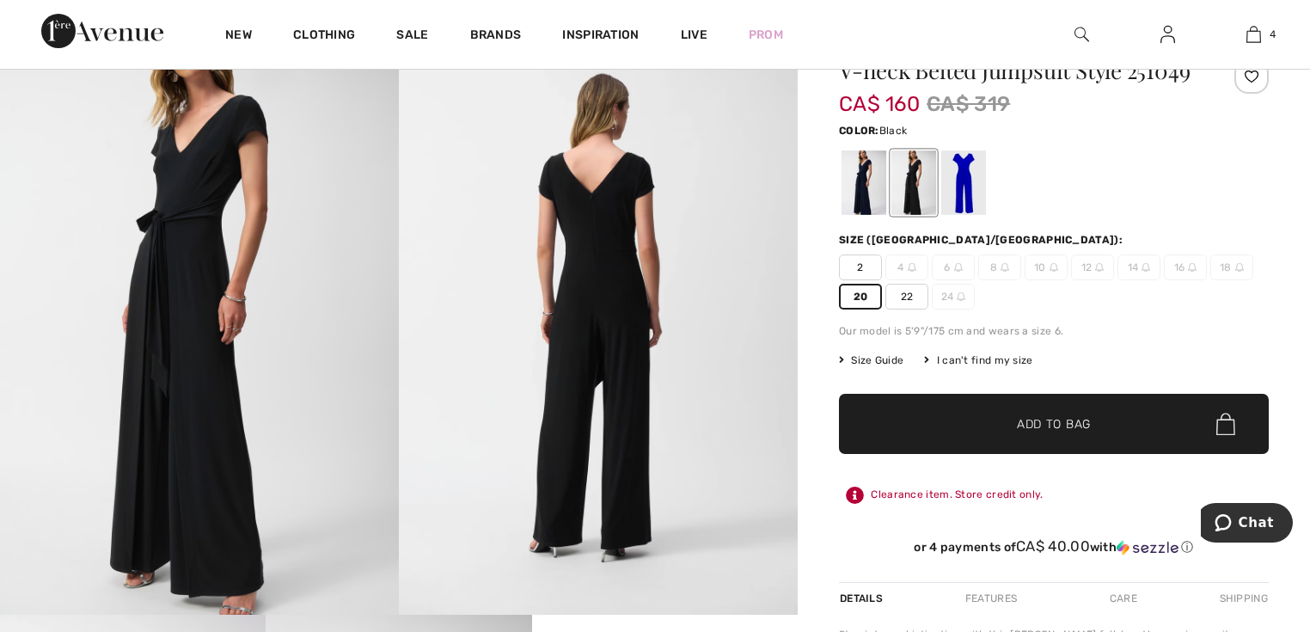
click at [1038, 433] on span "Add to Bag" at bounding box center [1054, 424] width 74 height 18
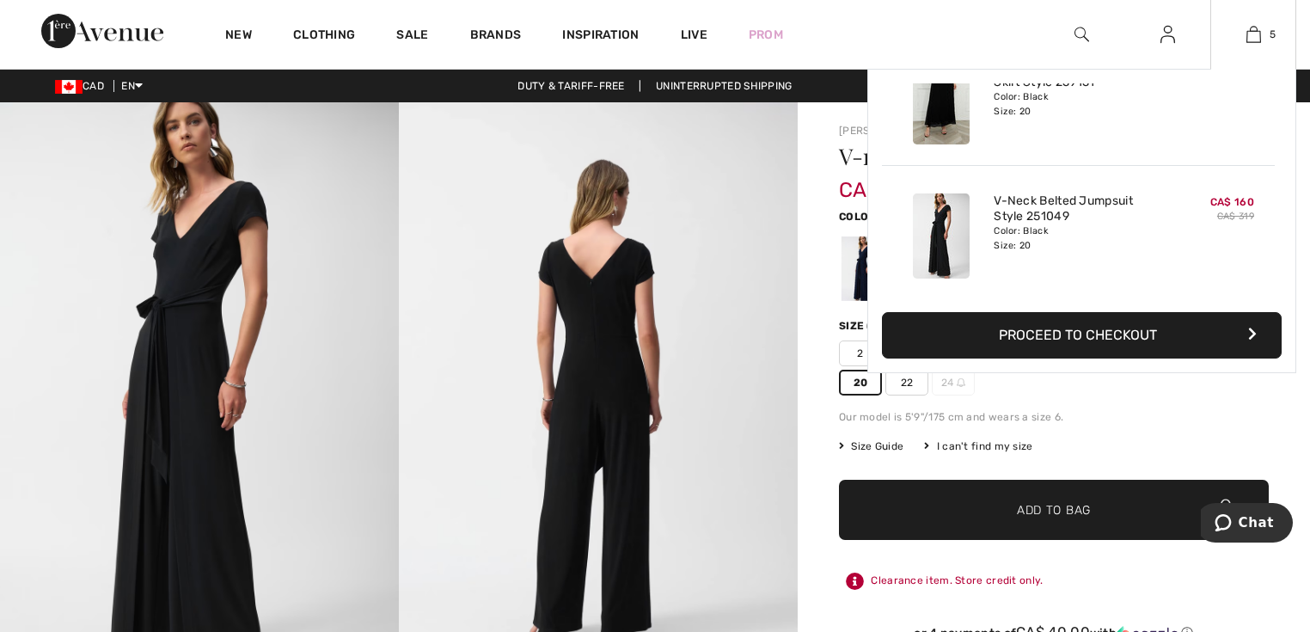
click at [1249, 23] on div "5 Added to Bag Joseph Ribkoff Formal Maxi Wrap Dress Style 253780 CA$ 325 Color…" at bounding box center [1253, 34] width 86 height 69
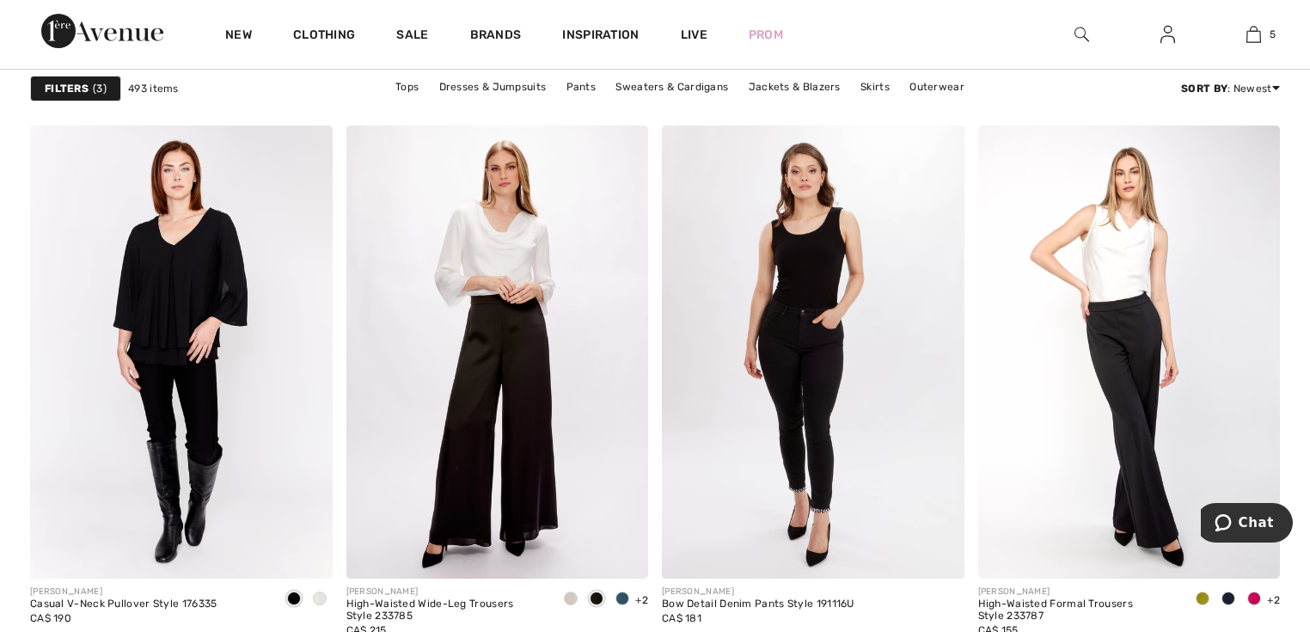
scroll to position [7771, 0]
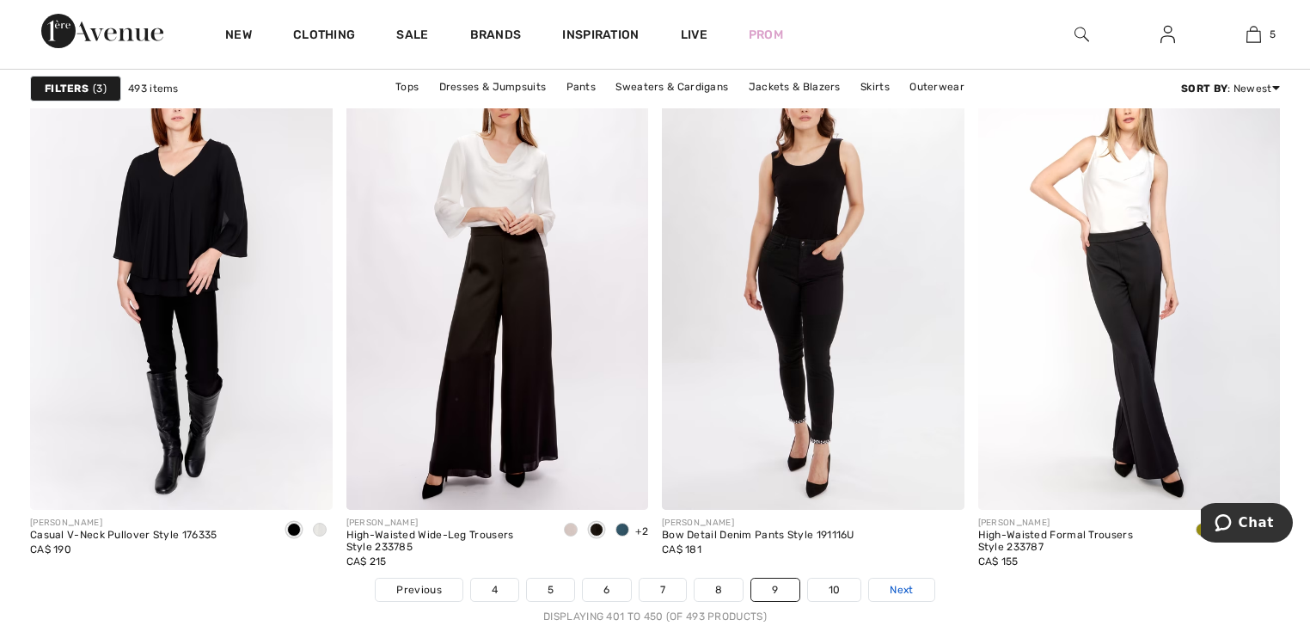
click at [892, 590] on span "Next" at bounding box center [901, 589] width 23 height 15
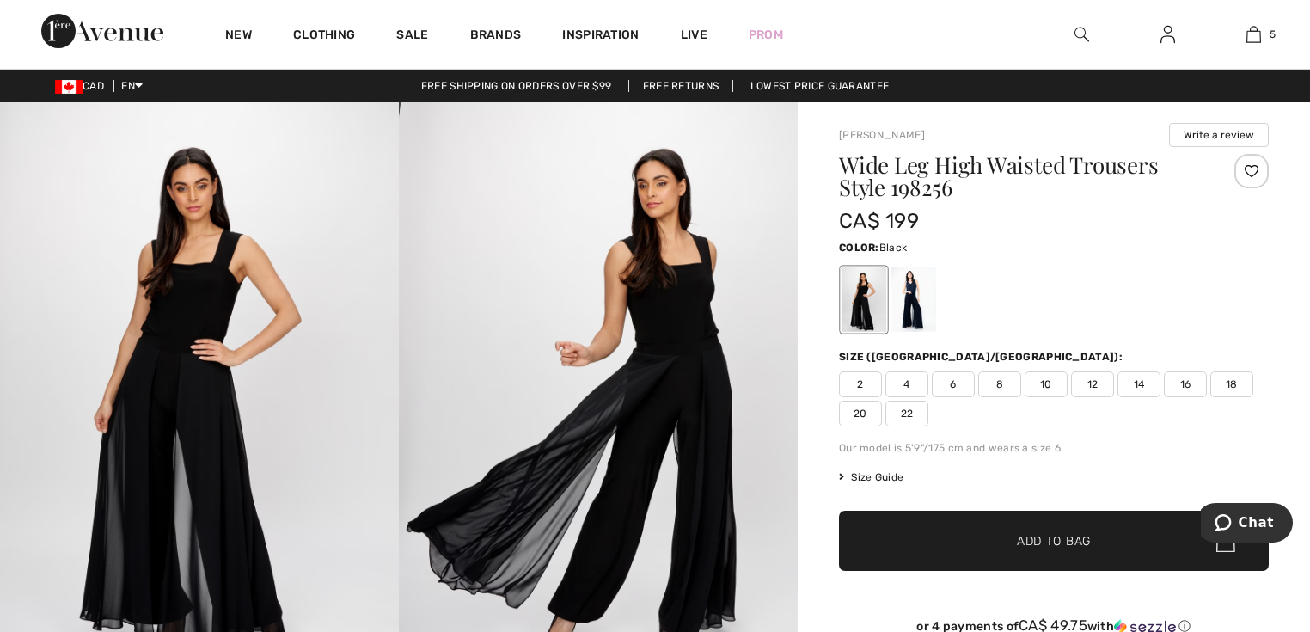
click at [860, 408] on span "20" at bounding box center [860, 414] width 43 height 26
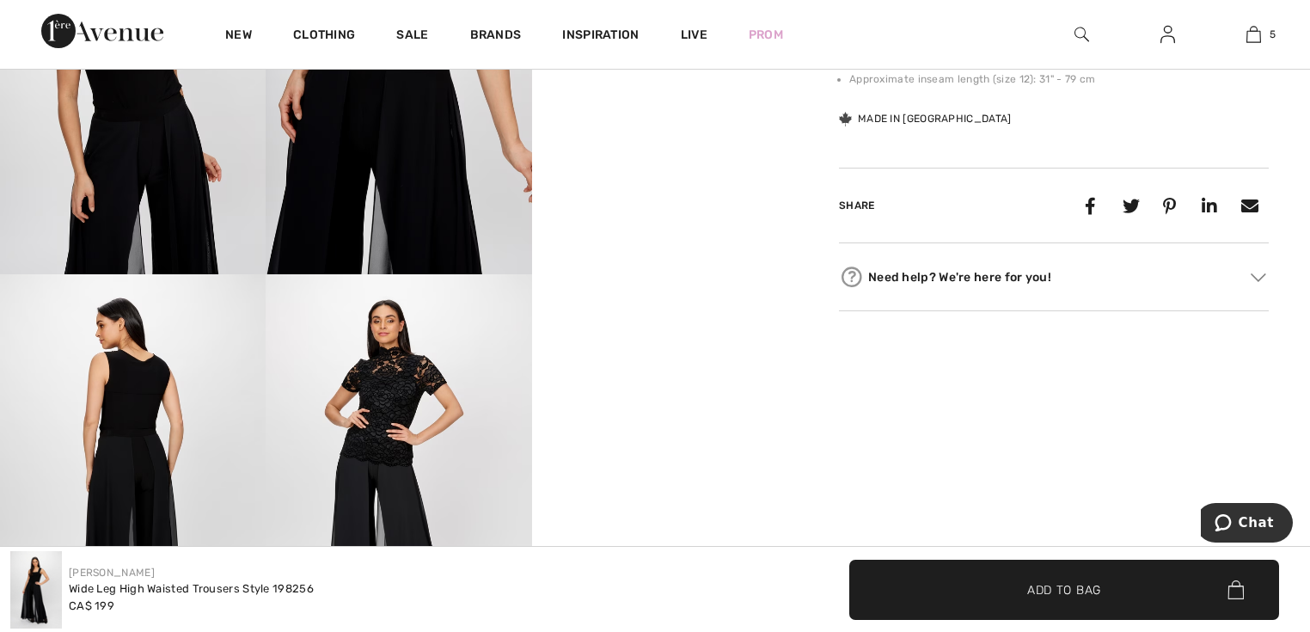
scroll to position [619, 0]
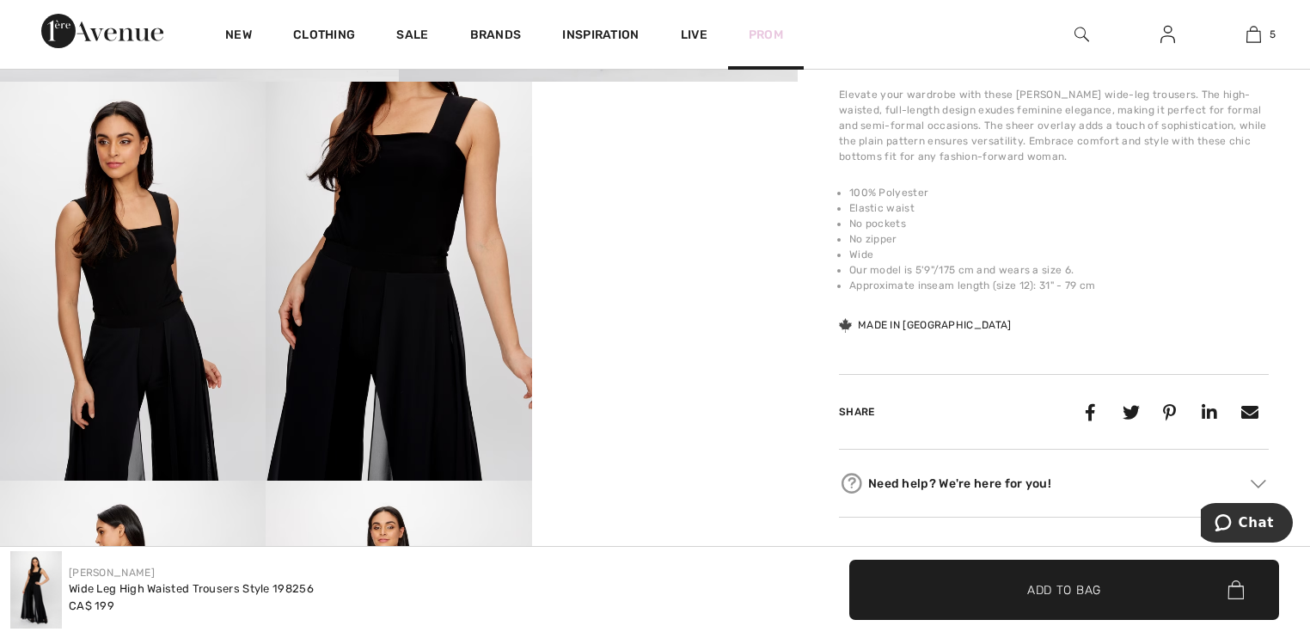
click at [779, 31] on link "Prom" at bounding box center [766, 35] width 34 height 18
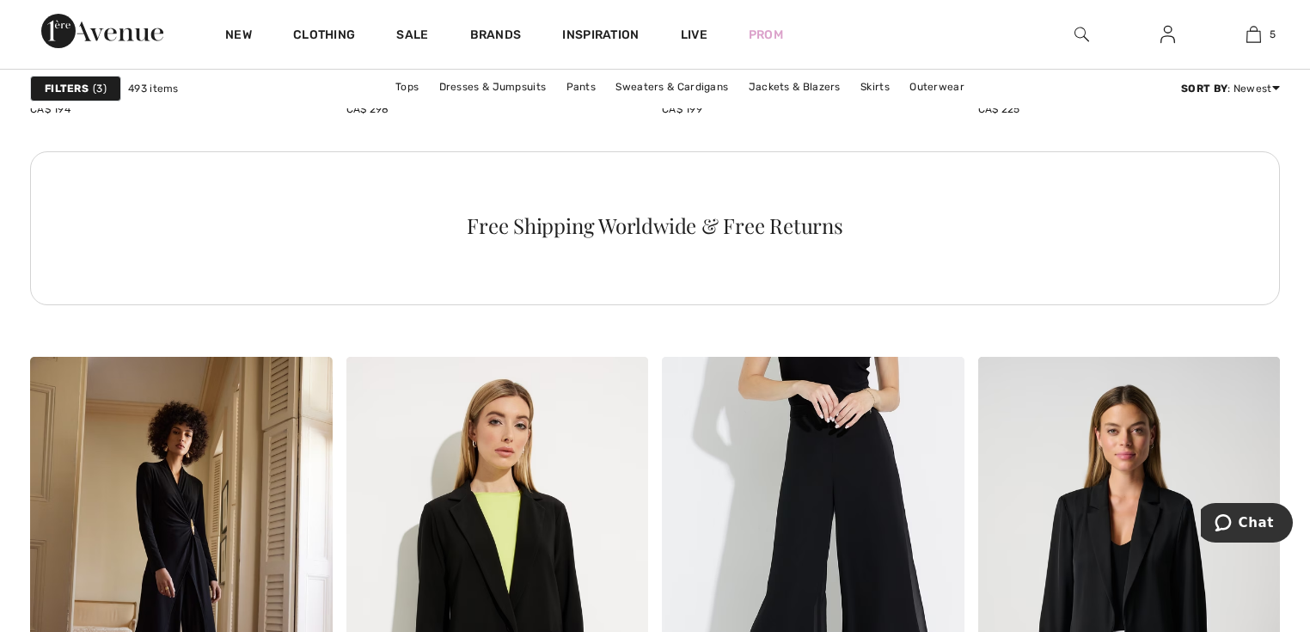
scroll to position [2407, 0]
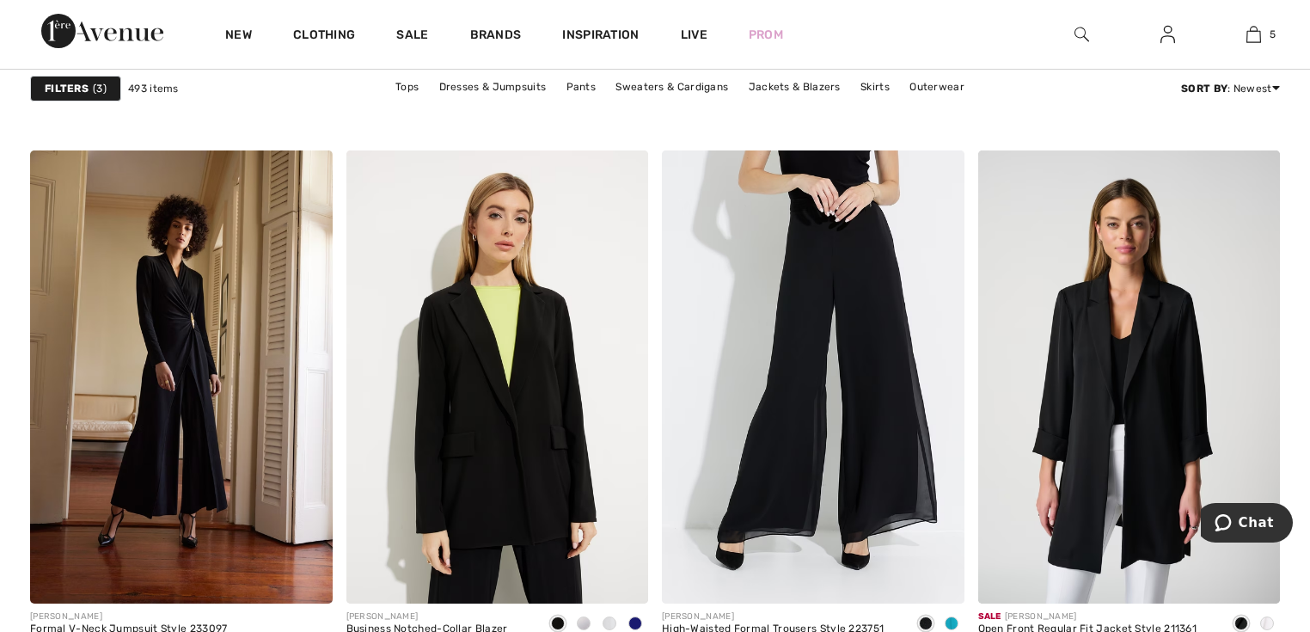
drag, startPoint x: 829, startPoint y: 448, endPoint x: 1293, endPoint y: 382, distance: 468.9
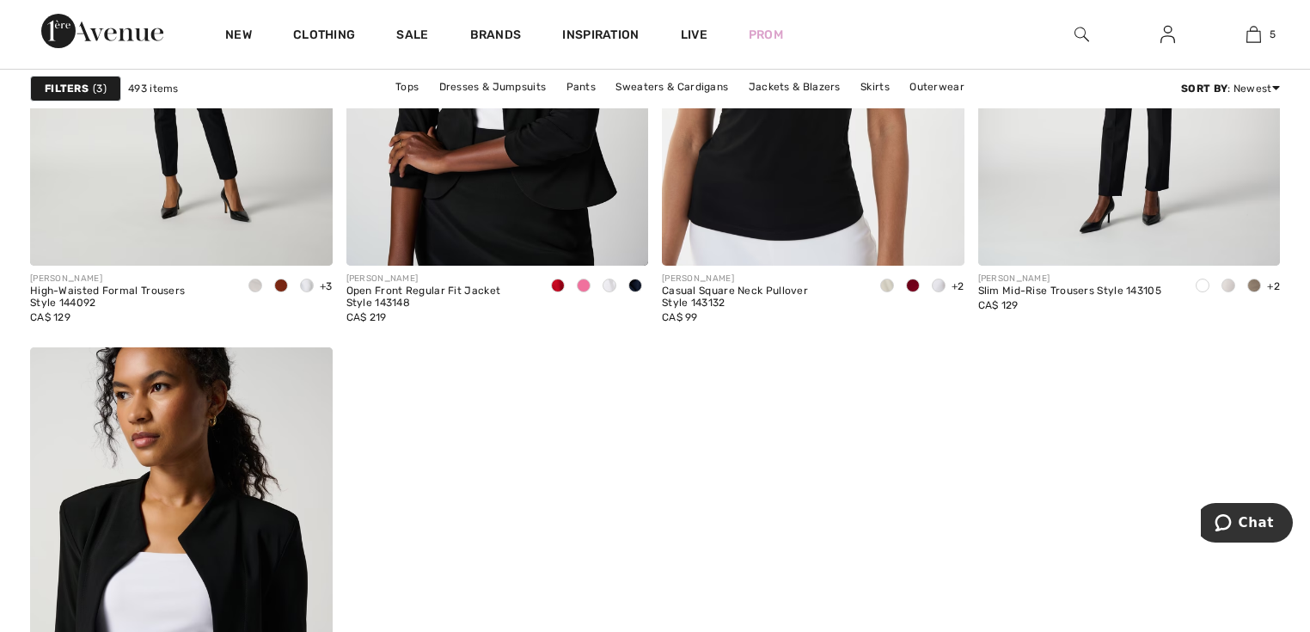
scroll to position [6877, 0]
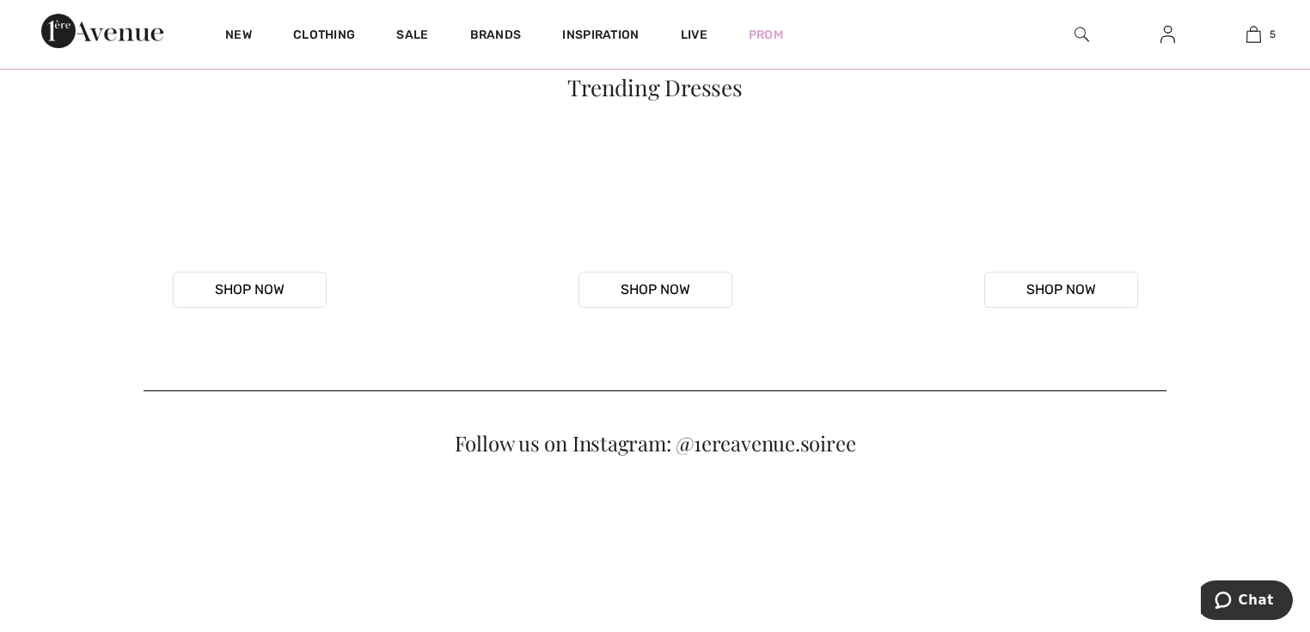
scroll to position [1238, 0]
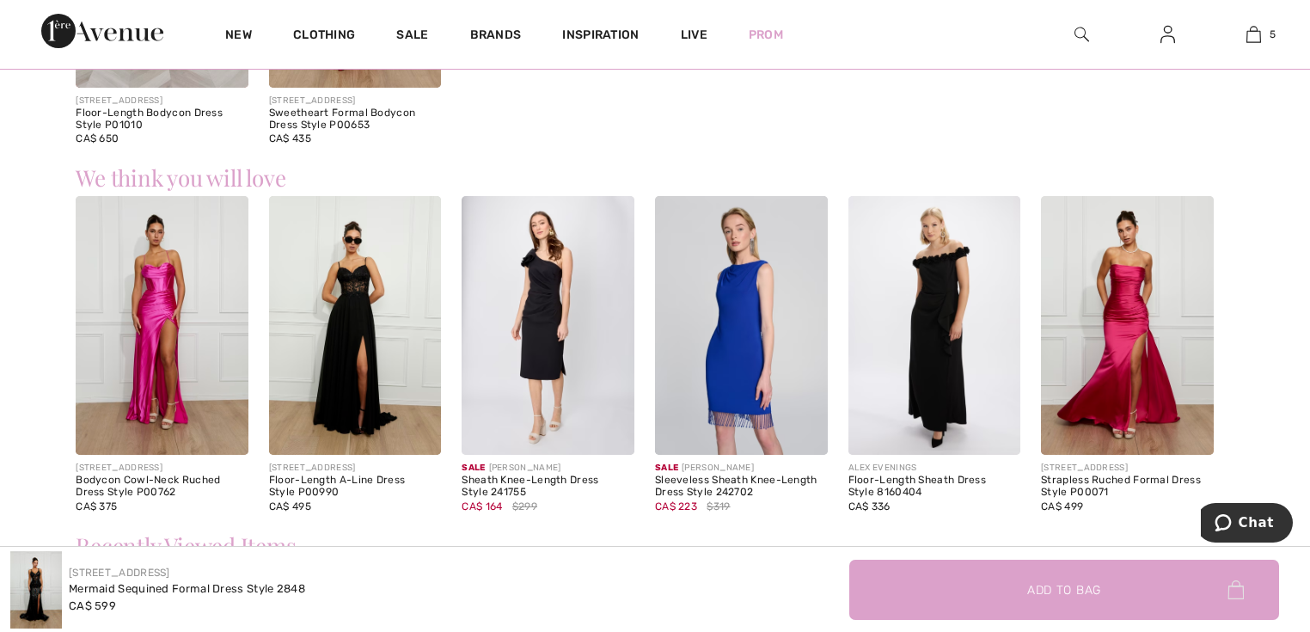
scroll to position [2132, 0]
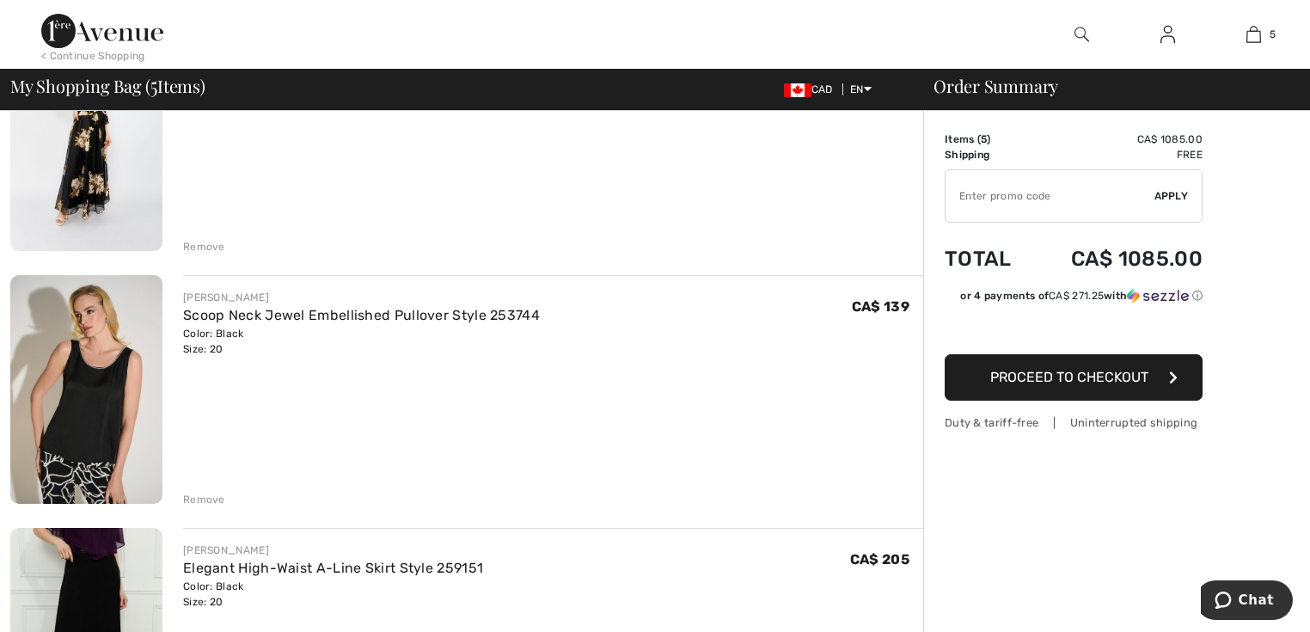
scroll to position [550, 0]
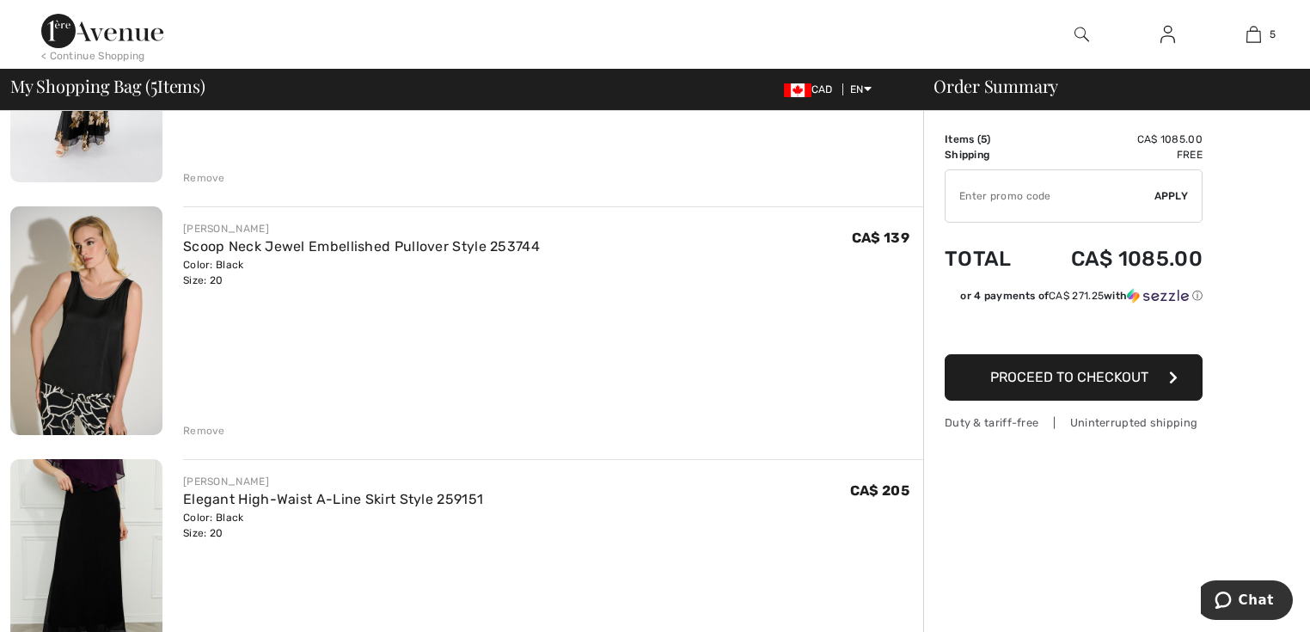
click at [193, 429] on div "Remove" at bounding box center [204, 430] width 42 height 15
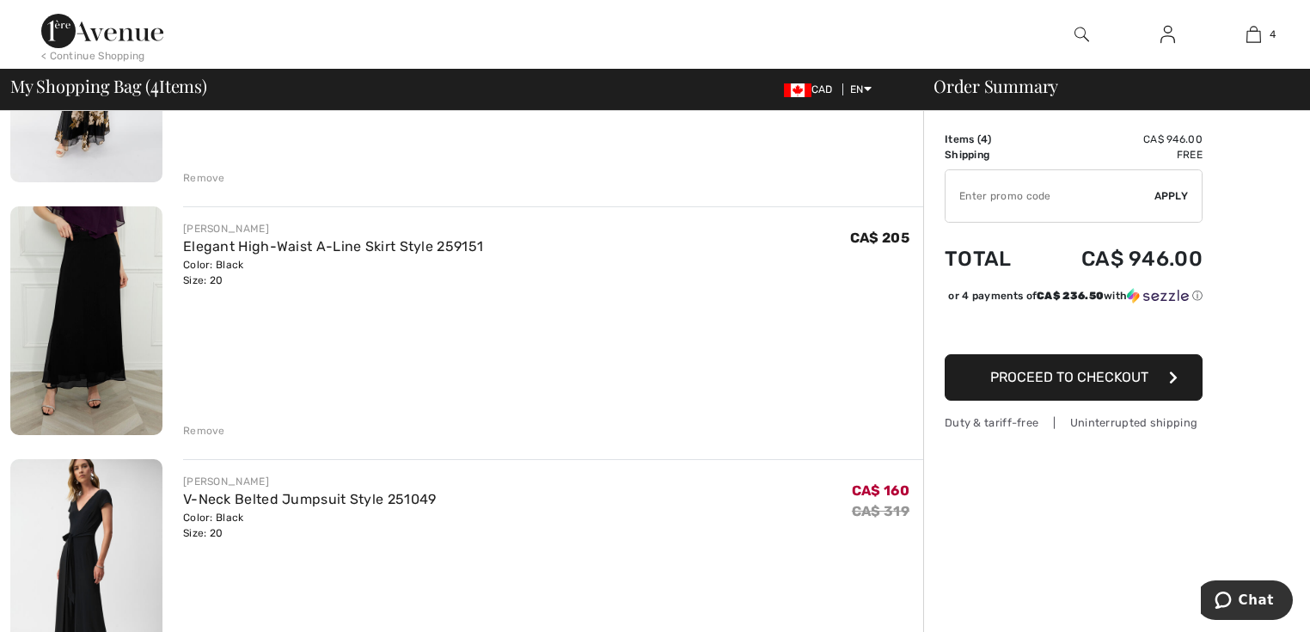
click at [193, 429] on div "Remove" at bounding box center [204, 430] width 42 height 15
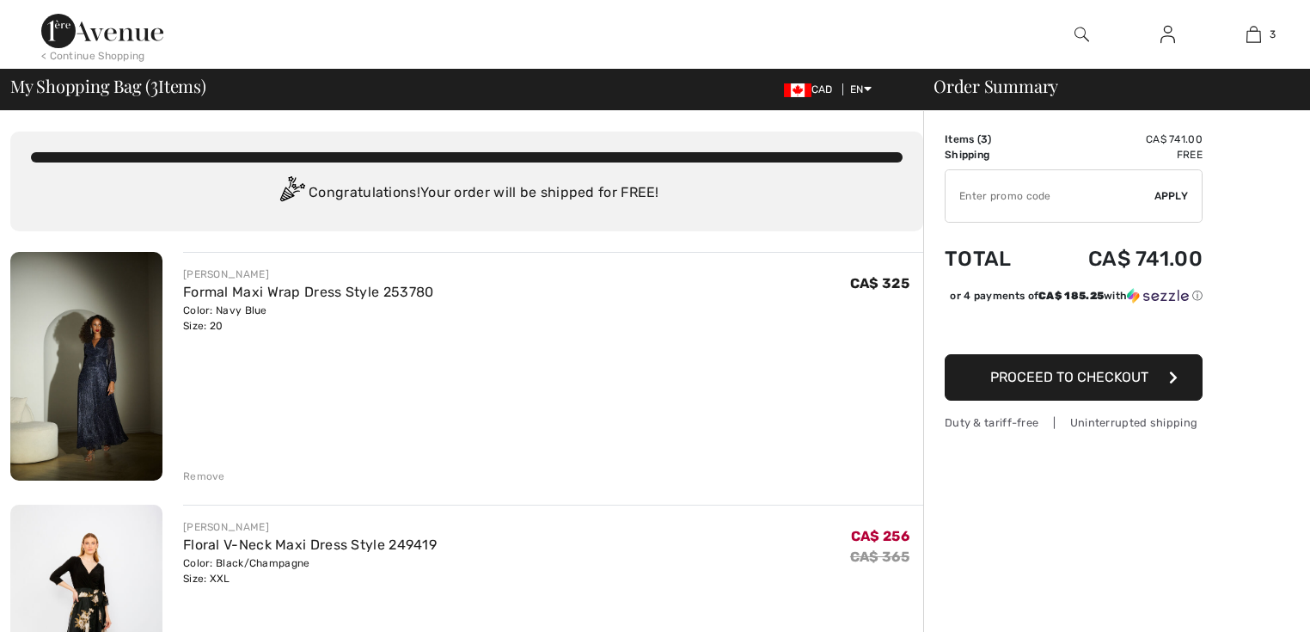
scroll to position [0, 0]
